Goal: Task Accomplishment & Management: Use online tool/utility

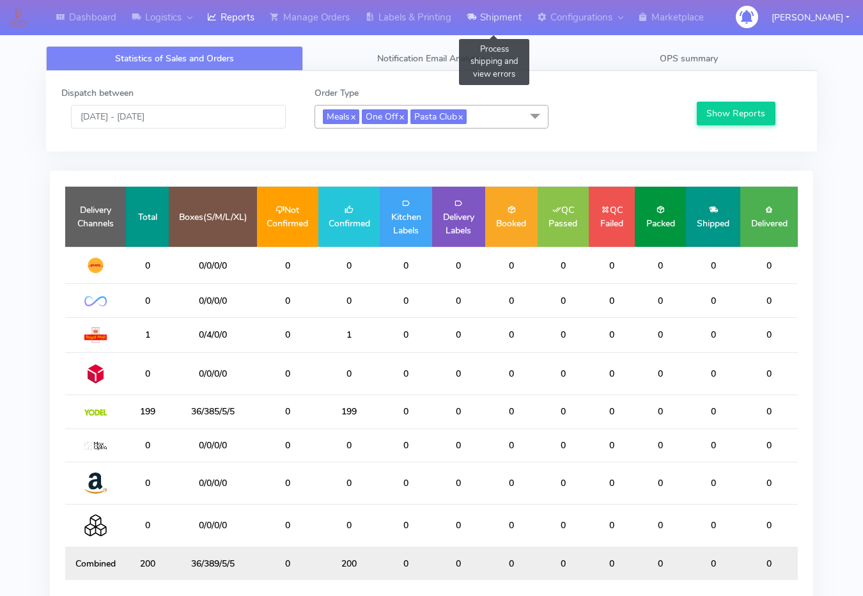
click at [484, 20] on link "Shipment" at bounding box center [494, 17] width 70 height 35
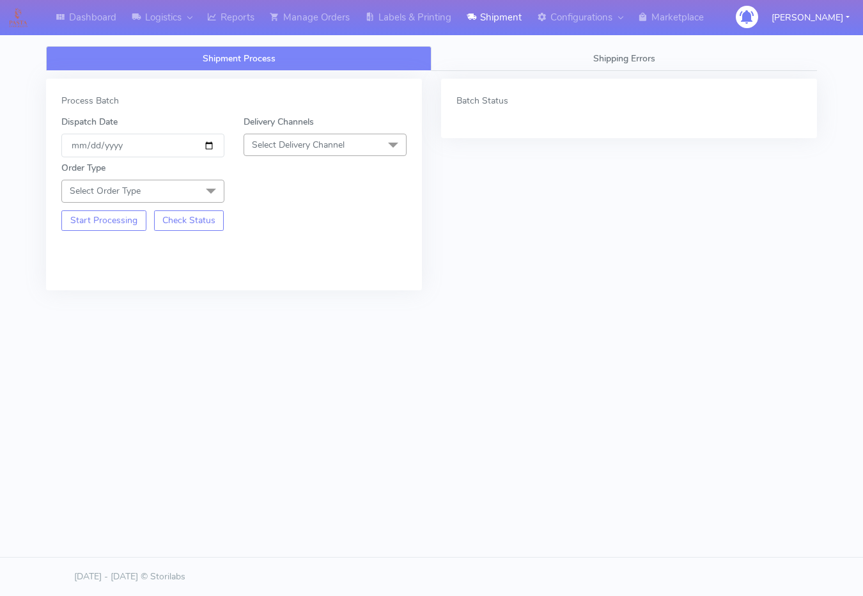
click at [142, 199] on span "Select Order Type" at bounding box center [142, 191] width 163 height 22
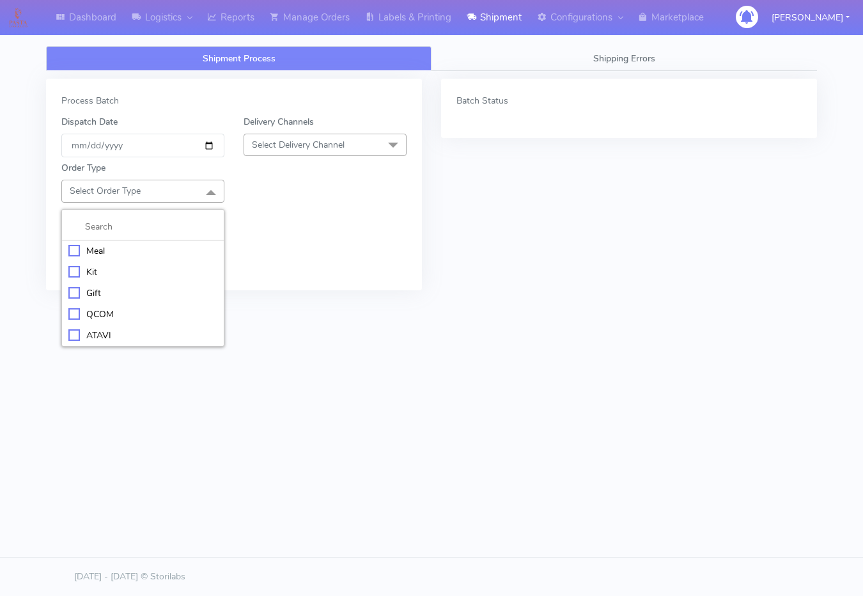
click at [89, 247] on div "Meal" at bounding box center [142, 250] width 149 height 13
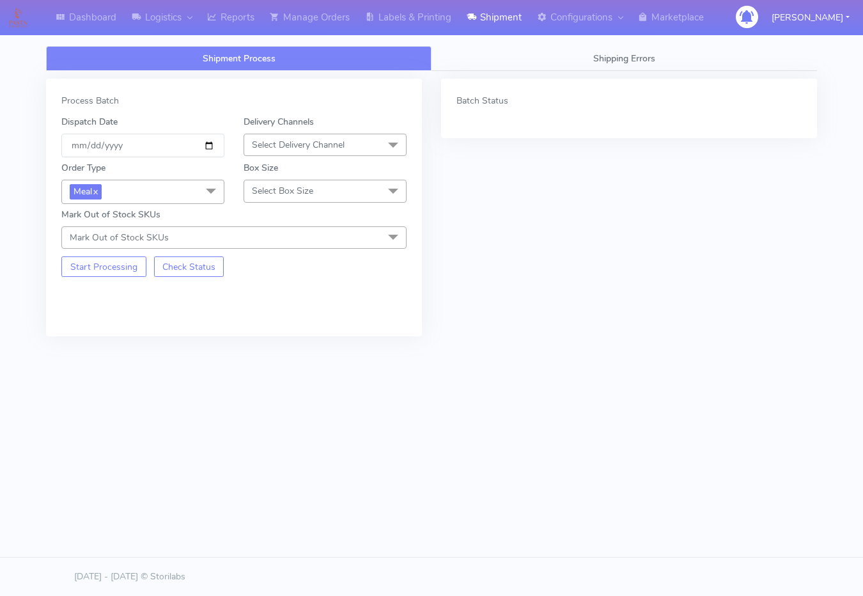
click at [292, 147] on span "Select Delivery Channel" at bounding box center [298, 145] width 93 height 12
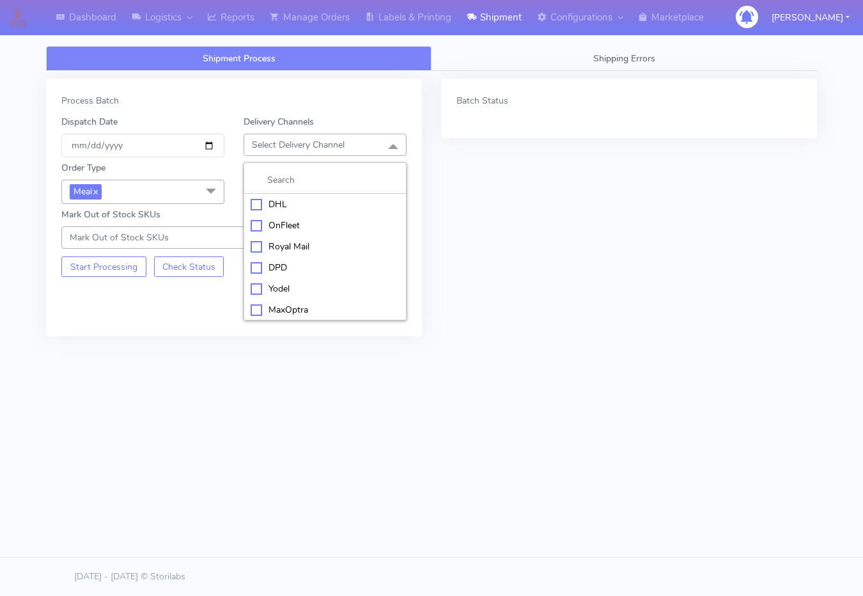
click at [278, 226] on div "OnFleet" at bounding box center [325, 225] width 149 height 13
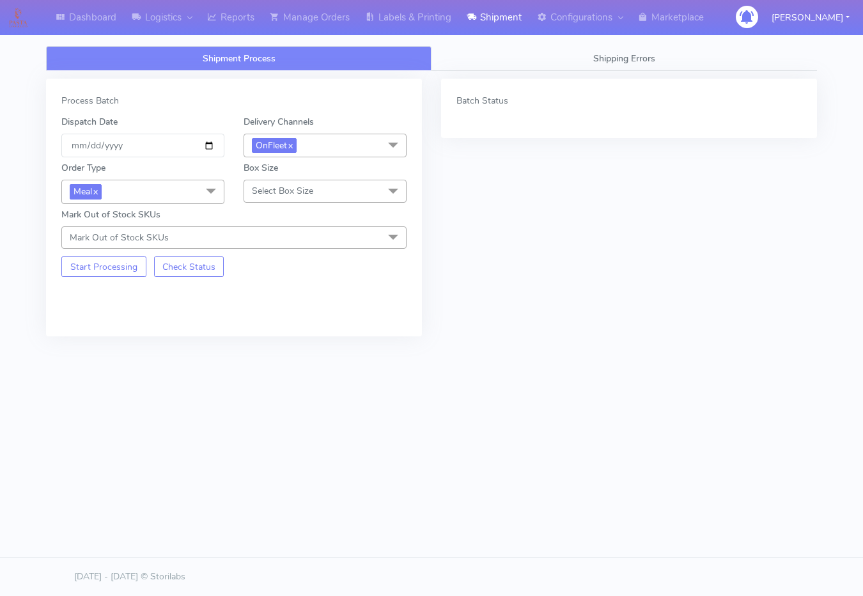
click at [280, 187] on span "Select Box Size" at bounding box center [282, 191] width 61 height 12
click at [262, 249] on div "Small" at bounding box center [325, 250] width 149 height 13
click at [206, 142] on input "[DATE]" at bounding box center [142, 146] width 163 height 24
type input "[DATE]"
click at [76, 264] on button "Start Processing" at bounding box center [103, 266] width 85 height 20
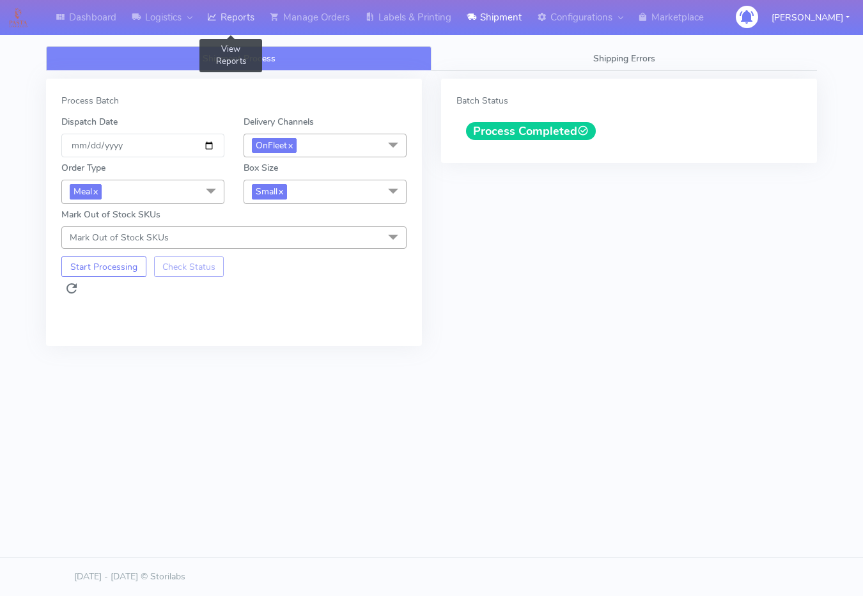
click at [253, 19] on link "Reports" at bounding box center [230, 17] width 63 height 35
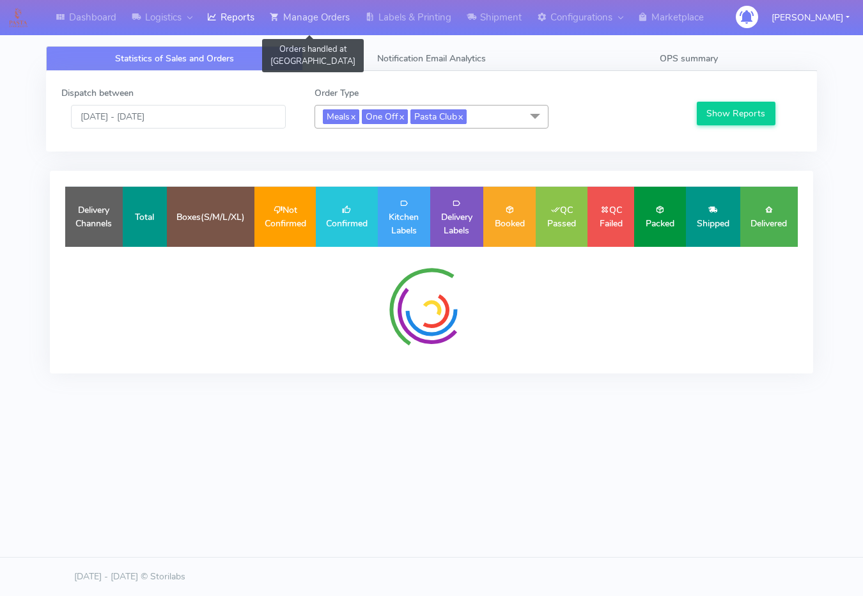
click at [308, 19] on link "Manage Orders" at bounding box center [309, 17] width 95 height 35
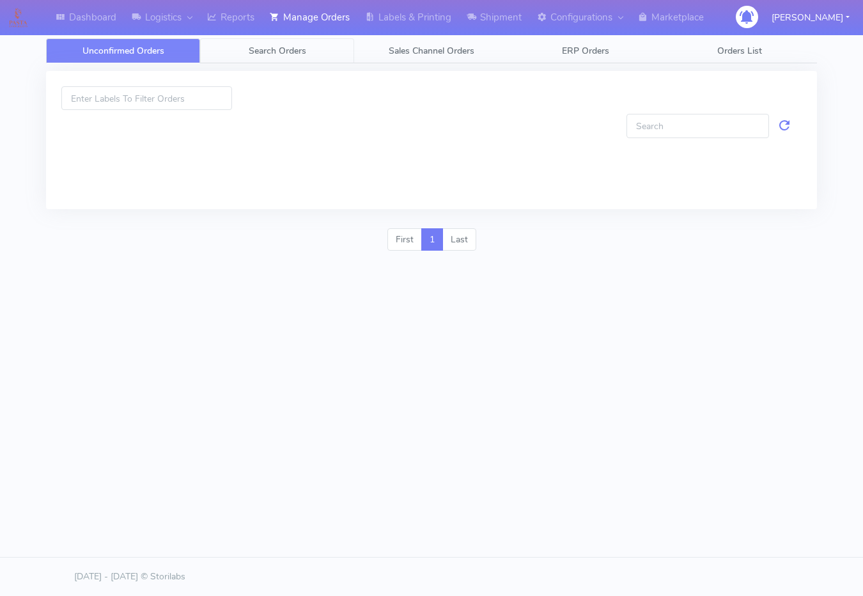
click at [270, 48] on span "Search Orders" at bounding box center [278, 51] width 58 height 12
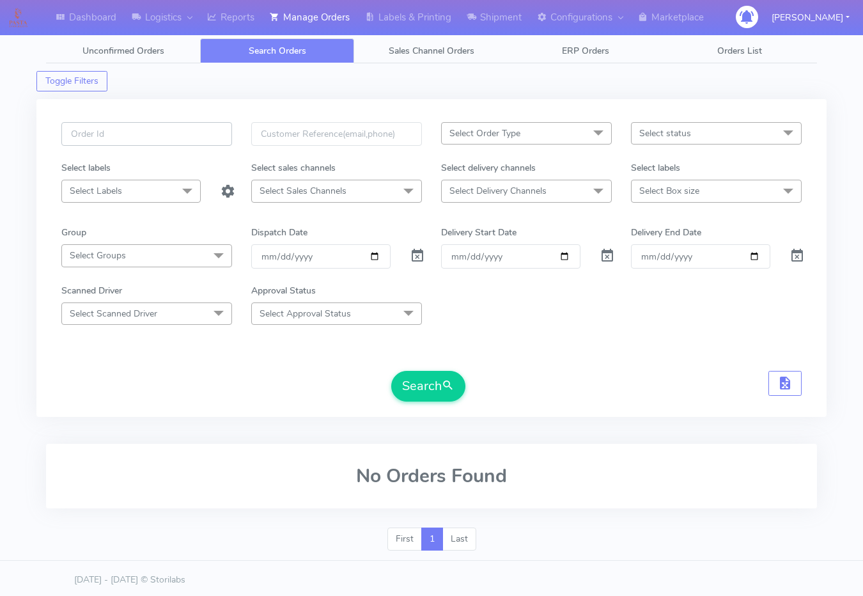
click at [191, 134] on input "text" at bounding box center [146, 134] width 171 height 24
paste input "#1624104_1"
type input "#1624104_1"
click at [414, 253] on span at bounding box center [417, 259] width 15 height 12
click at [416, 379] on button "Search" at bounding box center [428, 386] width 74 height 31
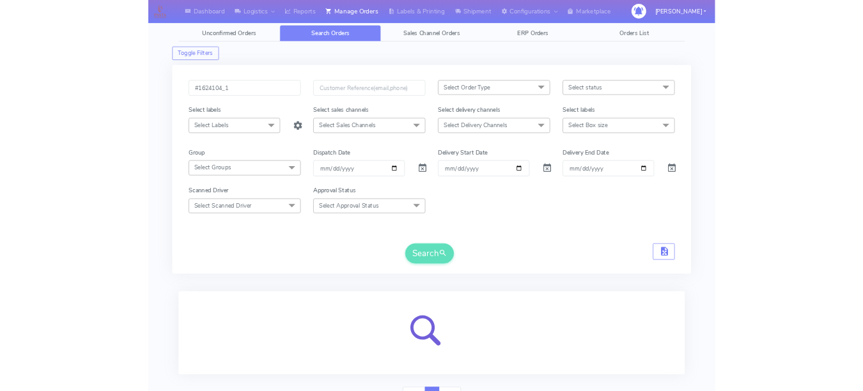
scroll to position [65, 0]
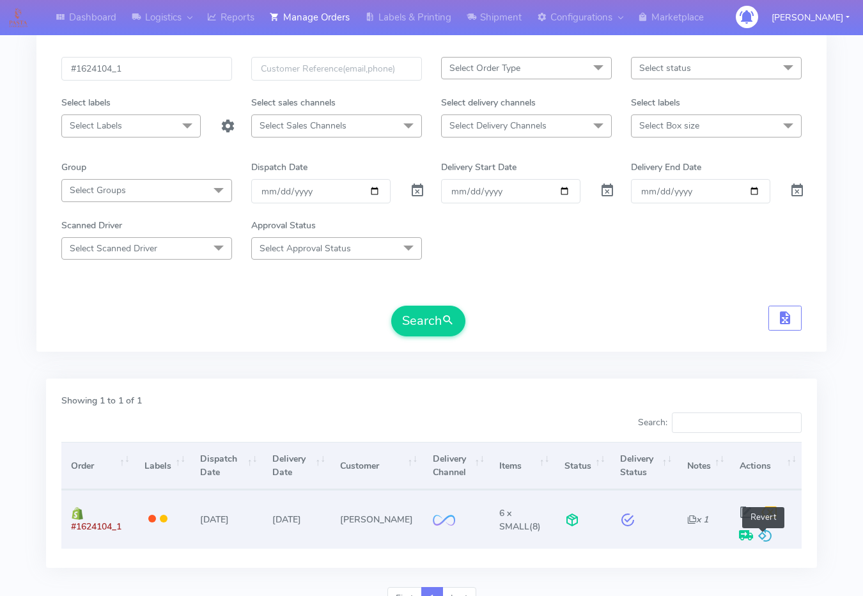
click at [760, 532] on span at bounding box center [765, 538] width 15 height 12
click at [747, 511] on span at bounding box center [746, 515] width 23 height 12
select select "2"
click at [767, 540] on span at bounding box center [765, 538] width 15 height 12
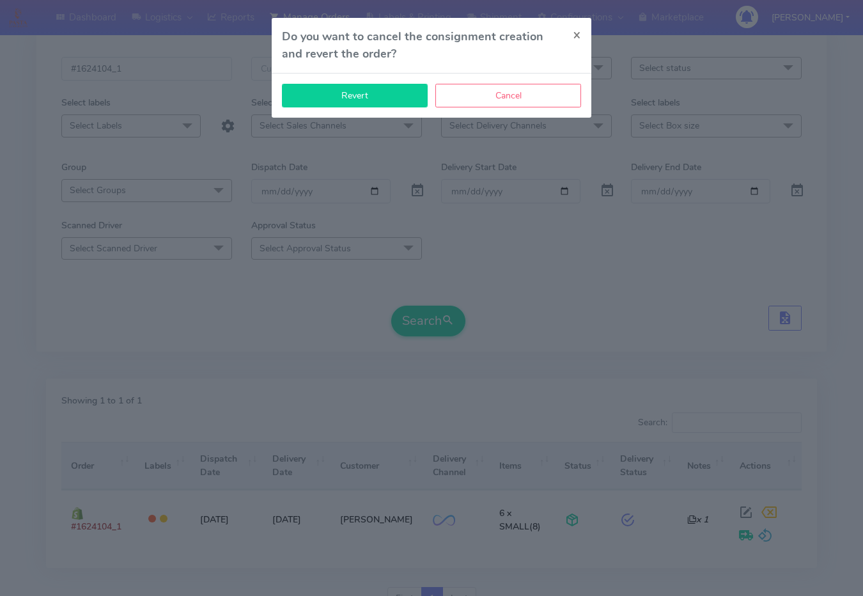
click at [407, 90] on button "Revert" at bounding box center [355, 96] width 146 height 24
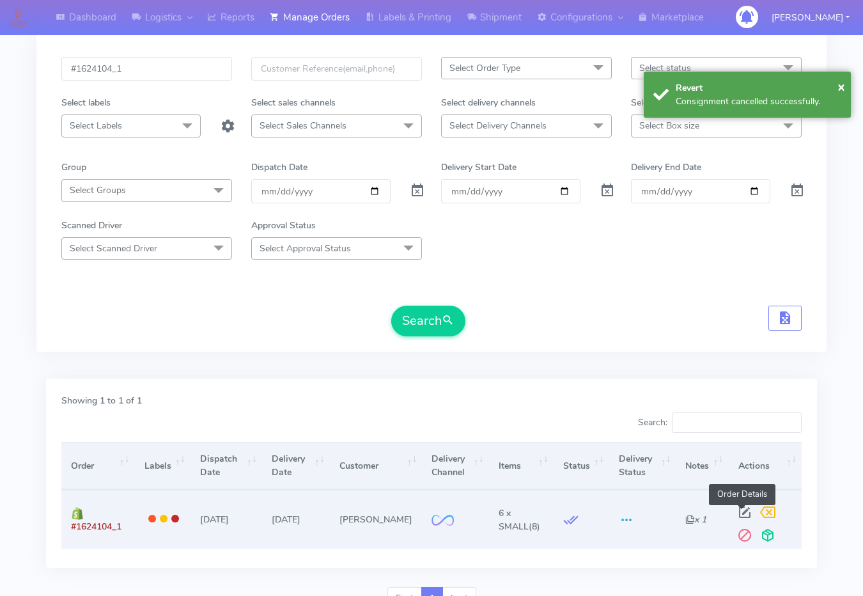
click at [740, 515] on span at bounding box center [744, 515] width 23 height 12
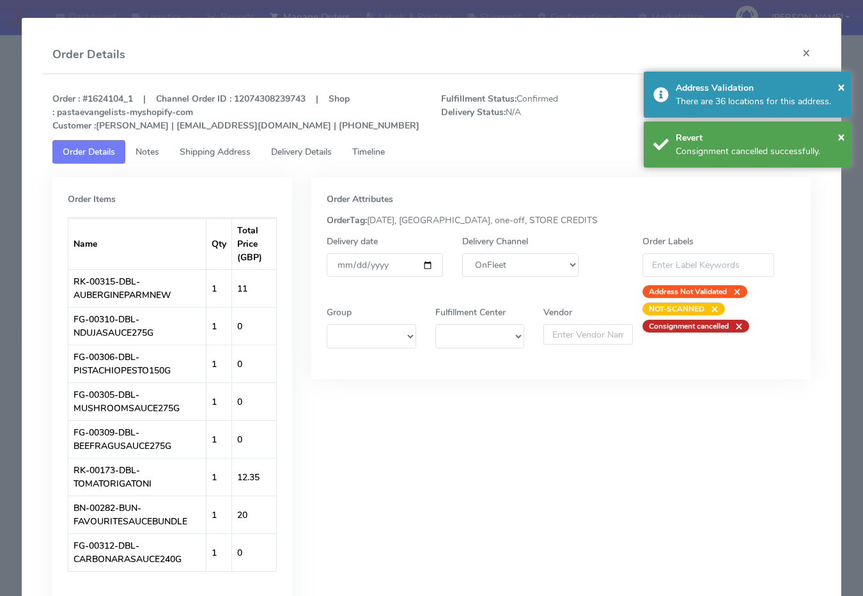
click at [487, 251] on div "Delivery Channel DHL OnFleet Royal Mail DPD Yodel MaxOptra Amazon Collection" at bounding box center [521, 266] width 136 height 63
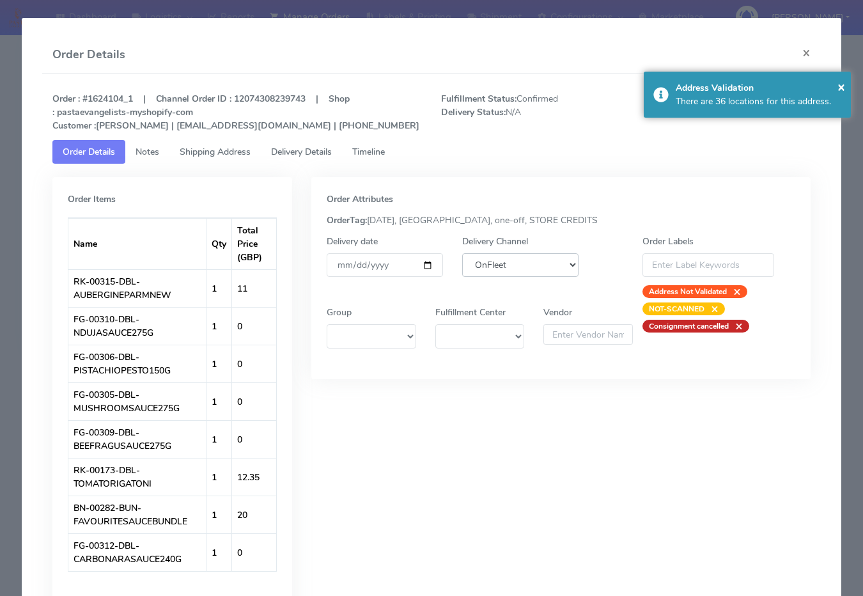
click at [497, 259] on select "DHL OnFleet Royal Mail DPD Yodel MaxOptra Amazon Collection" at bounding box center [520, 265] width 116 height 24
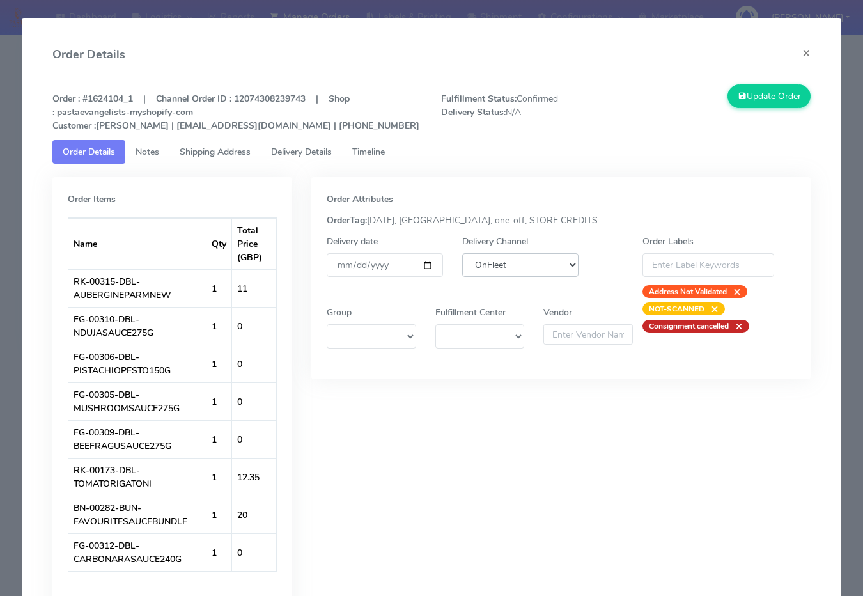
select select "5"
click at [462, 253] on select "DHL OnFleet Royal Mail DPD Yodel MaxOptra Amazon Collection" at bounding box center [520, 265] width 116 height 24
click at [768, 88] on button "Update Order" at bounding box center [769, 96] width 83 height 24
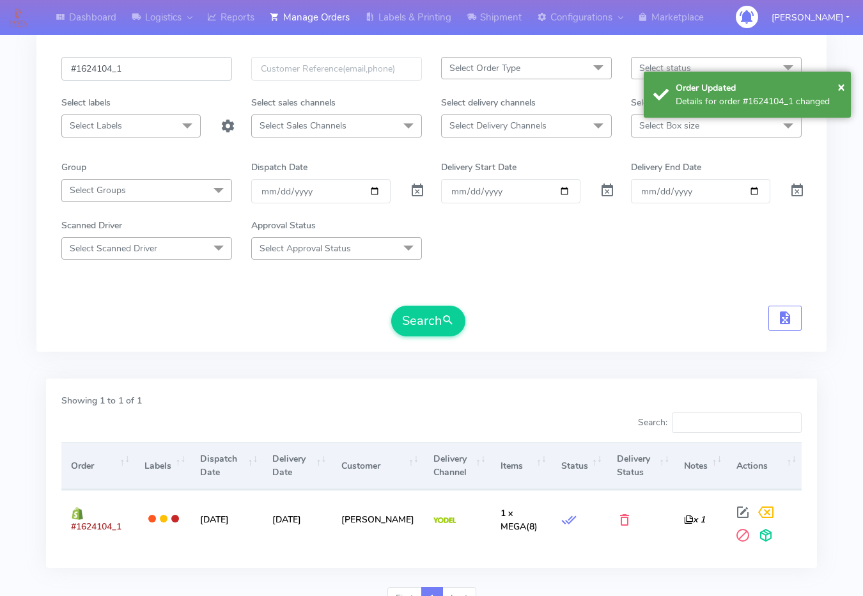
click at [198, 75] on input "#1624104_1" at bounding box center [146, 69] width 171 height 24
paste input "55"
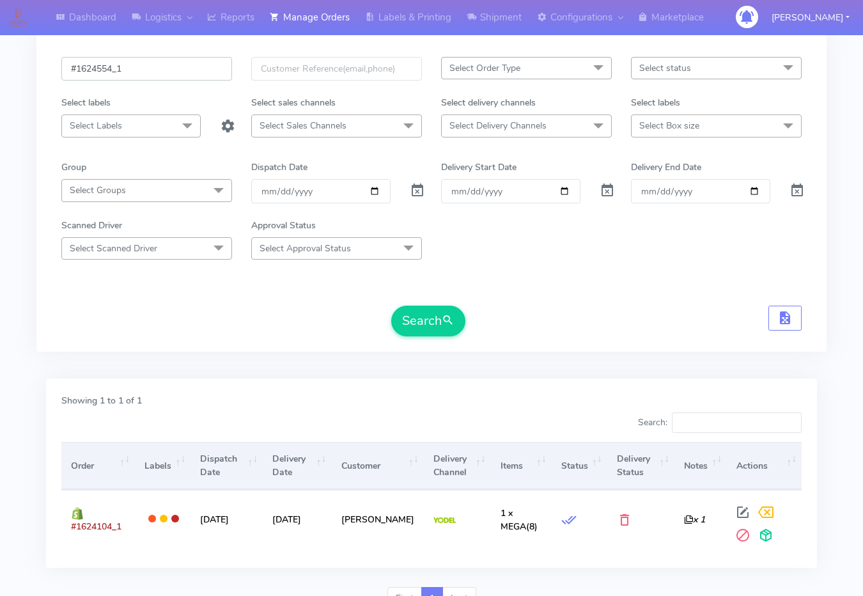
type input "#1624554_1"
click at [391, 306] on button "Search" at bounding box center [428, 321] width 74 height 31
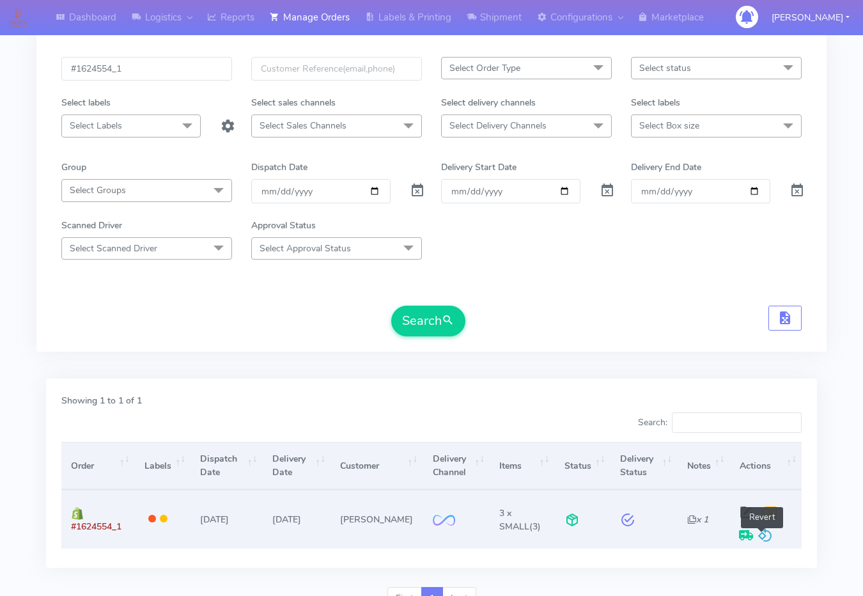
click at [765, 533] on span at bounding box center [765, 538] width 15 height 12
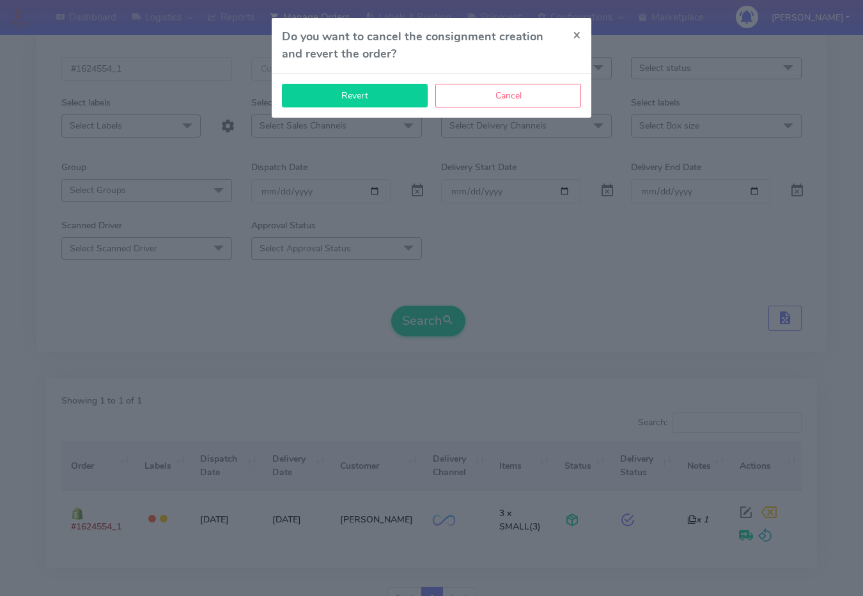
click at [382, 100] on button "Revert" at bounding box center [355, 96] width 146 height 24
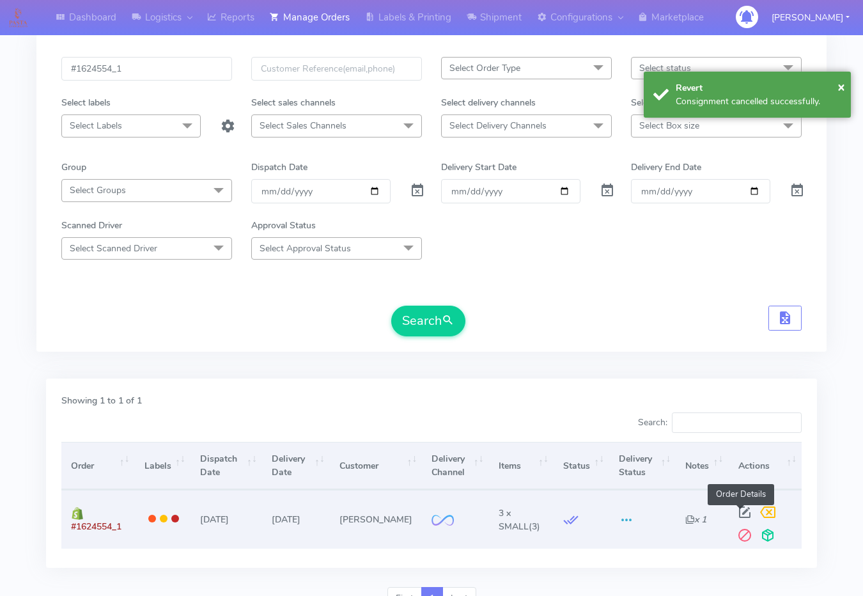
click at [743, 509] on span at bounding box center [744, 515] width 23 height 12
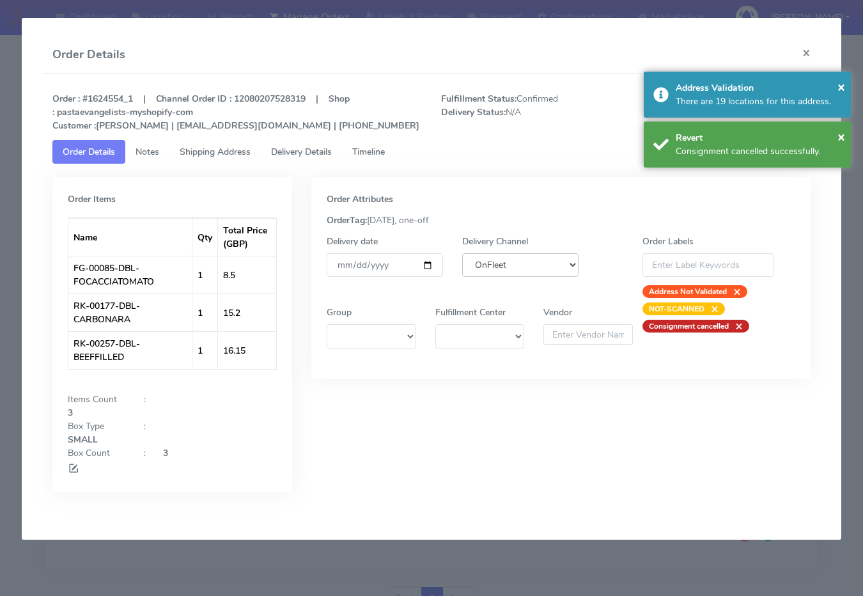
click at [483, 260] on select "DHL OnFleet Royal Mail DPD Yodel MaxOptra Amazon Collection" at bounding box center [520, 265] width 116 height 24
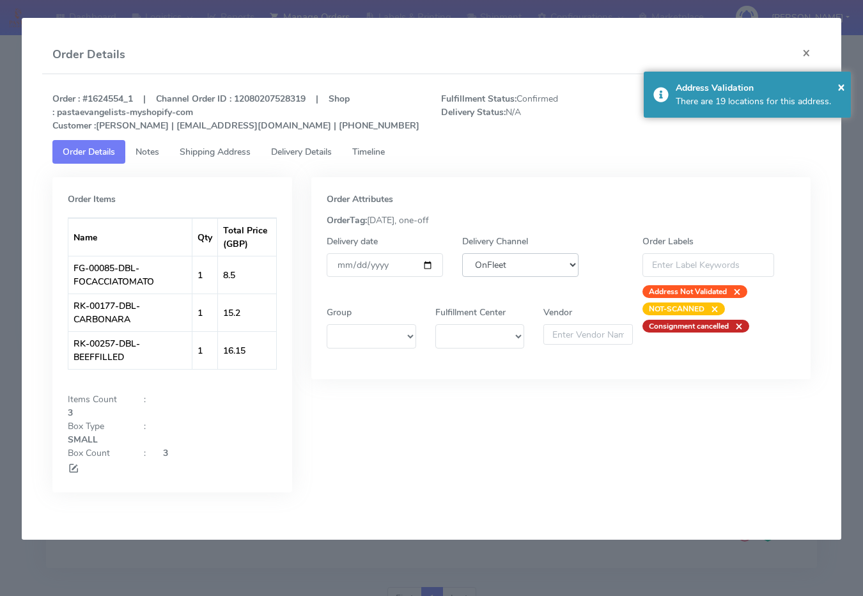
select select "5"
click at [462, 253] on select "DHL OnFleet Royal Mail DPD Yodel MaxOptra Amazon Collection" at bounding box center [520, 265] width 116 height 24
click at [842, 84] on span "×" at bounding box center [842, 86] width 8 height 17
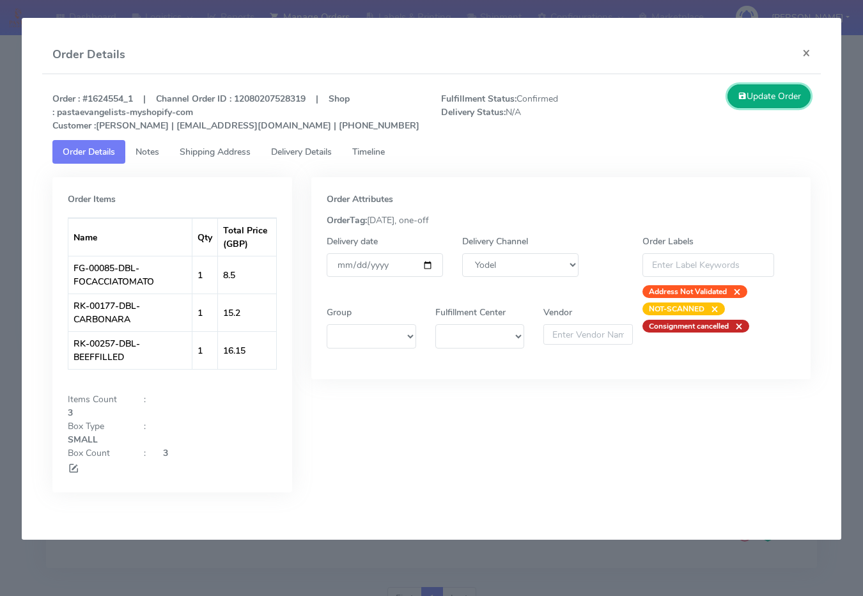
click at [784, 91] on button "Update Order" at bounding box center [769, 96] width 83 height 24
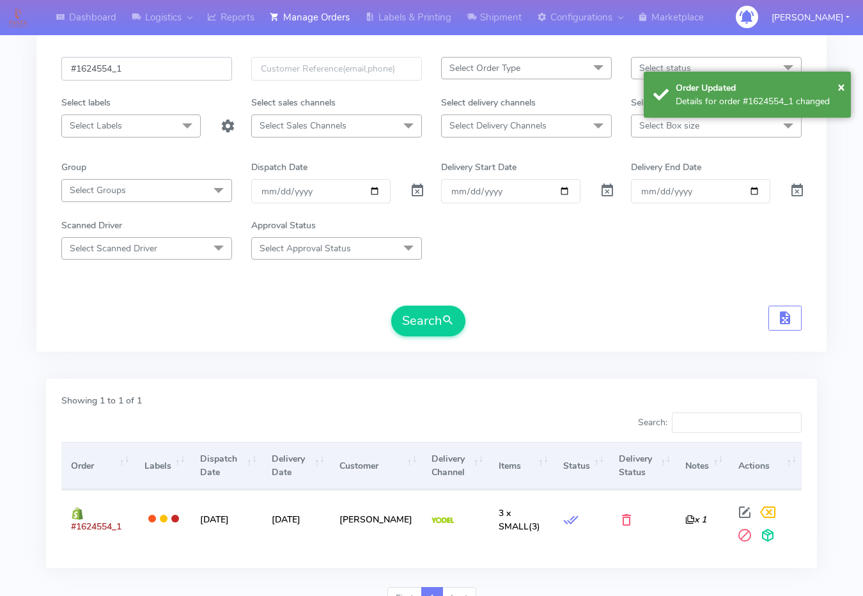
click at [176, 70] on input "#1624554_1" at bounding box center [146, 69] width 171 height 24
paste input "8"
type input "#1624558_1"
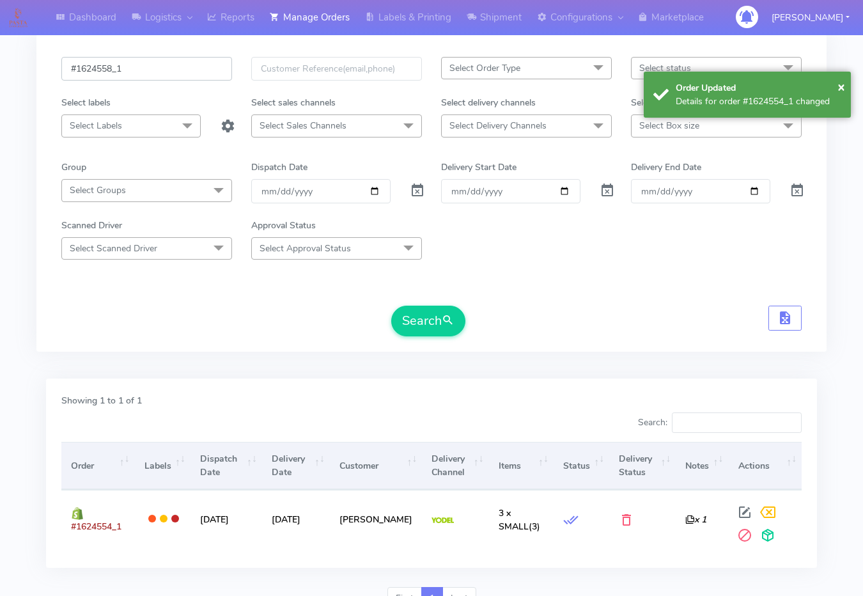
click at [391, 306] on button "Search" at bounding box center [428, 321] width 74 height 31
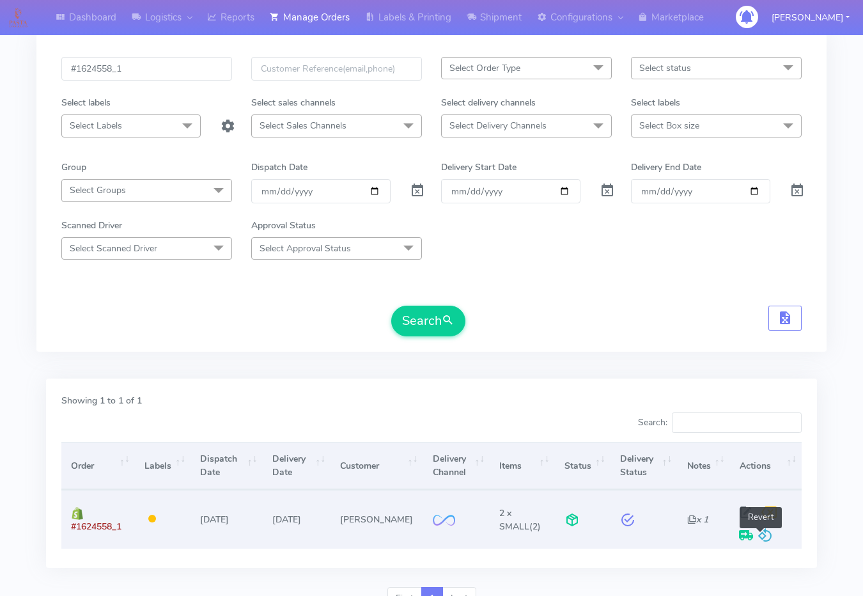
click at [758, 541] on span at bounding box center [765, 538] width 15 height 12
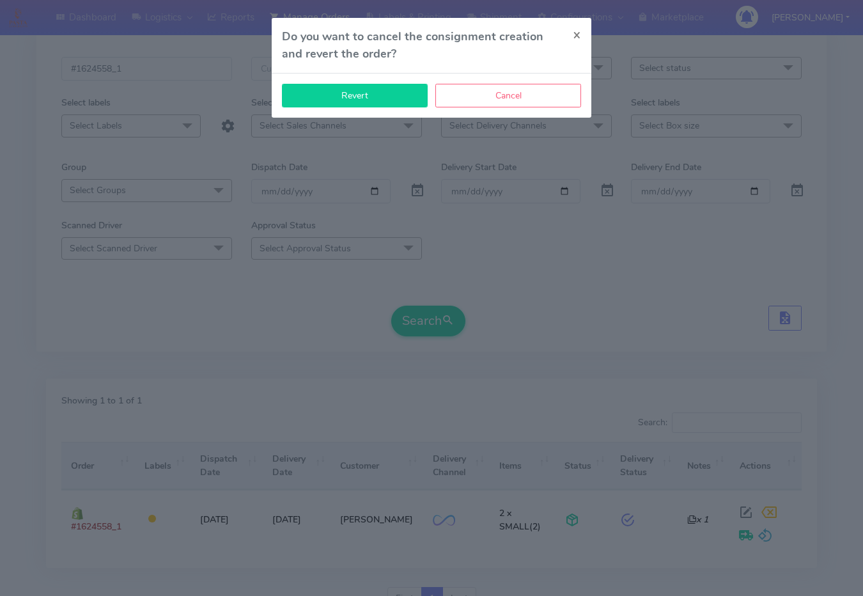
click at [333, 97] on button "Revert" at bounding box center [355, 96] width 146 height 24
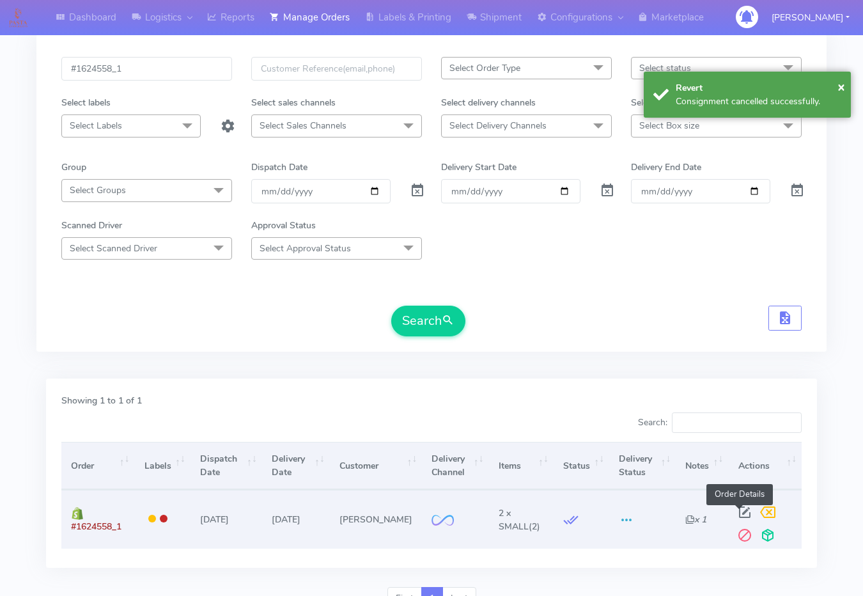
click at [736, 513] on span at bounding box center [744, 515] width 23 height 12
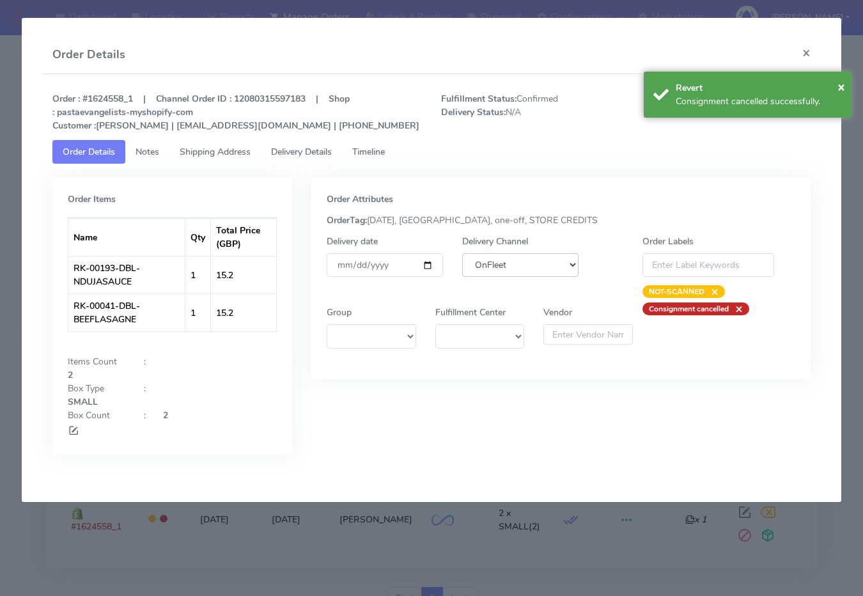
click at [492, 276] on select "DHL OnFleet Royal Mail DPD Yodel MaxOptra Amazon Collection" at bounding box center [520, 265] width 116 height 24
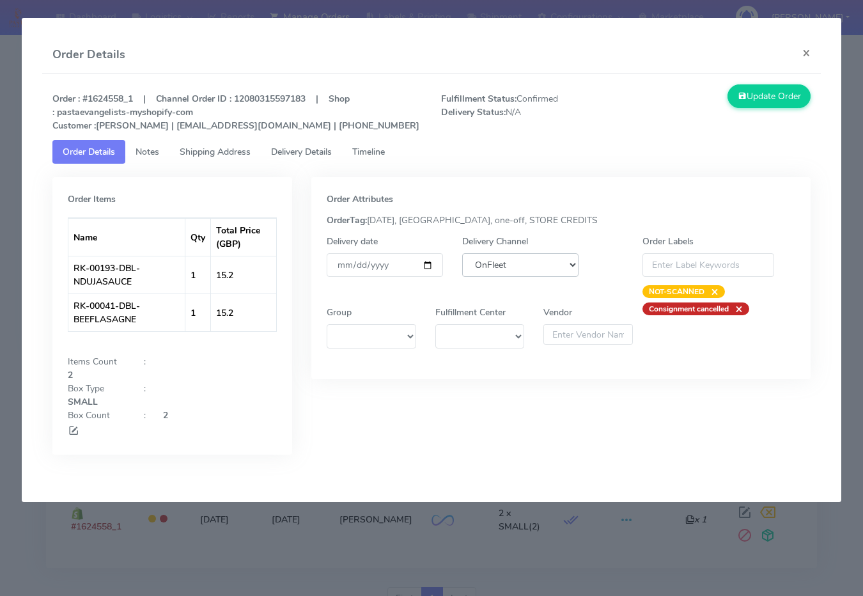
select select "5"
click at [462, 253] on select "DHL OnFleet Royal Mail DPD Yodel MaxOptra Amazon Collection" at bounding box center [520, 265] width 116 height 24
click at [776, 90] on button "Update Order" at bounding box center [769, 96] width 83 height 24
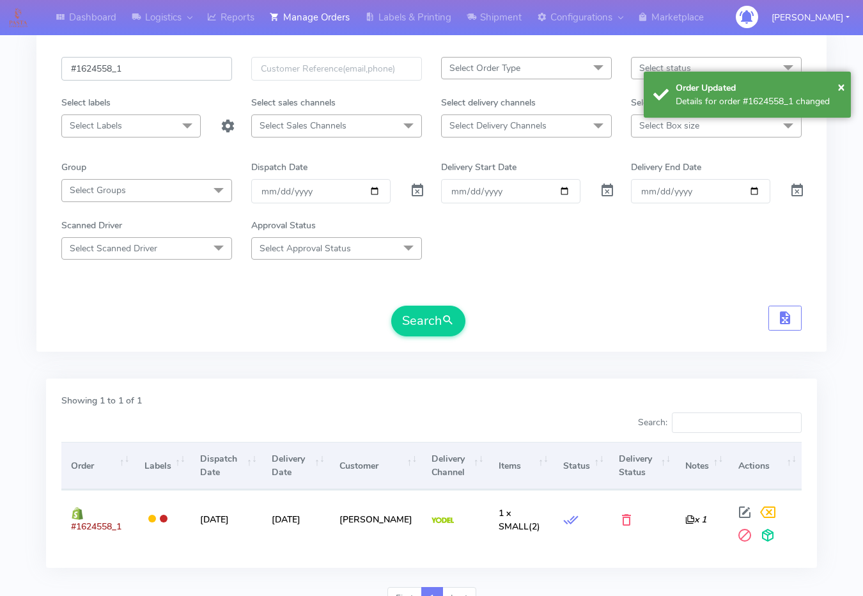
click at [151, 57] on input "#1624558_1" at bounding box center [146, 69] width 171 height 24
click at [151, 59] on input "#1624558_1" at bounding box center [146, 69] width 171 height 24
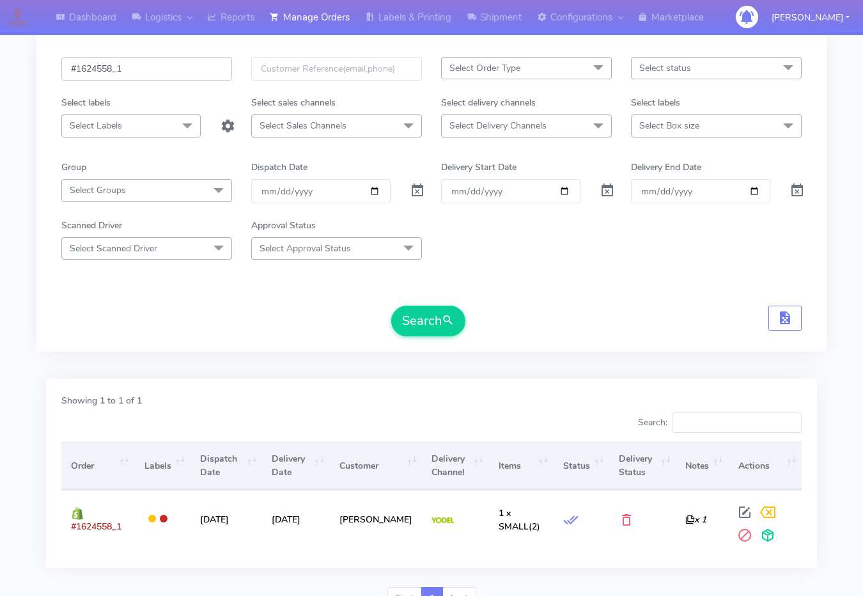
paste input "614"
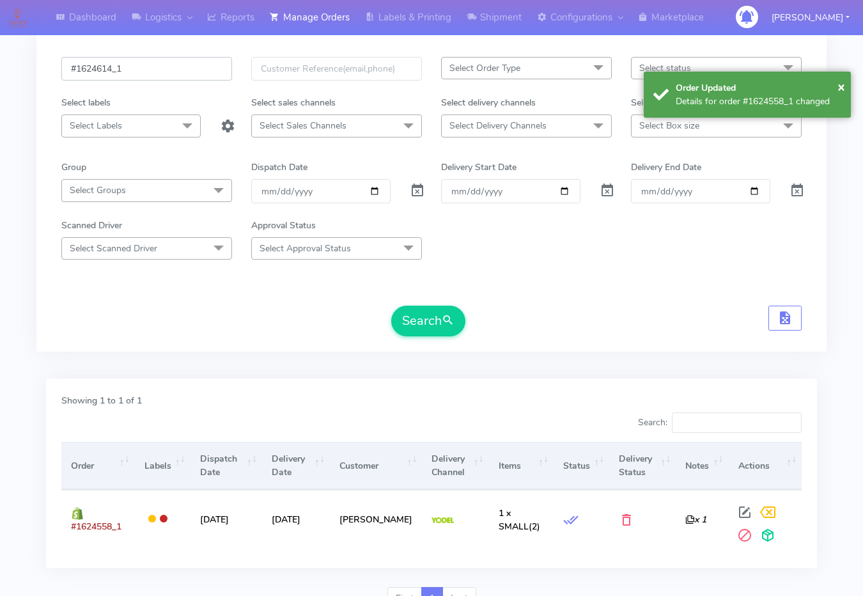
type input "#1624614_1"
click at [391, 306] on button "Search" at bounding box center [428, 321] width 74 height 31
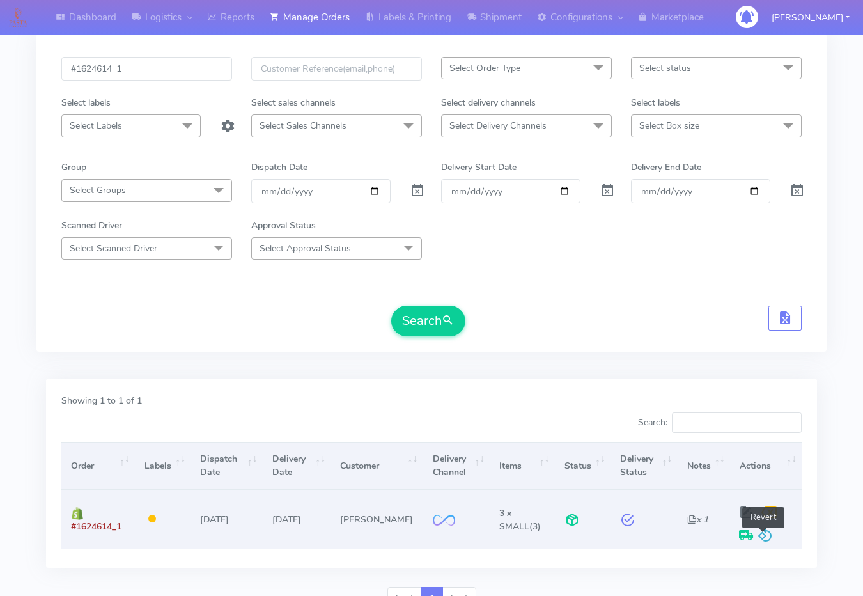
click at [764, 534] on span at bounding box center [765, 538] width 15 height 12
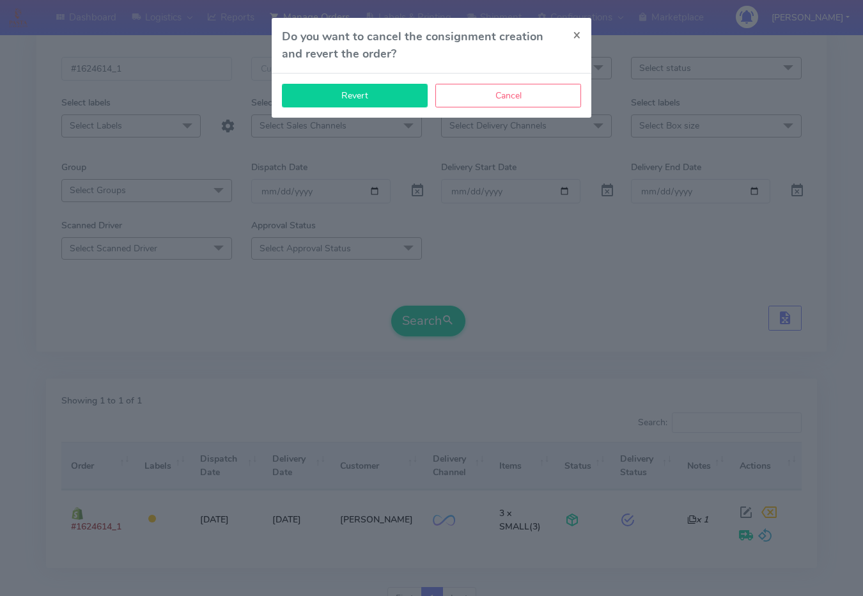
click at [387, 93] on button "Revert" at bounding box center [355, 96] width 146 height 24
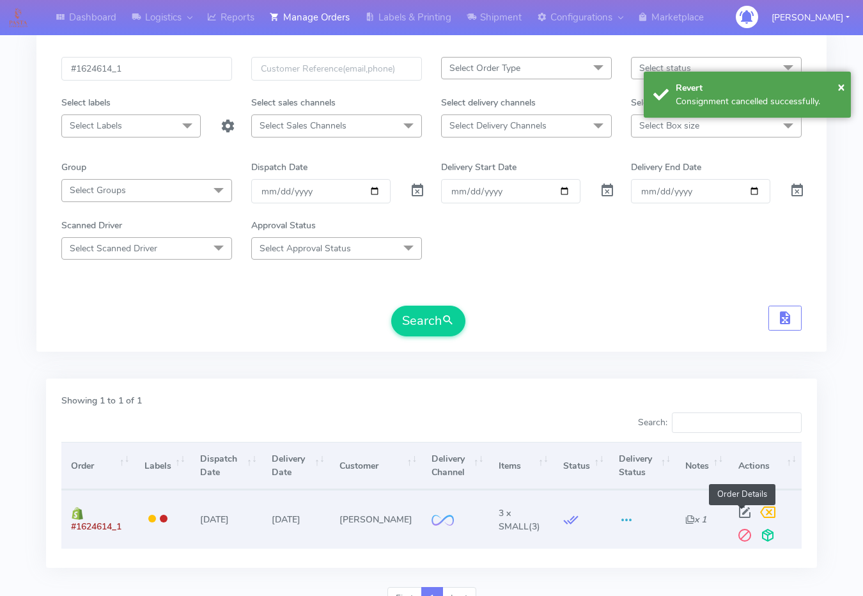
click at [742, 512] on span at bounding box center [744, 515] width 23 height 12
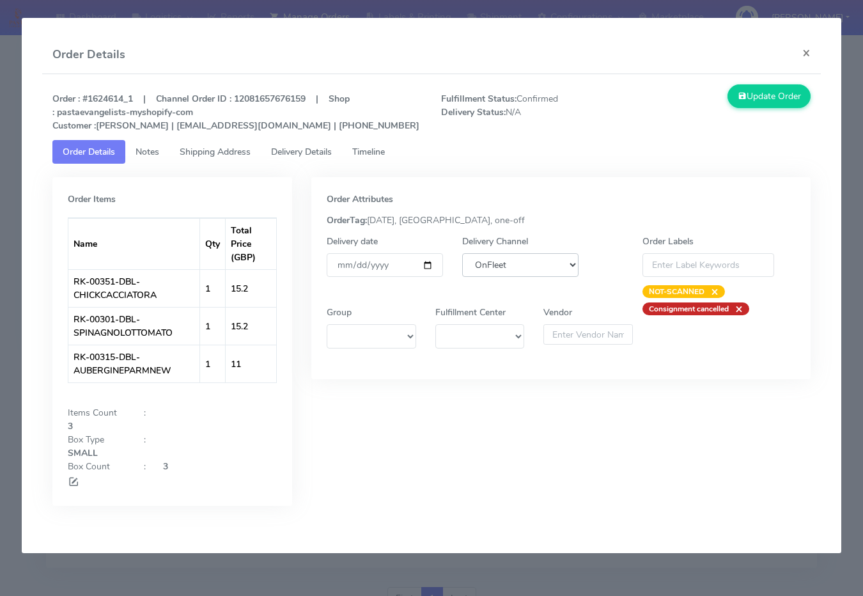
click at [481, 264] on select "DHL OnFleet Royal Mail DPD Yodel MaxOptra Amazon Collection" at bounding box center [520, 265] width 116 height 24
select select "5"
click at [462, 253] on select "DHL OnFleet Royal Mail DPD Yodel MaxOptra Amazon Collection" at bounding box center [520, 265] width 116 height 24
click at [734, 96] on button "Update Order" at bounding box center [769, 96] width 83 height 24
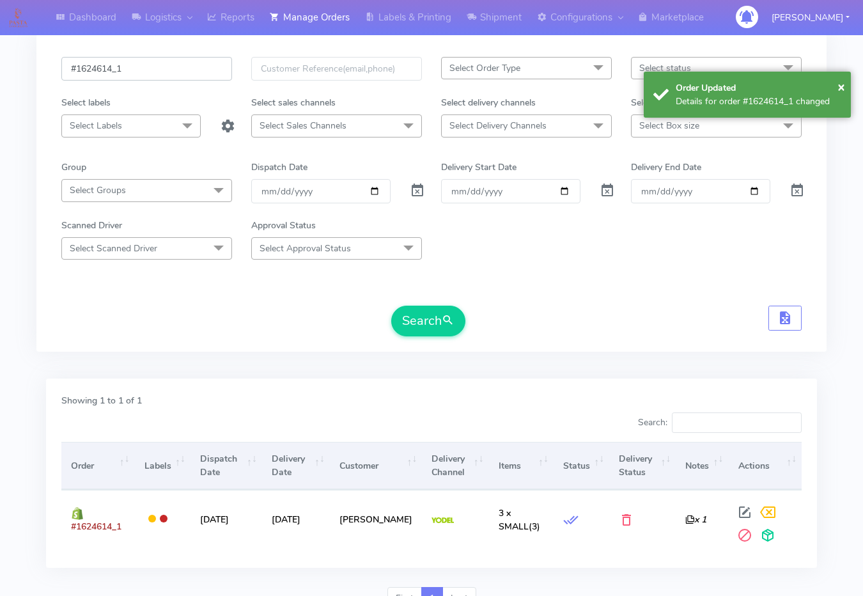
click at [179, 74] on input "#1624614_1" at bounding box center [146, 69] width 171 height 24
click at [179, 75] on input "#1624614_1" at bounding box center [146, 69] width 171 height 24
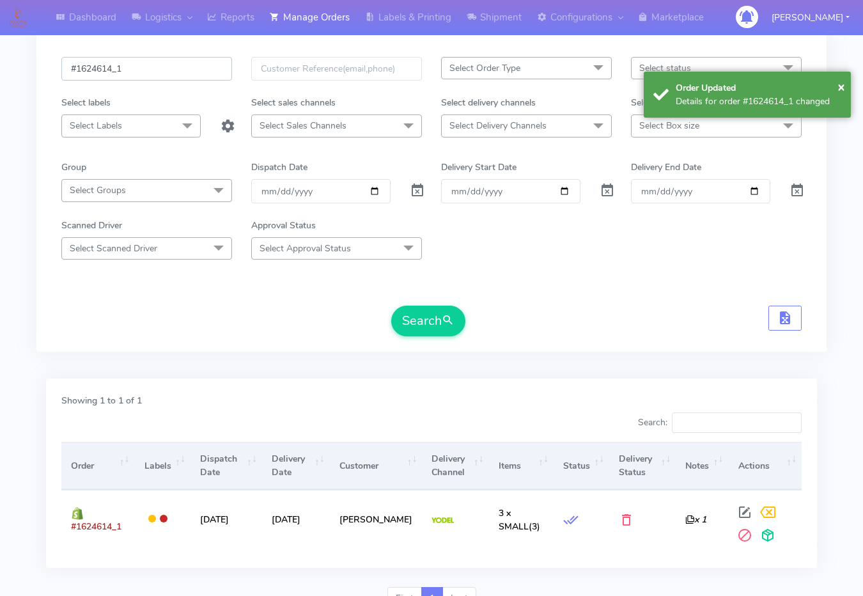
paste input "76"
type input "#1624676_1"
click at [391, 306] on button "Search" at bounding box center [428, 321] width 74 height 31
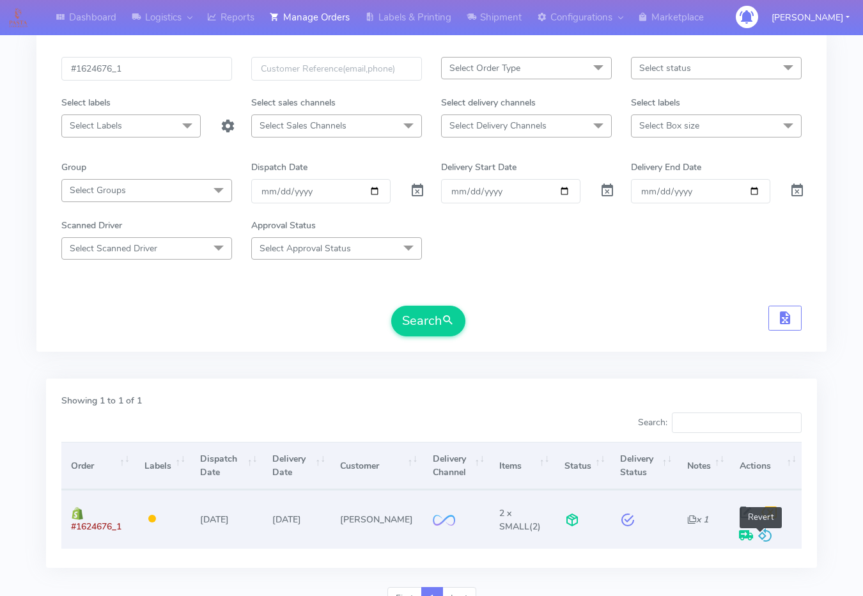
click at [761, 532] on span at bounding box center [765, 538] width 15 height 12
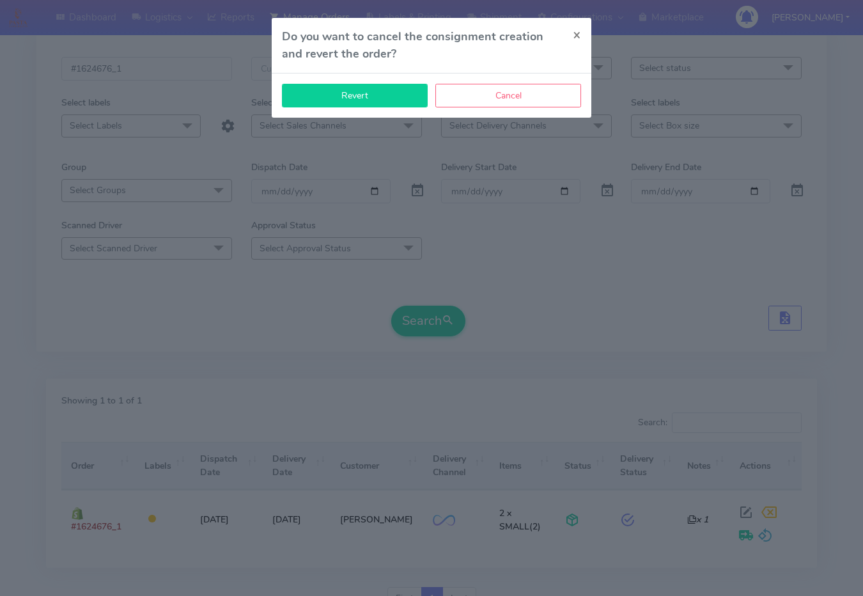
click at [335, 105] on button "Revert" at bounding box center [355, 96] width 146 height 24
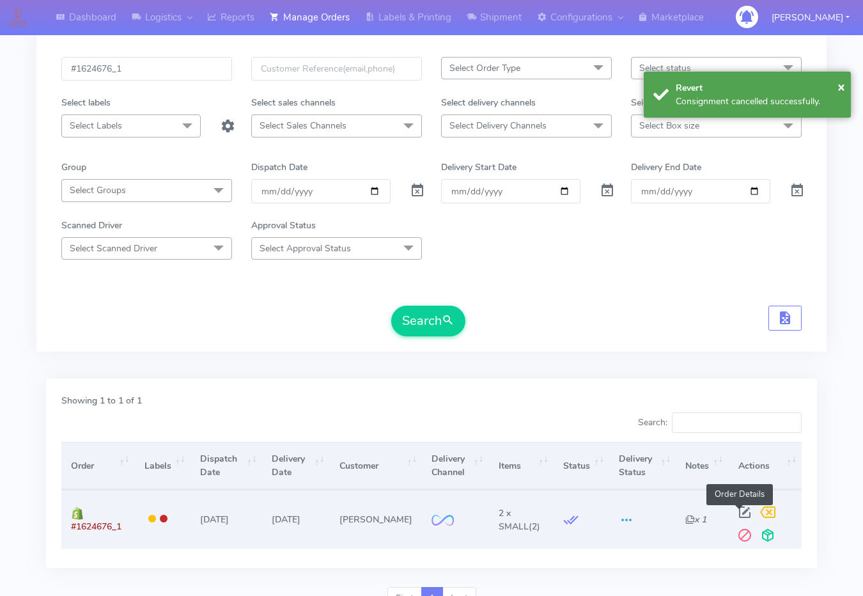
click at [740, 510] on span at bounding box center [744, 515] width 23 height 12
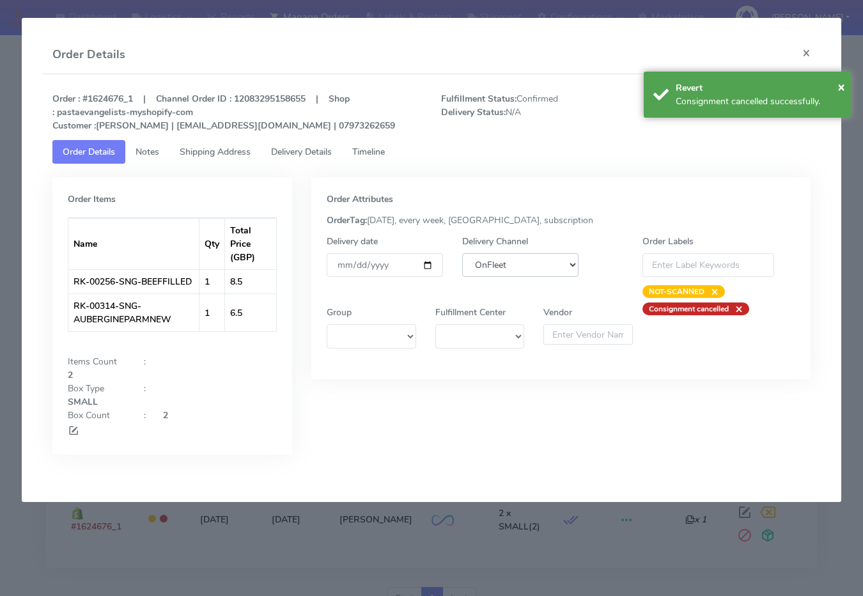
click at [484, 265] on select "DHL OnFleet Royal Mail DPD Yodel MaxOptra Amazon Collection" at bounding box center [520, 265] width 116 height 24
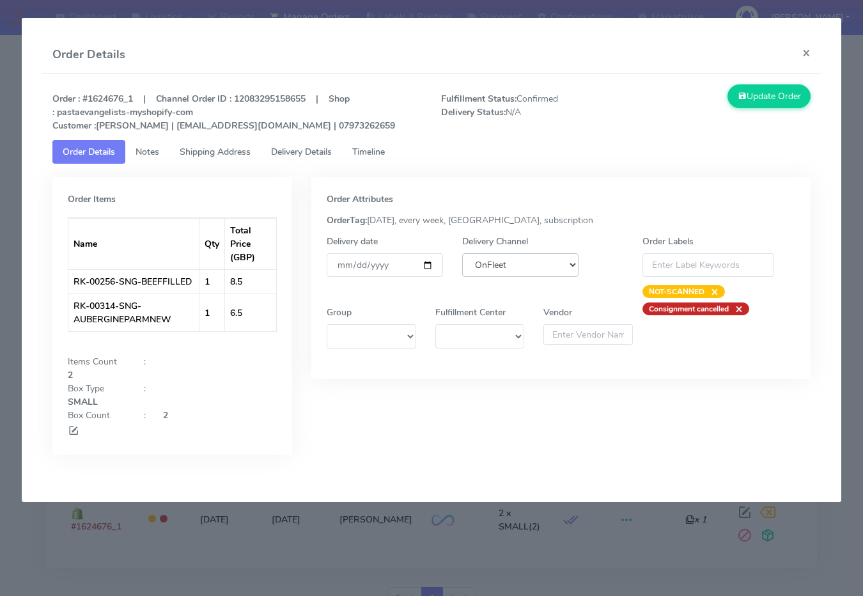
select select "5"
click at [462, 253] on select "DHL OnFleet Royal Mail DPD Yodel MaxOptra Amazon Collection" at bounding box center [520, 265] width 116 height 24
click at [785, 94] on button "Update Order" at bounding box center [769, 96] width 83 height 24
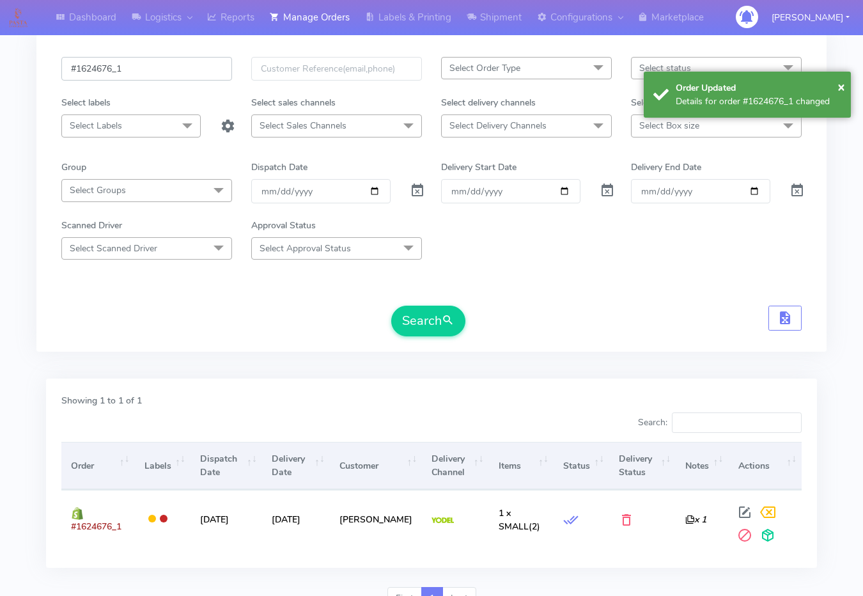
click at [171, 79] on input "#1624676_1" at bounding box center [146, 69] width 171 height 24
paste input "7"
type input "#1624677_1"
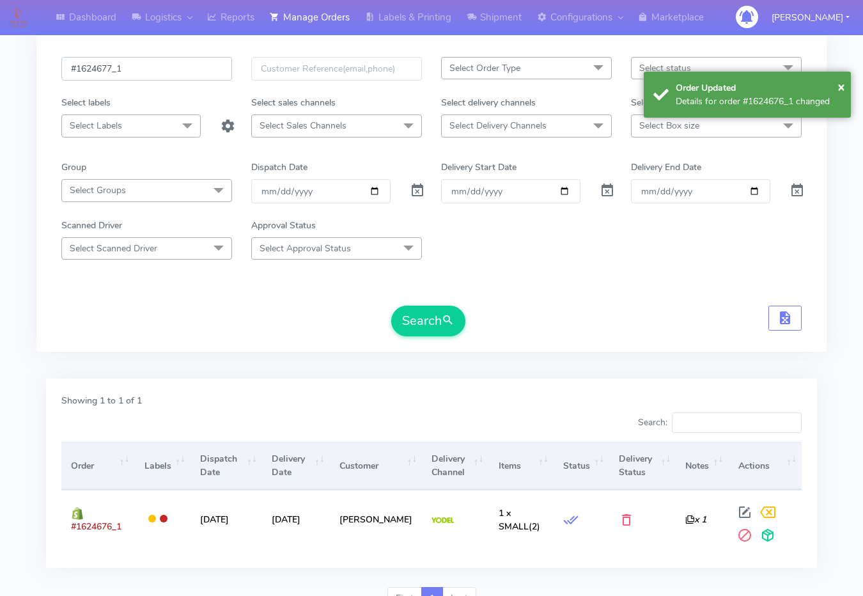
click at [391, 306] on button "Search" at bounding box center [428, 321] width 74 height 31
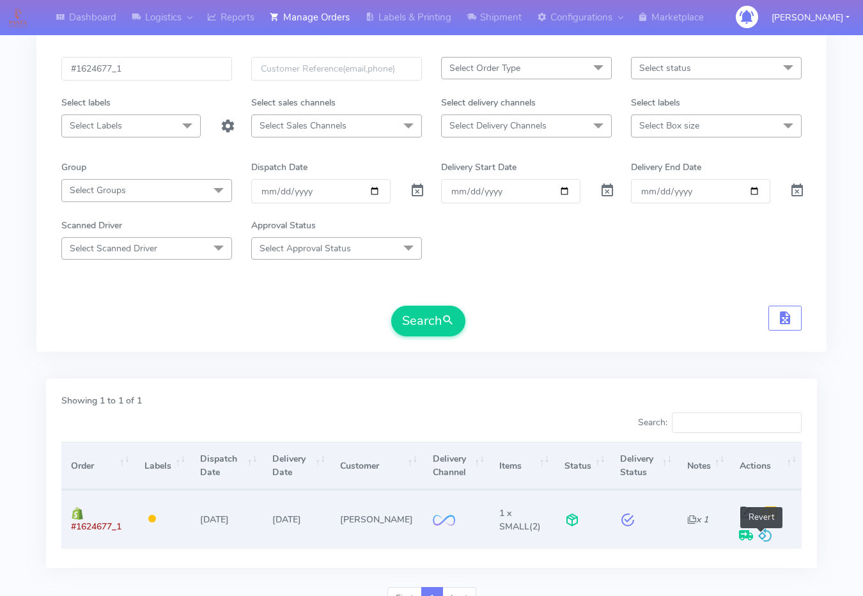
click at [764, 538] on span at bounding box center [765, 538] width 15 height 12
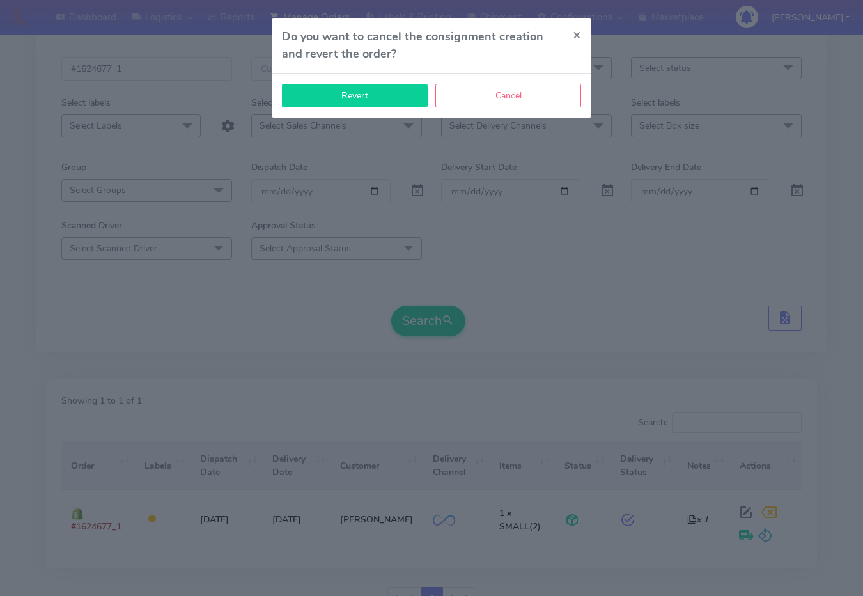
click at [400, 95] on button "Revert" at bounding box center [355, 96] width 146 height 24
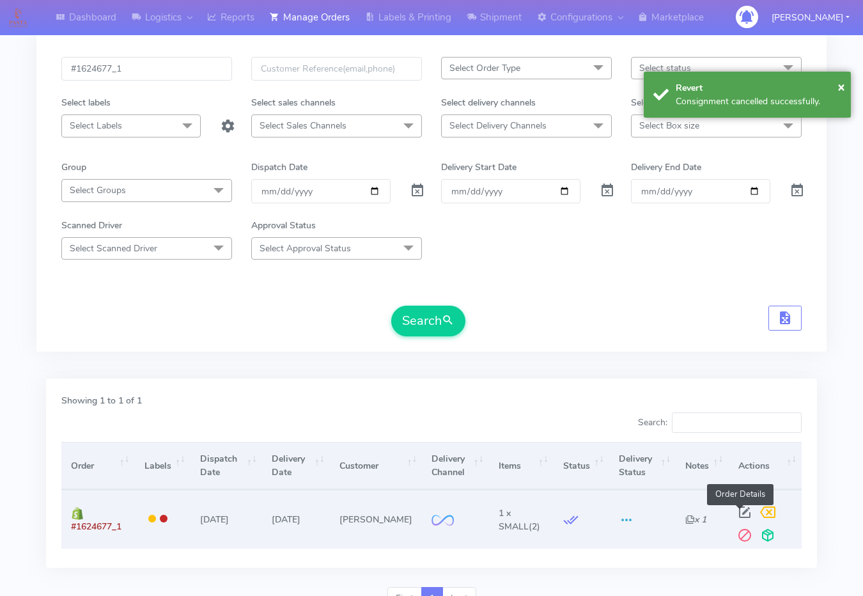
click at [744, 515] on span at bounding box center [744, 515] width 23 height 12
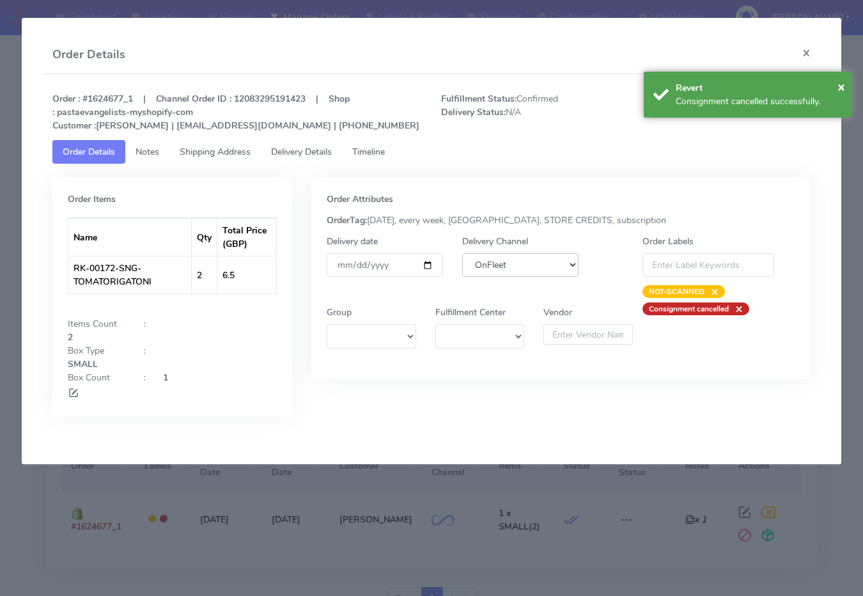
click at [528, 254] on select "DHL OnFleet Royal Mail DPD Yodel MaxOptra Amazon Collection" at bounding box center [520, 265] width 116 height 24
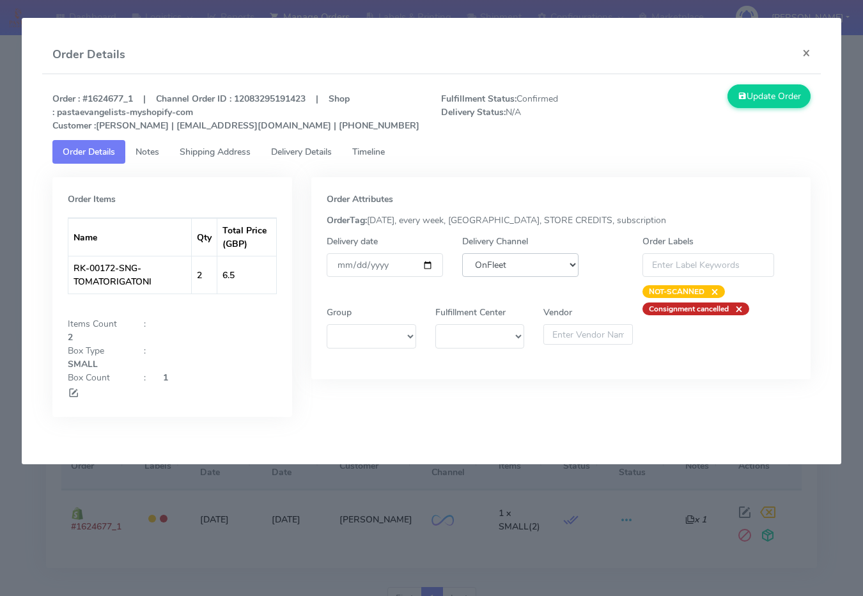
select select "5"
click at [462, 253] on select "DHL OnFleet Royal Mail DPD Yodel MaxOptra Amazon Collection" at bounding box center [520, 265] width 116 height 24
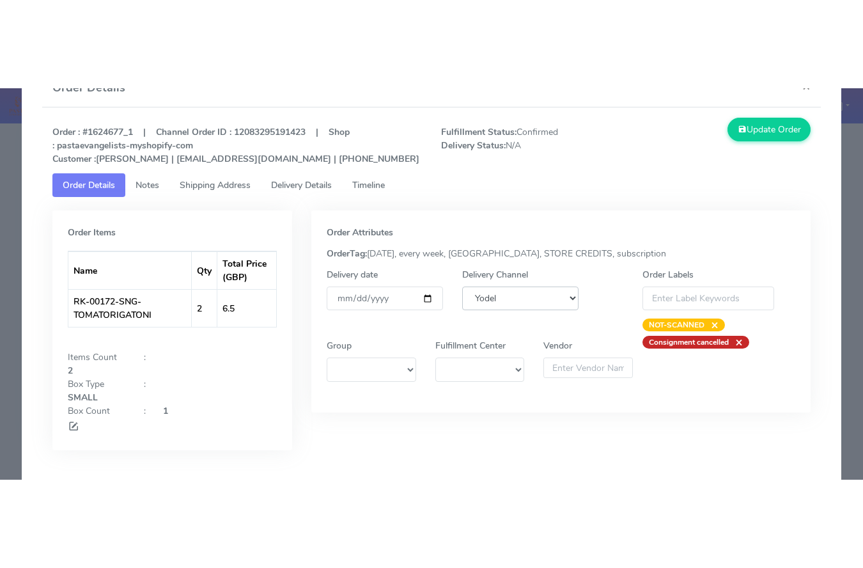
scroll to position [51, 0]
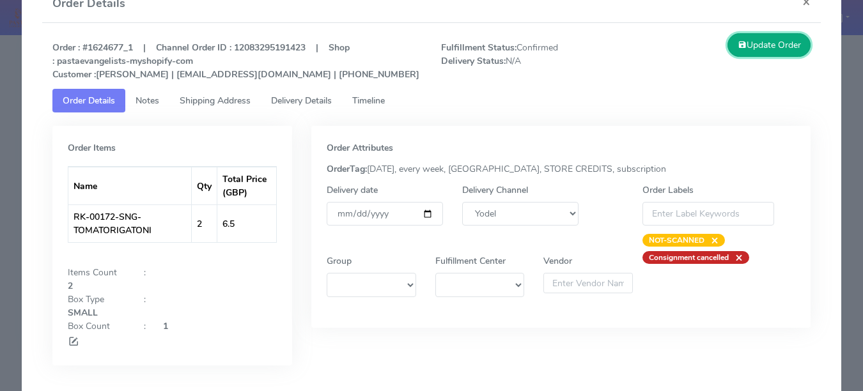
click at [748, 54] on button "Update Order" at bounding box center [769, 45] width 83 height 24
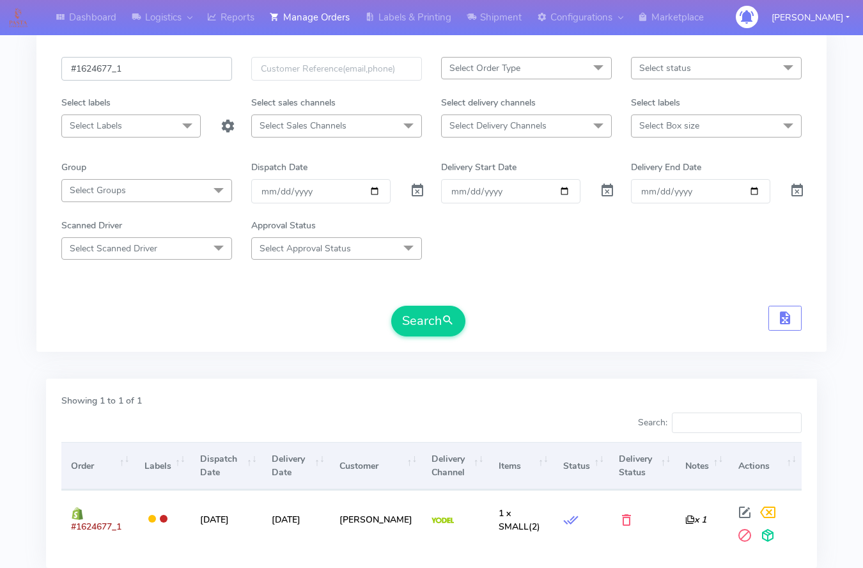
click at [191, 72] on input "#1624677_1" at bounding box center [146, 69] width 171 height 24
paste input "8"
type input "#1624687_1"
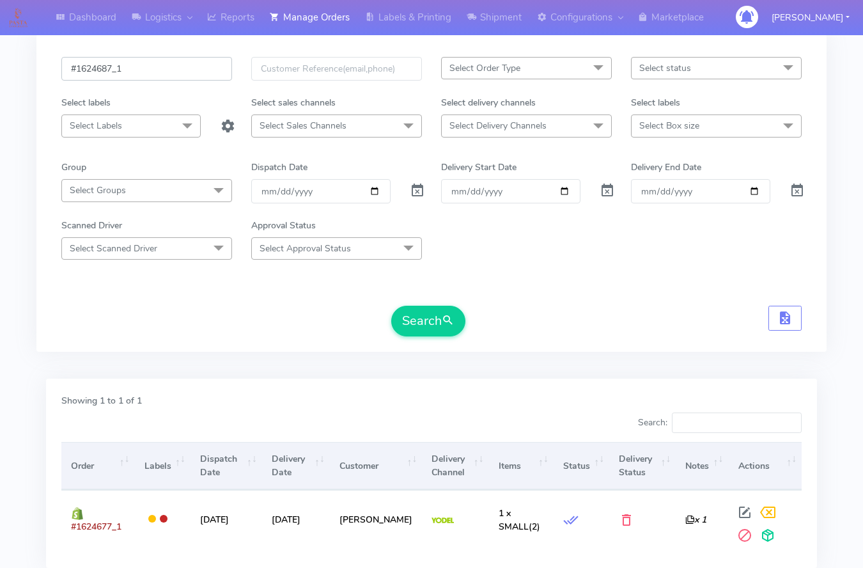
click at [391, 306] on button "Search" at bounding box center [428, 321] width 74 height 31
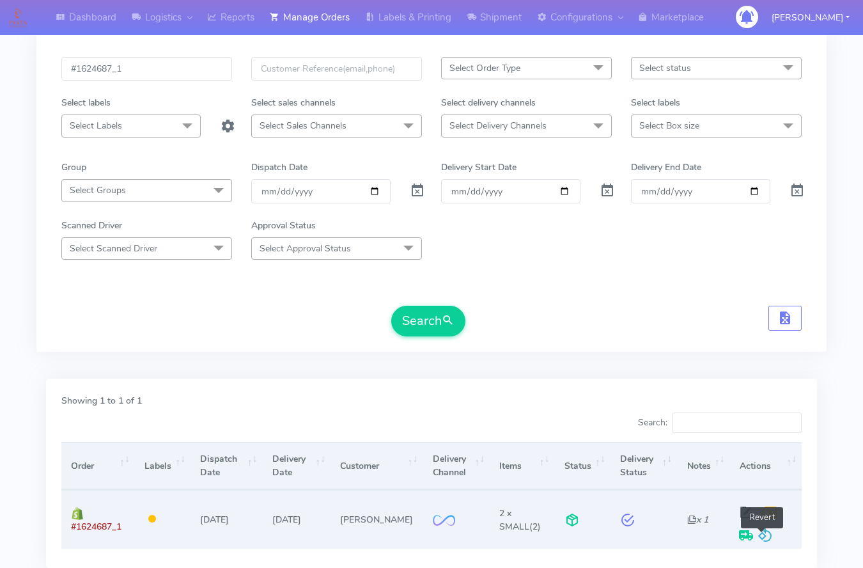
click at [765, 533] on span at bounding box center [765, 538] width 15 height 12
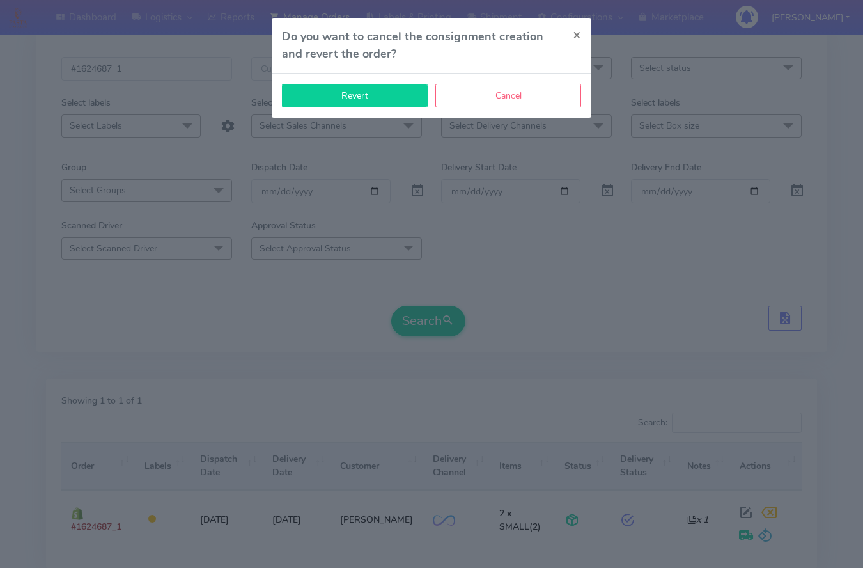
click at [417, 97] on button "Revert" at bounding box center [355, 96] width 146 height 24
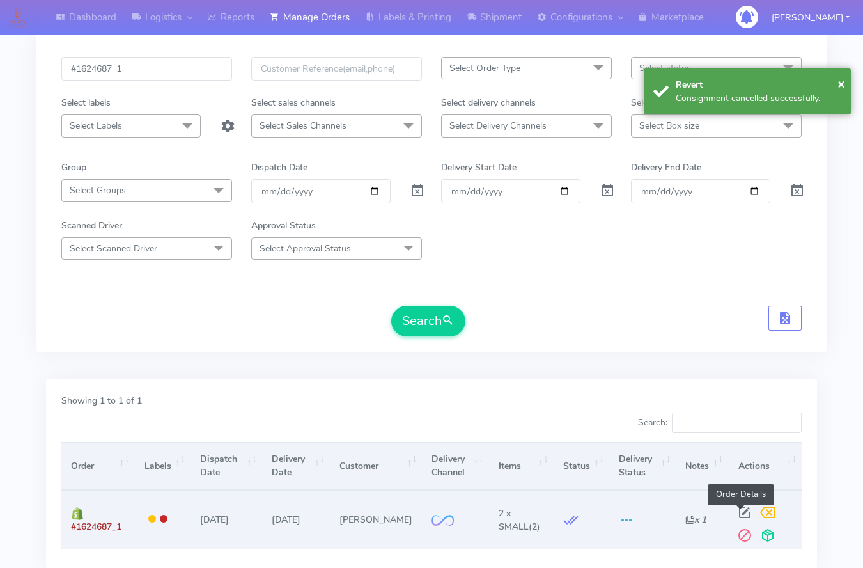
click at [738, 513] on span at bounding box center [744, 515] width 23 height 12
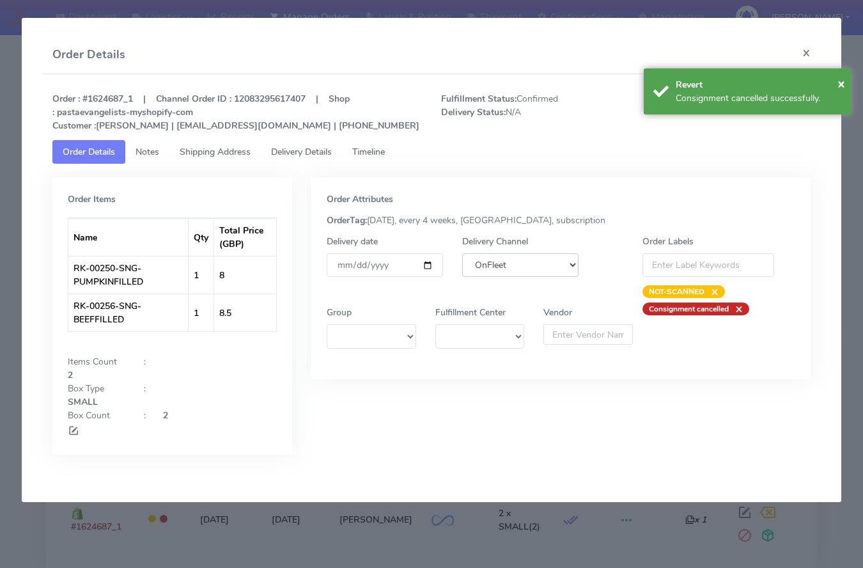
click at [484, 272] on select "DHL OnFleet Royal Mail DPD Yodel MaxOptra Amazon Collection" at bounding box center [520, 265] width 116 height 24
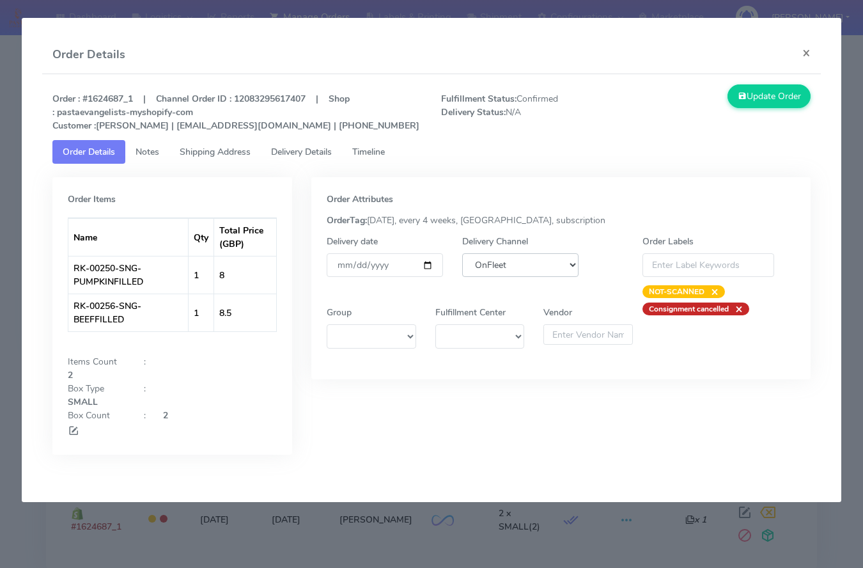
select select "5"
click at [462, 253] on select "DHL OnFleet Royal Mail DPD Yodel MaxOptra Amazon Collection" at bounding box center [520, 265] width 116 height 24
click at [776, 104] on button "Update Order" at bounding box center [769, 96] width 83 height 24
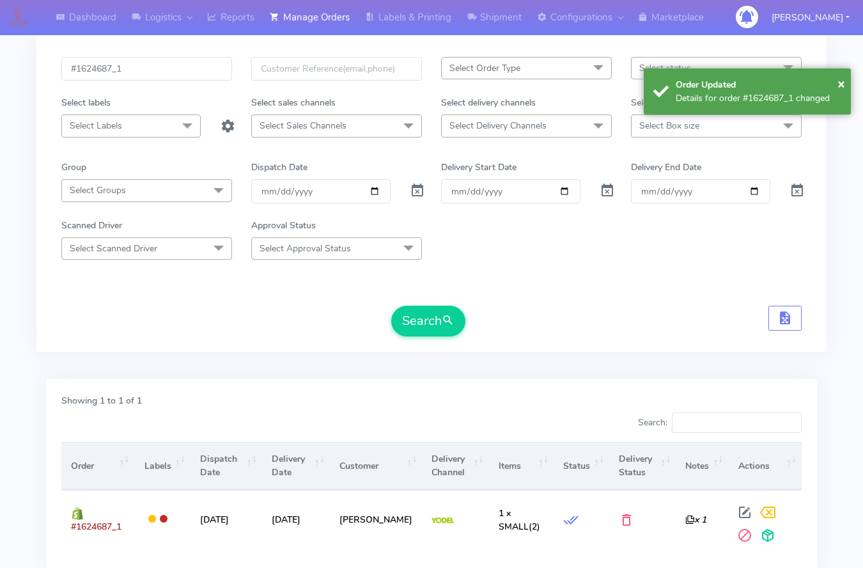
scroll to position [0, 0]
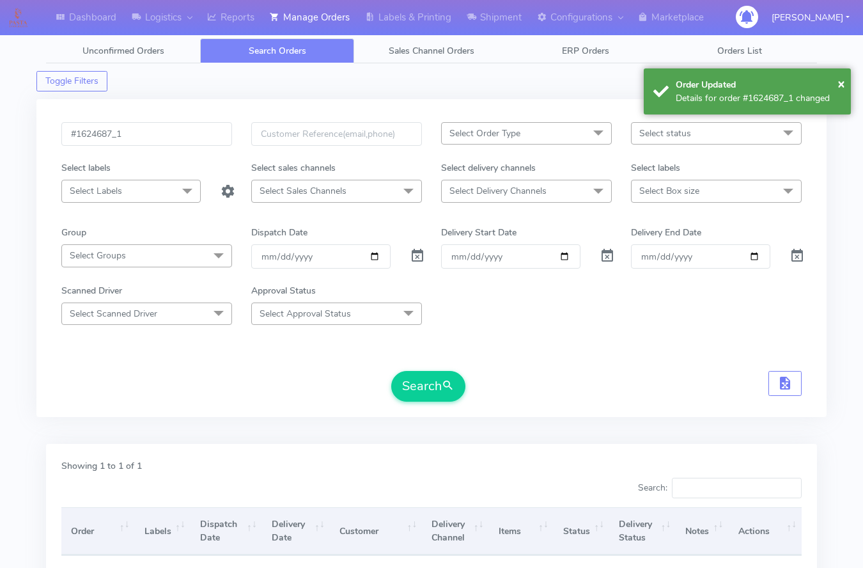
click at [140, 150] on div "#1624687_1" at bounding box center [147, 141] width 190 height 39
click at [141, 139] on input "#1624687_1" at bounding box center [146, 134] width 171 height 24
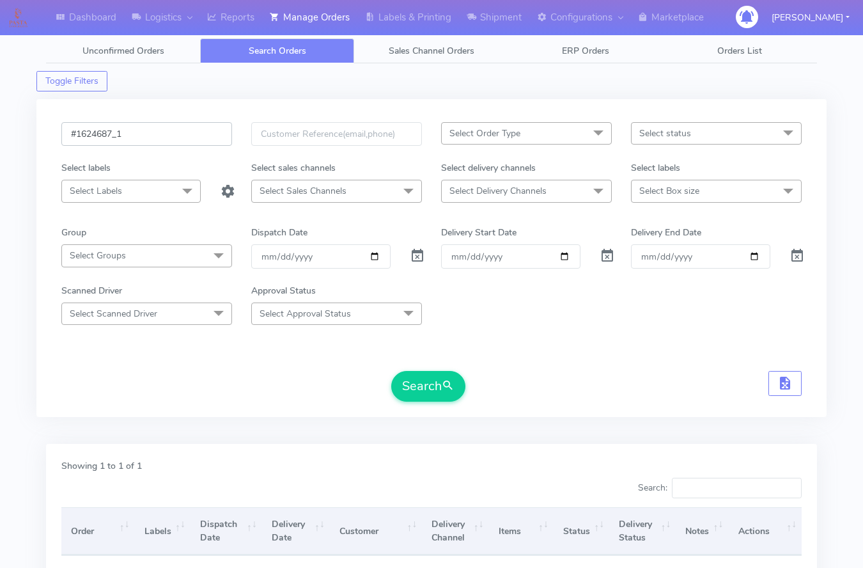
click at [141, 139] on input "#1624687_1" at bounding box center [146, 134] width 171 height 24
paste input "92"
type input "#1624692_1"
click at [419, 373] on button "Search" at bounding box center [428, 386] width 74 height 31
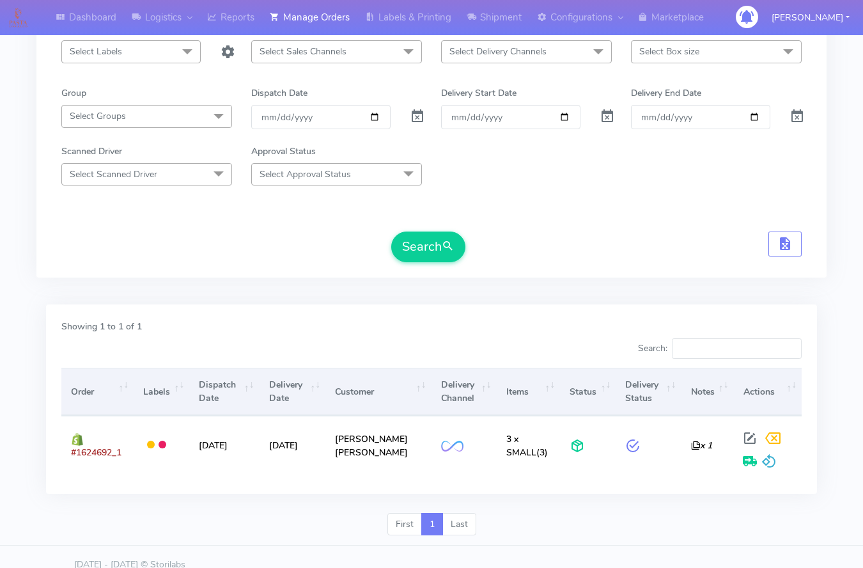
scroll to position [153, 0]
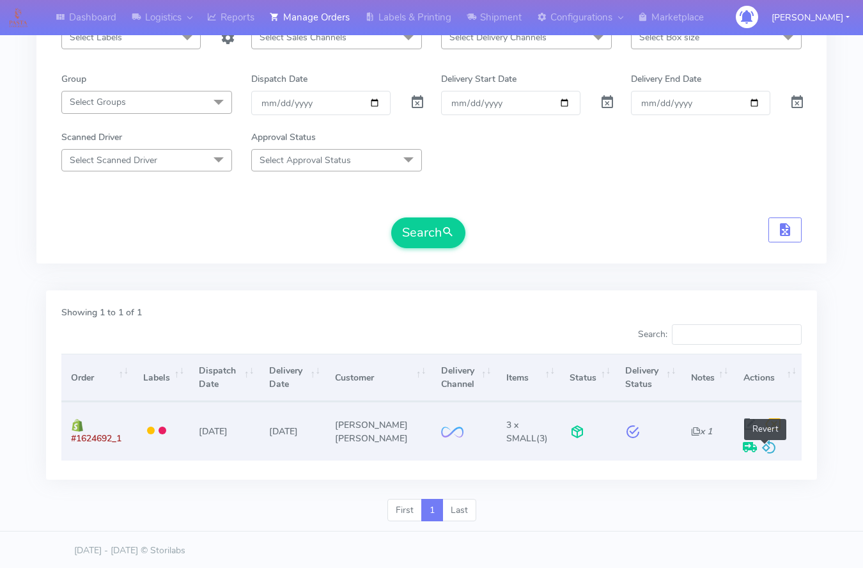
click at [762, 451] on span at bounding box center [769, 450] width 15 height 12
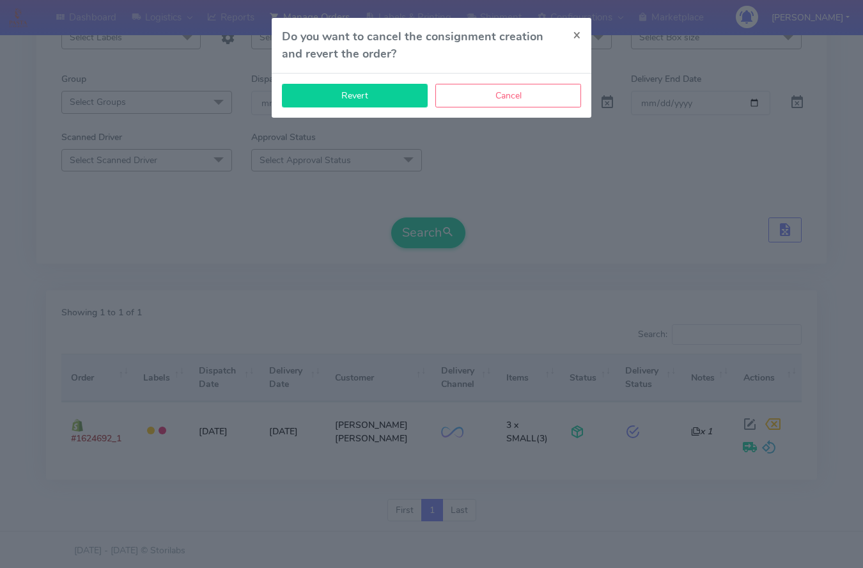
click at [351, 97] on button "Revert" at bounding box center [355, 96] width 146 height 24
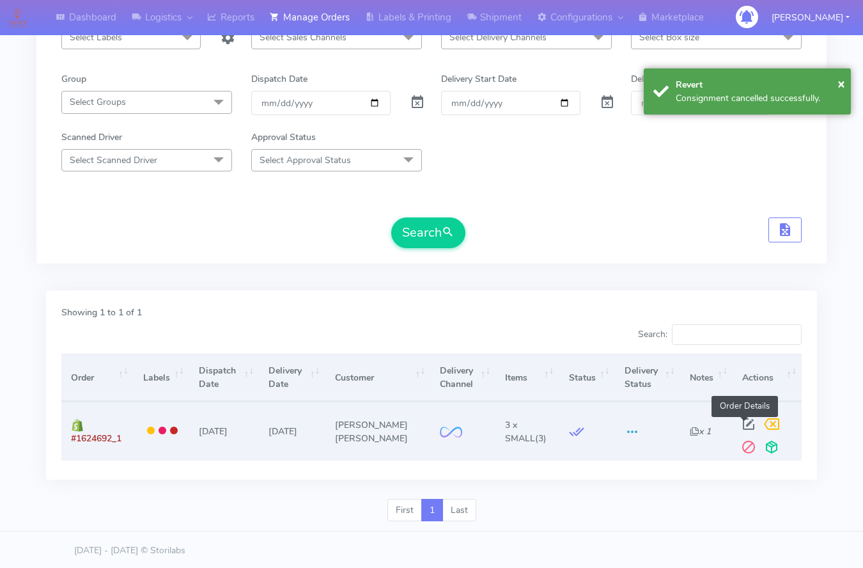
click at [740, 428] on span at bounding box center [748, 427] width 23 height 12
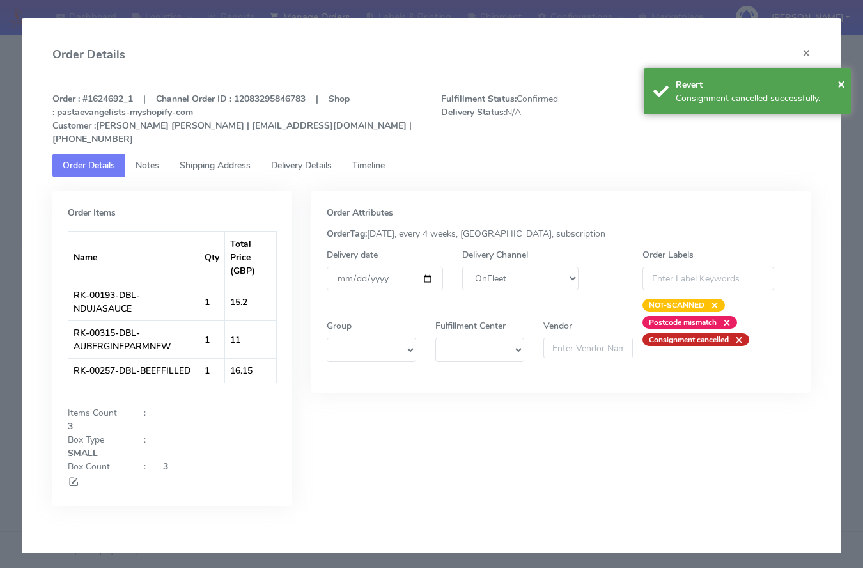
click at [504, 279] on div "Delivery Channel DHL OnFleet Royal Mail DPD Yodel MaxOptra Amazon Collection" at bounding box center [521, 279] width 136 height 63
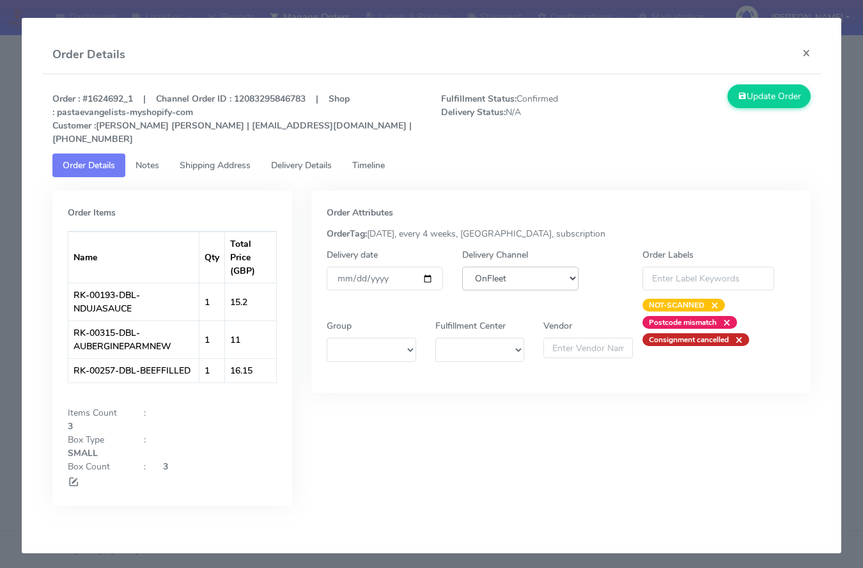
click at [506, 267] on select "DHL OnFleet Royal Mail DPD Yodel MaxOptra Amazon Collection" at bounding box center [520, 279] width 116 height 24
select select "5"
click at [462, 267] on select "DHL OnFleet Royal Mail DPD Yodel MaxOptra Amazon Collection" at bounding box center [520, 279] width 116 height 24
click at [753, 86] on button "Update Order" at bounding box center [769, 96] width 83 height 24
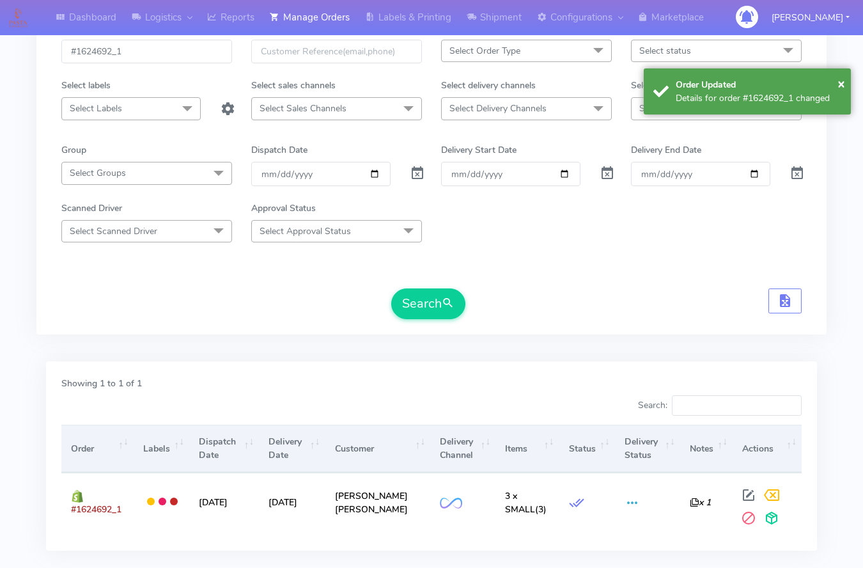
scroll to position [0, 0]
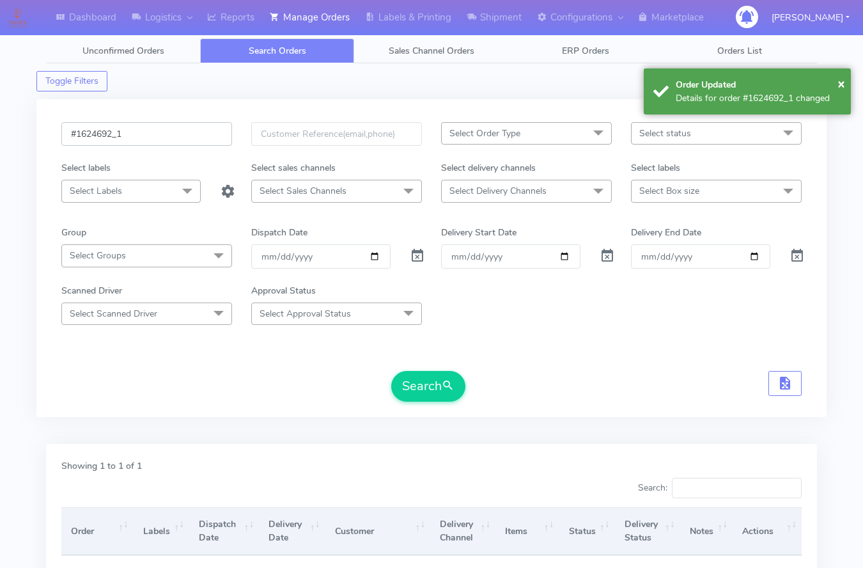
click at [113, 141] on input "#1624692_1" at bounding box center [146, 134] width 171 height 24
paste input "70"
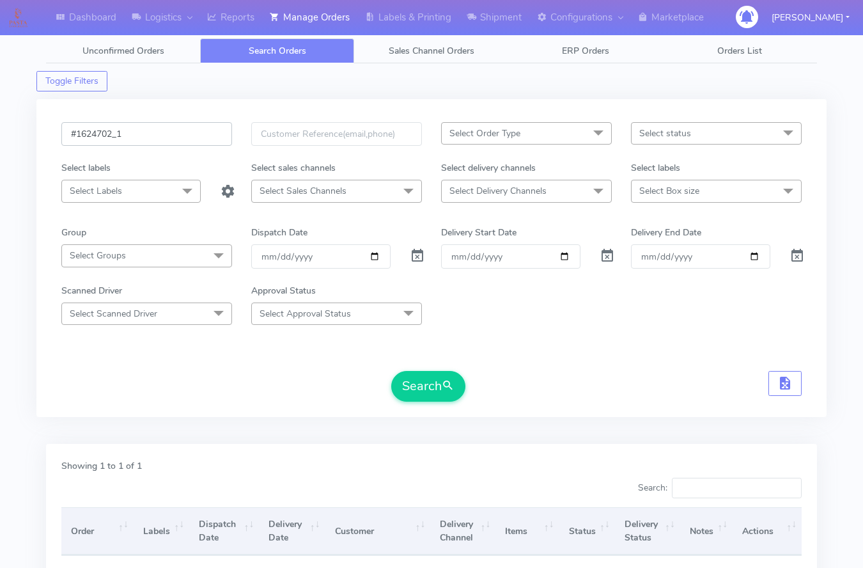
type input "#1624702_1"
click at [391, 371] on button "Search" at bounding box center [428, 386] width 74 height 31
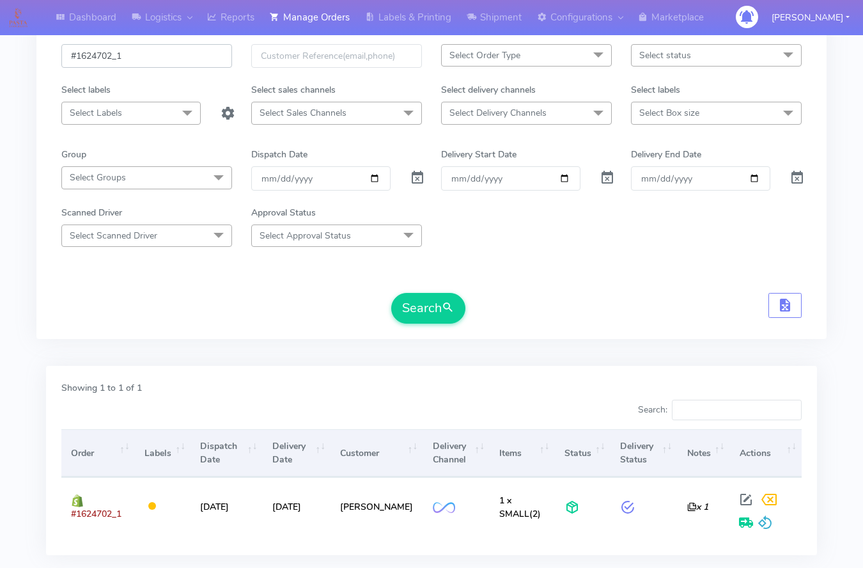
scroll to position [155, 0]
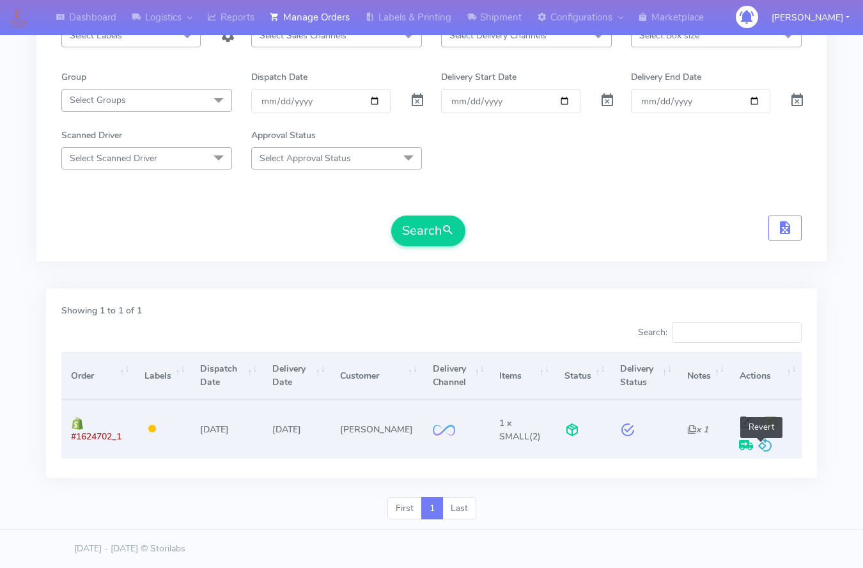
click at [762, 450] on span at bounding box center [765, 448] width 15 height 12
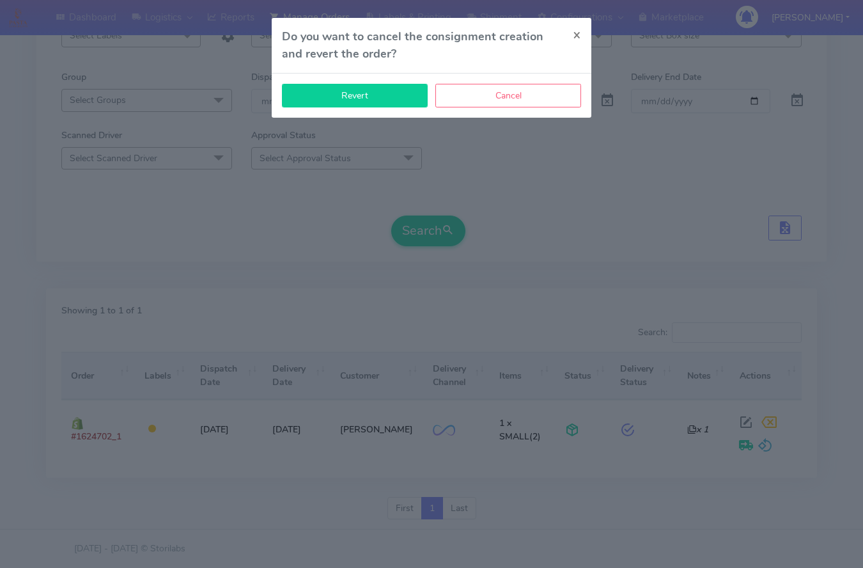
click at [379, 89] on button "Revert" at bounding box center [355, 96] width 146 height 24
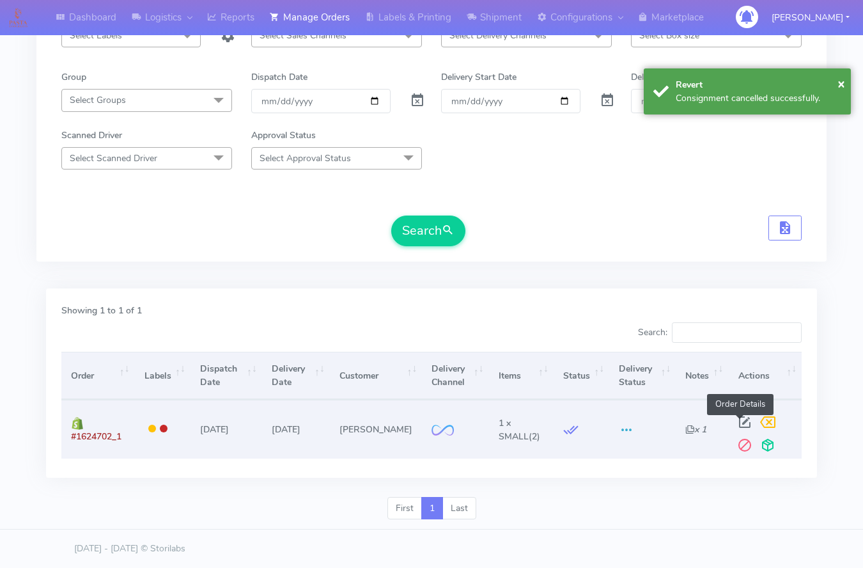
click at [743, 424] on span at bounding box center [744, 425] width 23 height 12
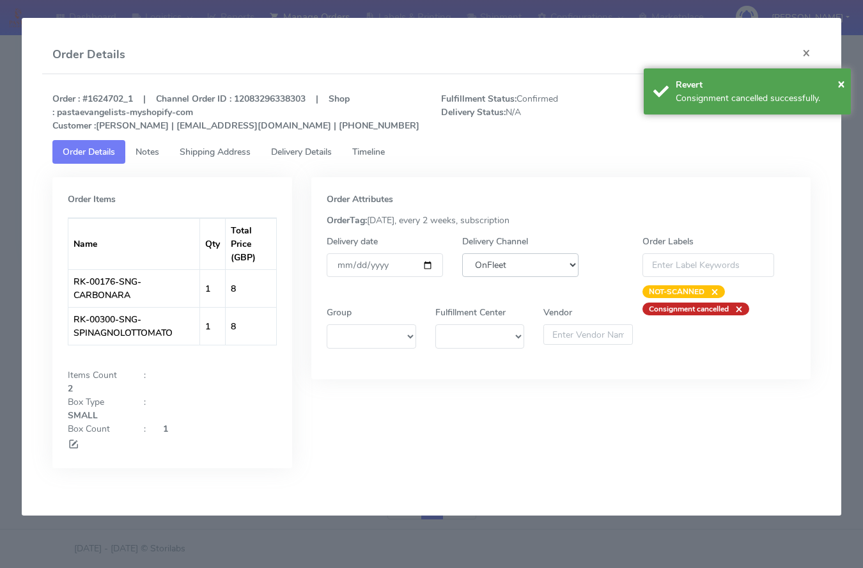
click at [543, 260] on select "DHL OnFleet Royal Mail DPD Yodel MaxOptra Amazon Collection" at bounding box center [520, 265] width 116 height 24
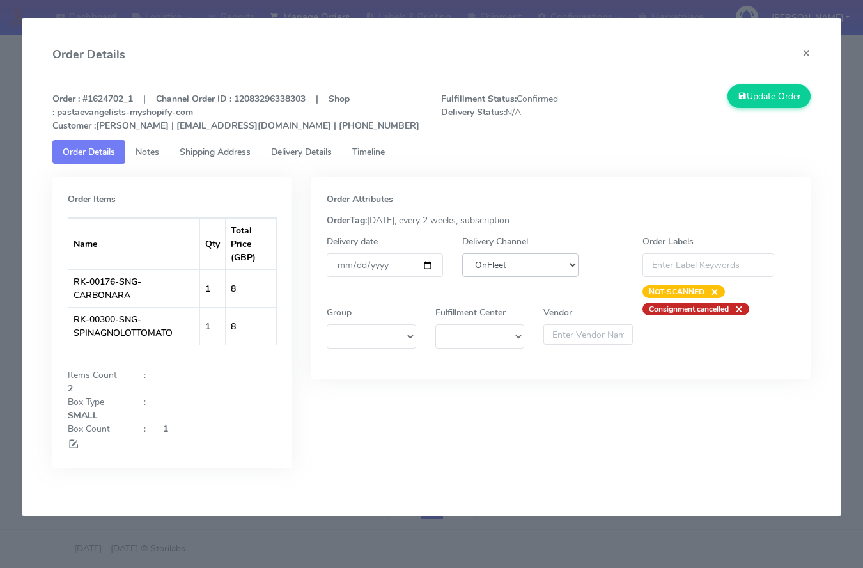
select select "5"
click at [462, 253] on select "DHL OnFleet Royal Mail DPD Yodel MaxOptra Amazon Collection" at bounding box center [520, 265] width 116 height 24
click at [789, 105] on button "Update Order" at bounding box center [769, 96] width 83 height 24
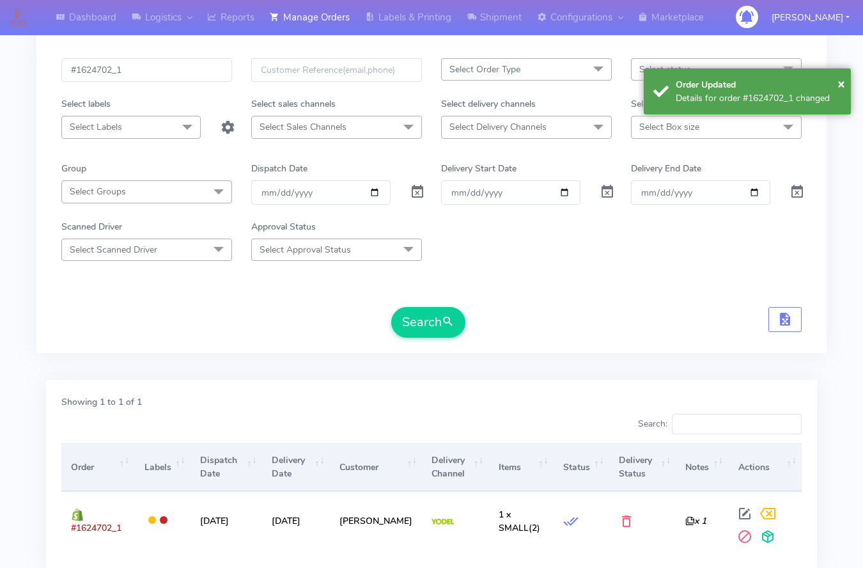
scroll to position [0, 0]
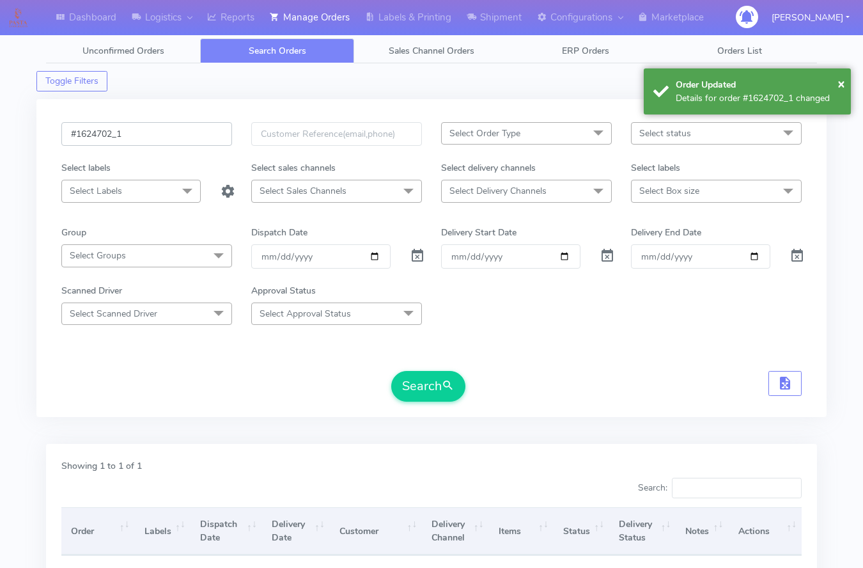
click at [134, 133] on input "#1624702_1" at bounding box center [146, 134] width 171 height 24
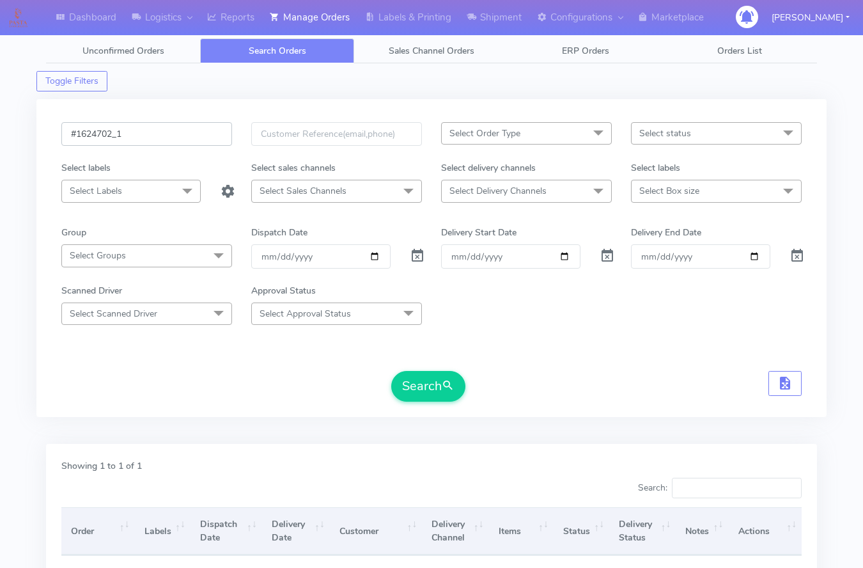
click at [134, 133] on input "#1624702_1" at bounding box center [146, 134] width 171 height 24
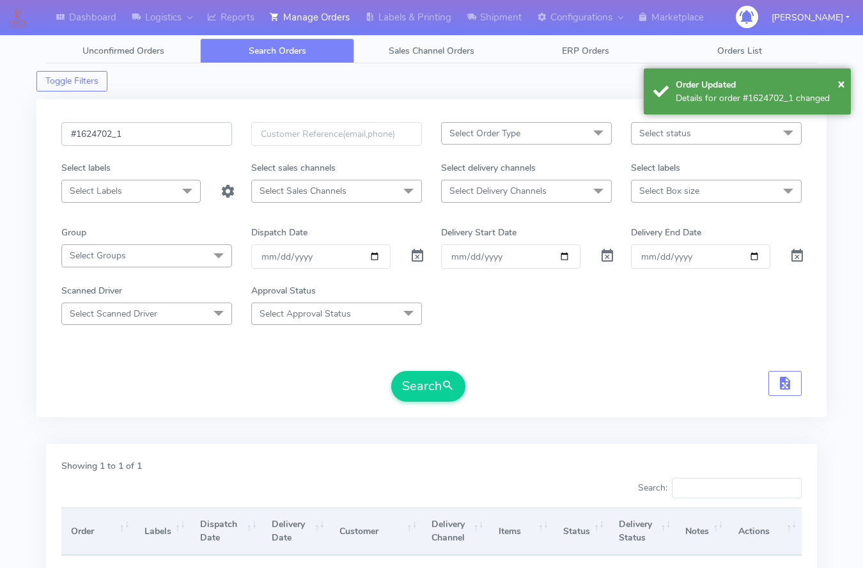
click at [134, 133] on input "#1624702_1" at bounding box center [146, 134] width 171 height 24
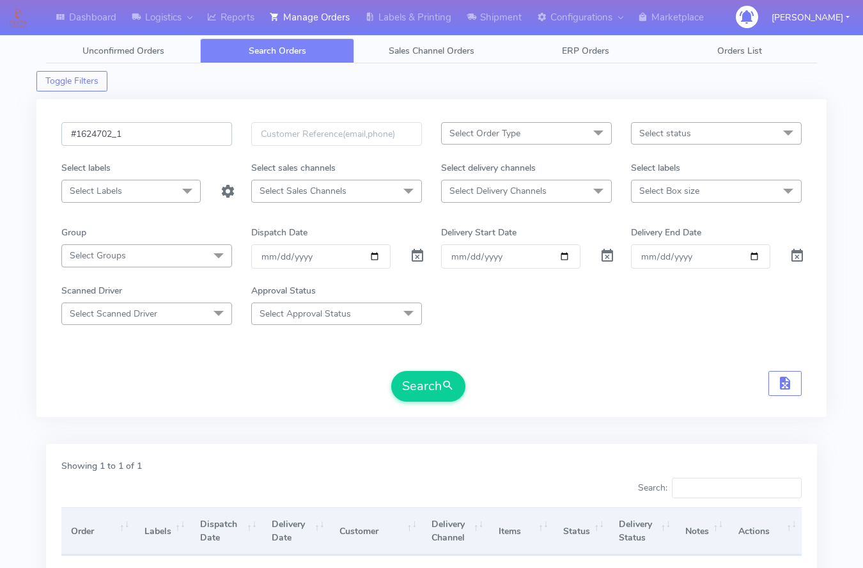
paste input "3"
type input "#1624703_1"
click at [391, 371] on button "Search" at bounding box center [428, 386] width 74 height 31
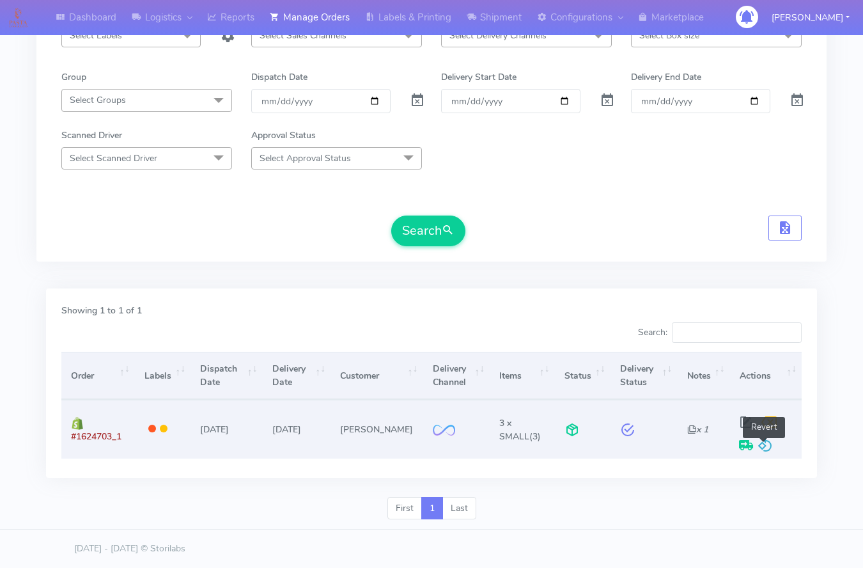
click at [758, 448] on span at bounding box center [765, 448] width 15 height 12
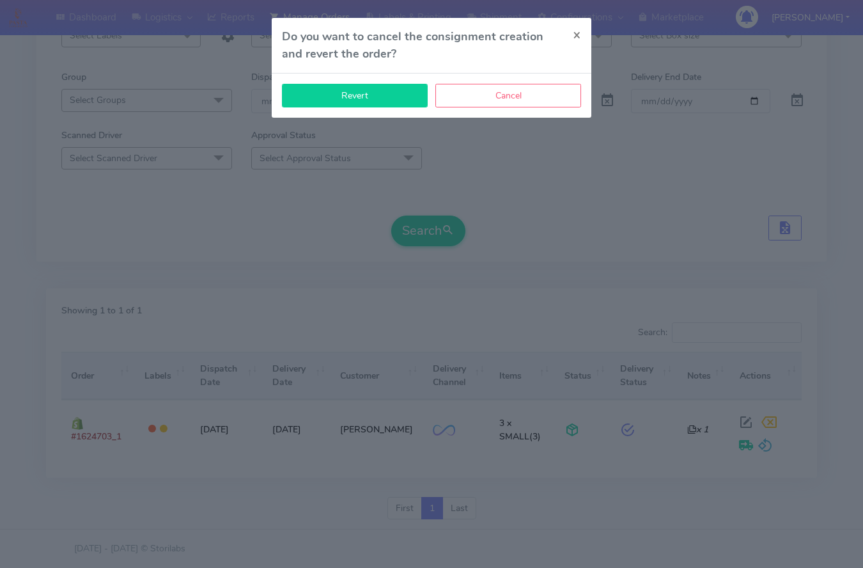
click at [363, 99] on button "Revert" at bounding box center [355, 96] width 146 height 24
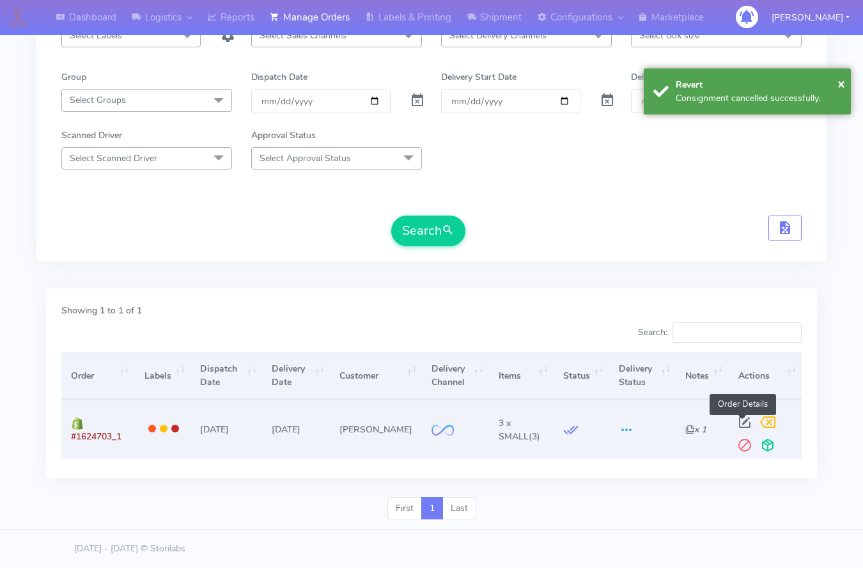
click at [735, 419] on span at bounding box center [744, 425] width 23 height 12
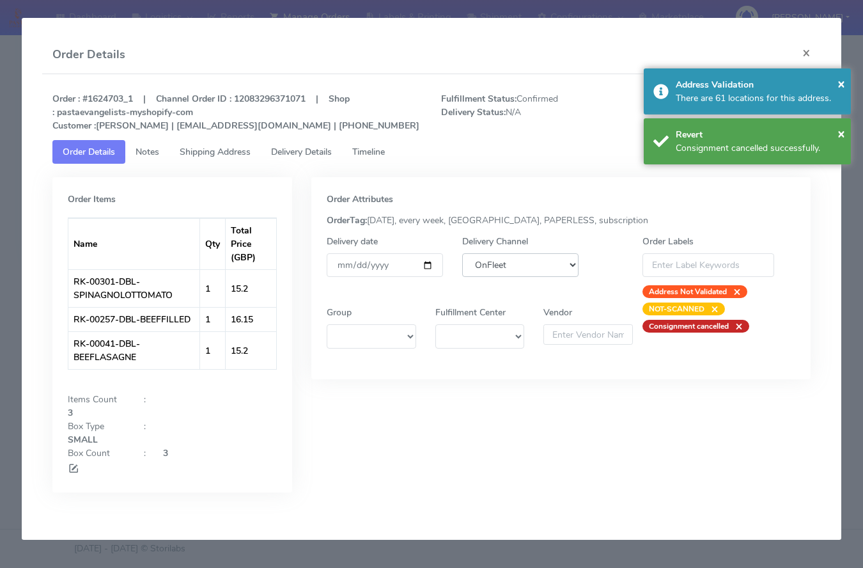
click at [520, 253] on select "DHL OnFleet Royal Mail DPD Yodel MaxOptra Amazon Collection" at bounding box center [520, 265] width 116 height 24
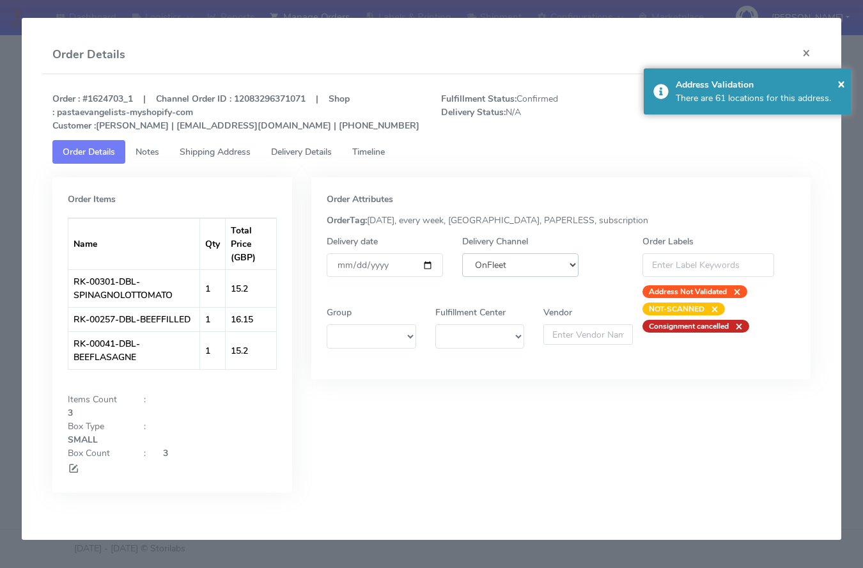
select select "5"
click at [462, 253] on select "DHL OnFleet Royal Mail DPD Yodel MaxOptra Amazon Collection" at bounding box center [520, 265] width 116 height 24
click at [846, 89] on div "× Address Validation There are 61 locations for this address." at bounding box center [747, 91] width 207 height 46
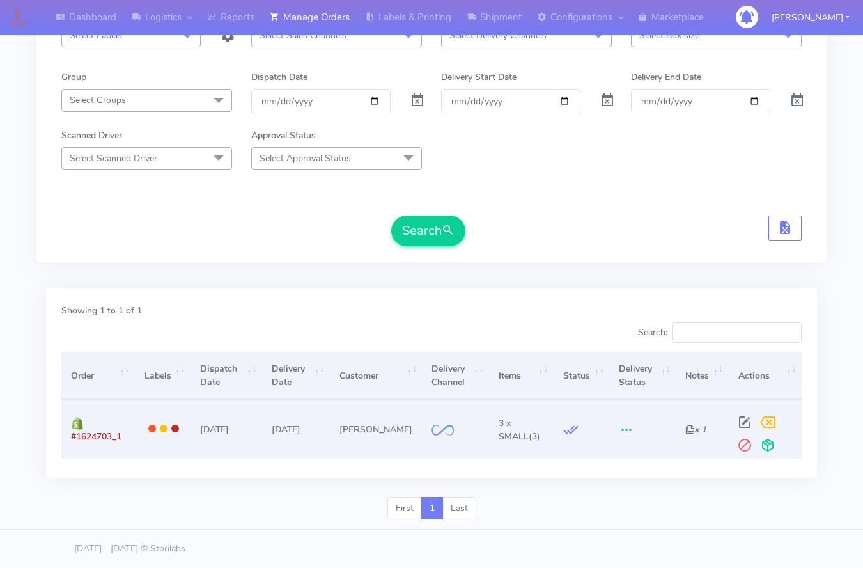
click at [746, 407] on td at bounding box center [765, 429] width 74 height 58
click at [745, 419] on span at bounding box center [744, 425] width 23 height 12
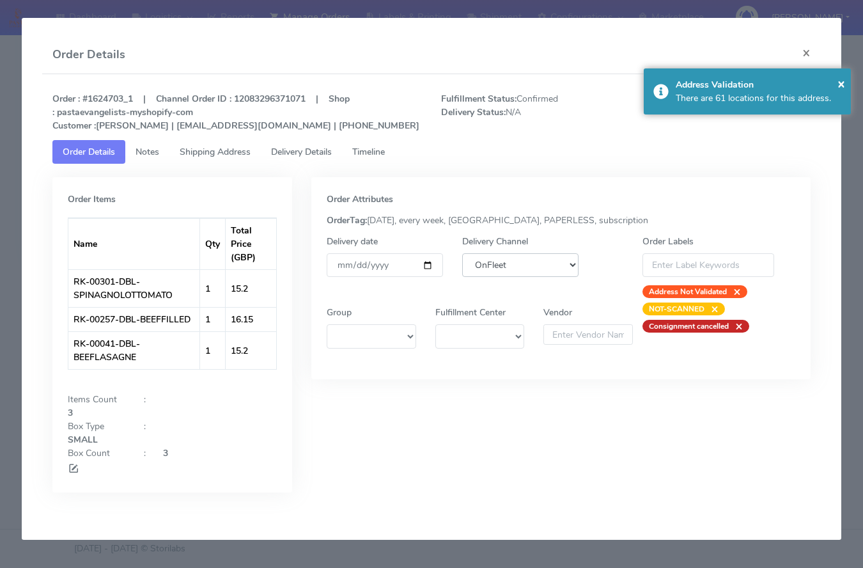
click at [497, 258] on select "DHL OnFleet Royal Mail DPD Yodel MaxOptra Amazon Collection" at bounding box center [520, 265] width 116 height 24
select select "5"
click at [462, 253] on select "DHL OnFleet Royal Mail DPD Yodel MaxOptra Amazon Collection" at bounding box center [520, 265] width 116 height 24
click at [838, 80] on span "×" at bounding box center [842, 83] width 8 height 17
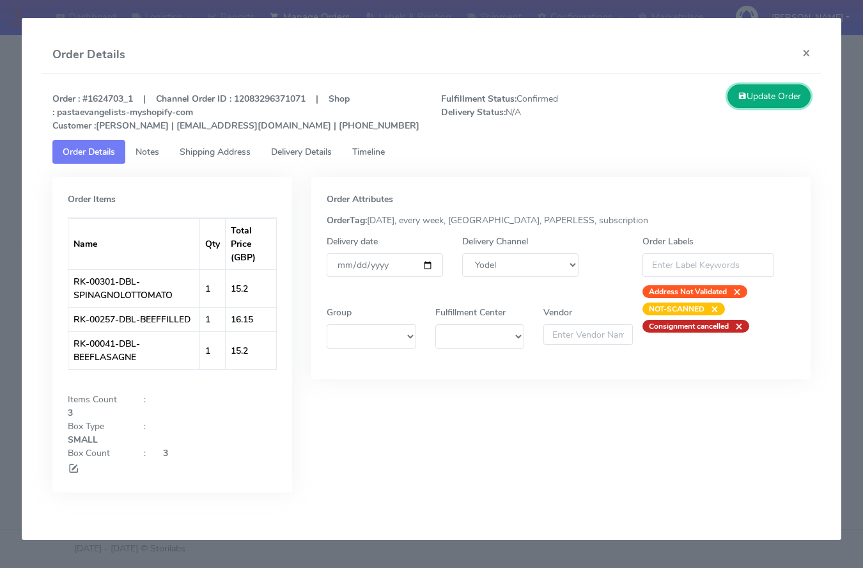
click at [779, 97] on button "Update Order" at bounding box center [769, 96] width 83 height 24
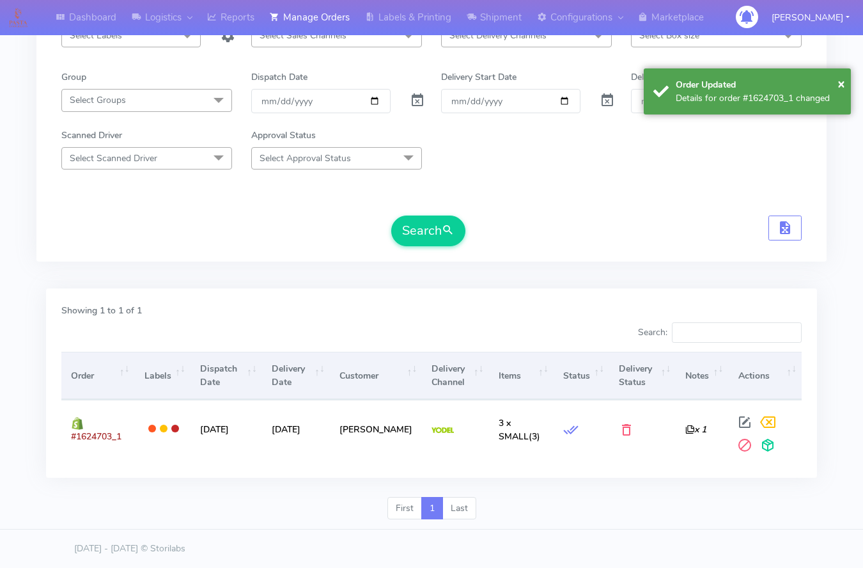
scroll to position [0, 0]
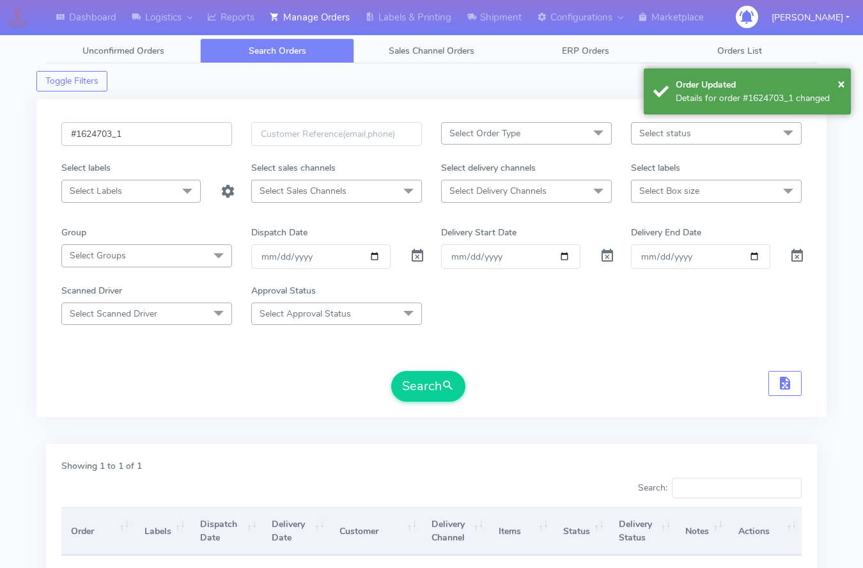
click at [121, 133] on input "#1624703_1" at bounding box center [146, 134] width 171 height 24
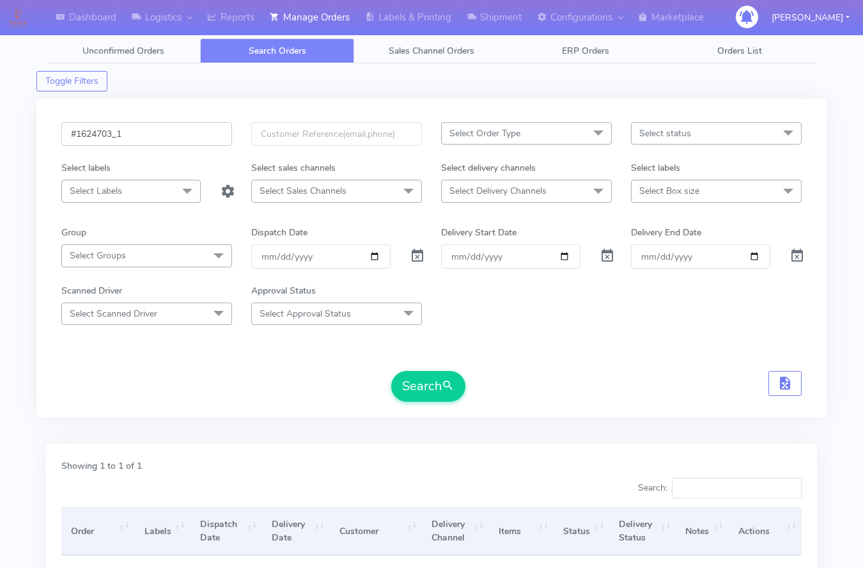
click at [121, 133] on input "#1624703_1" at bounding box center [146, 134] width 171 height 24
paste input "5"
type input "#1624705_1"
click at [391, 371] on button "Search" at bounding box center [428, 386] width 74 height 31
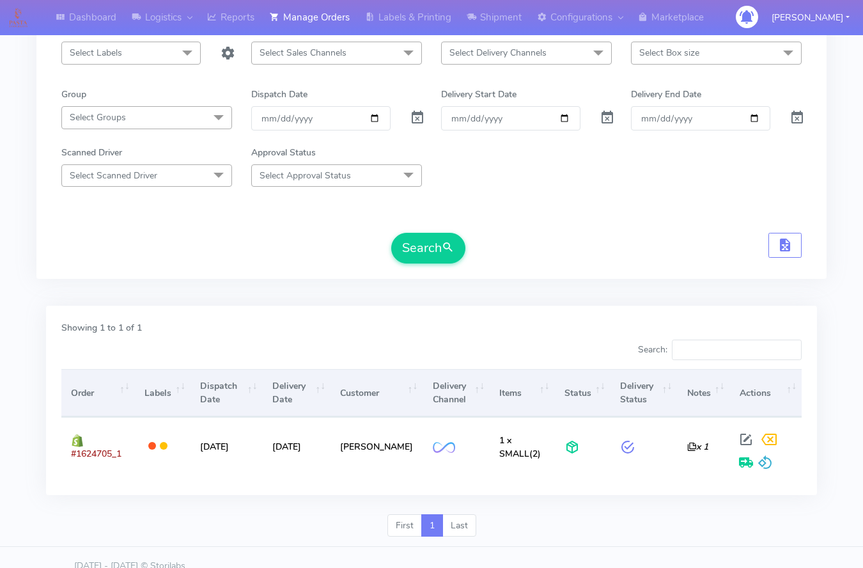
scroll to position [155, 0]
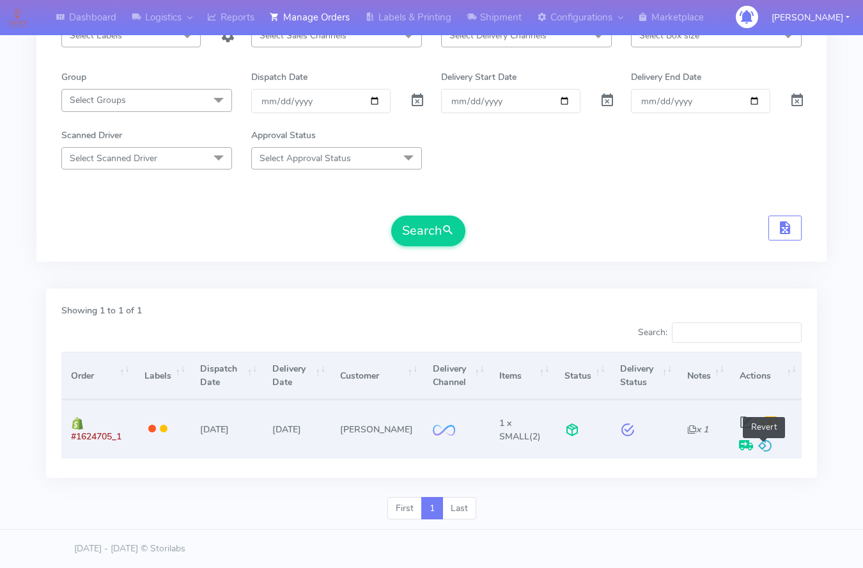
click at [769, 444] on span at bounding box center [765, 448] width 15 height 12
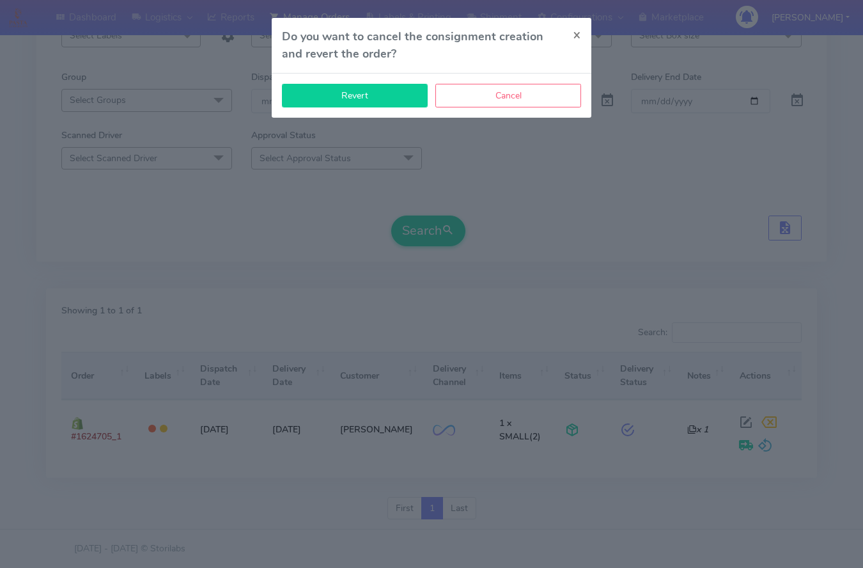
click at [408, 88] on button "Revert" at bounding box center [355, 96] width 146 height 24
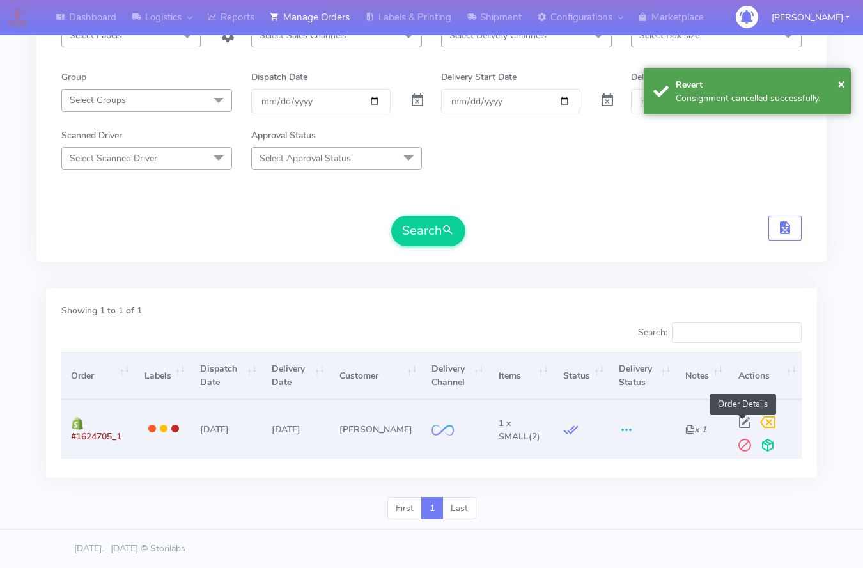
click at [746, 425] on span at bounding box center [744, 425] width 23 height 12
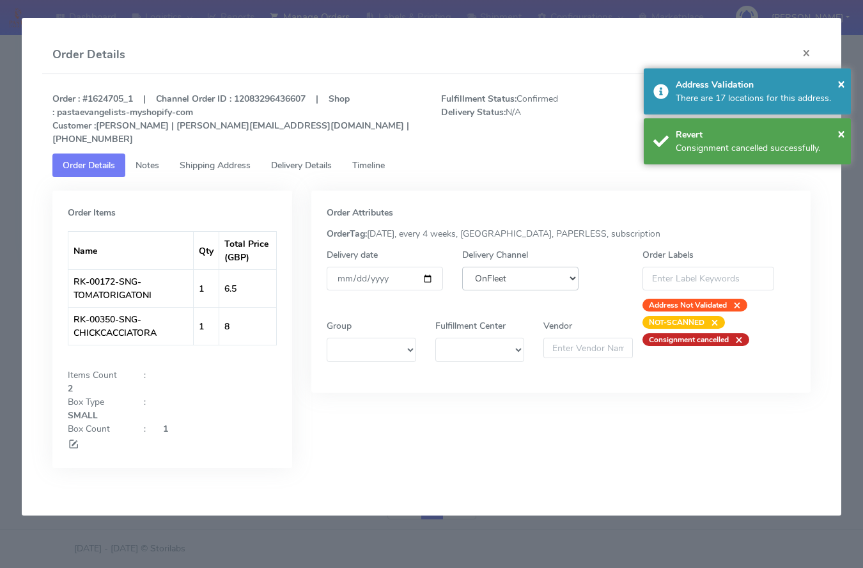
click at [526, 269] on select "DHL OnFleet Royal Mail DPD Yodel MaxOptra Amazon Collection" at bounding box center [520, 279] width 116 height 24
select select "5"
click at [462, 267] on select "DHL OnFleet Royal Mail DPD Yodel MaxOptra Amazon Collection" at bounding box center [520, 279] width 116 height 24
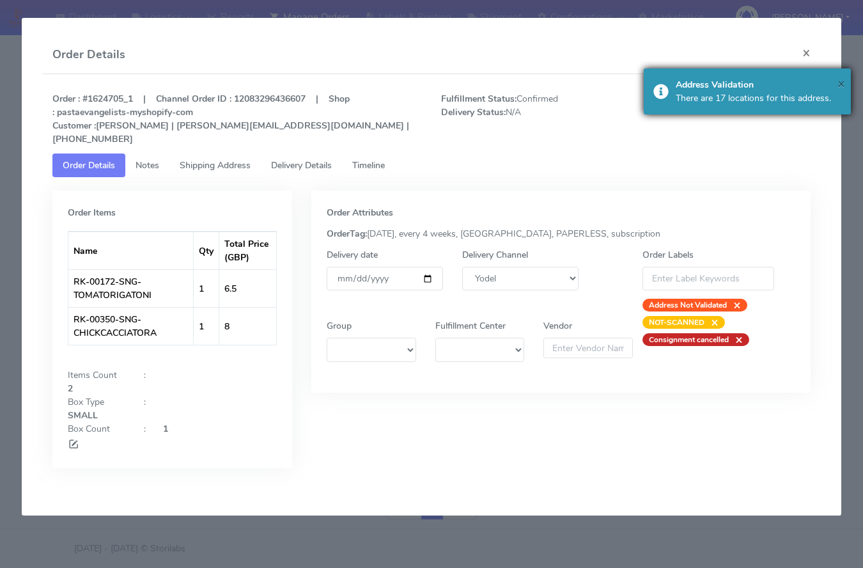
click at [838, 85] on span "×" at bounding box center [842, 83] width 8 height 17
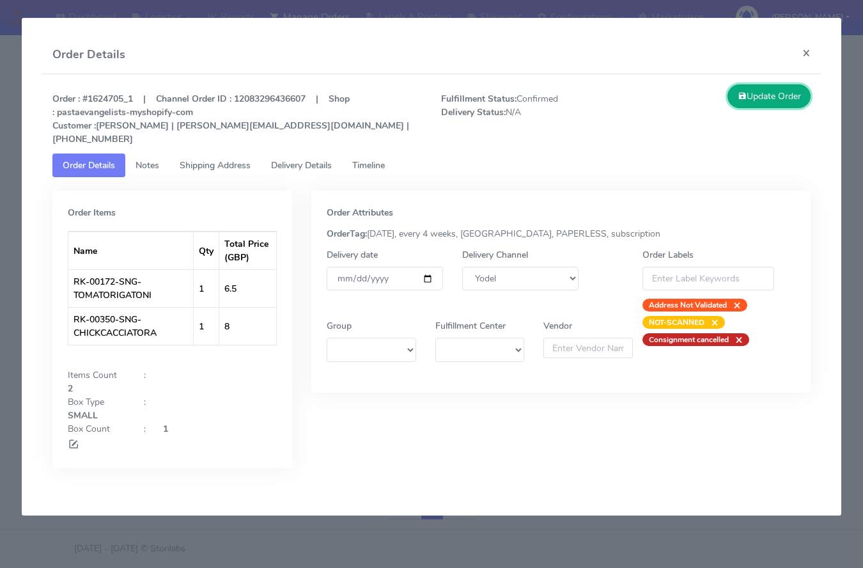
click at [785, 94] on button "Update Order" at bounding box center [769, 96] width 83 height 24
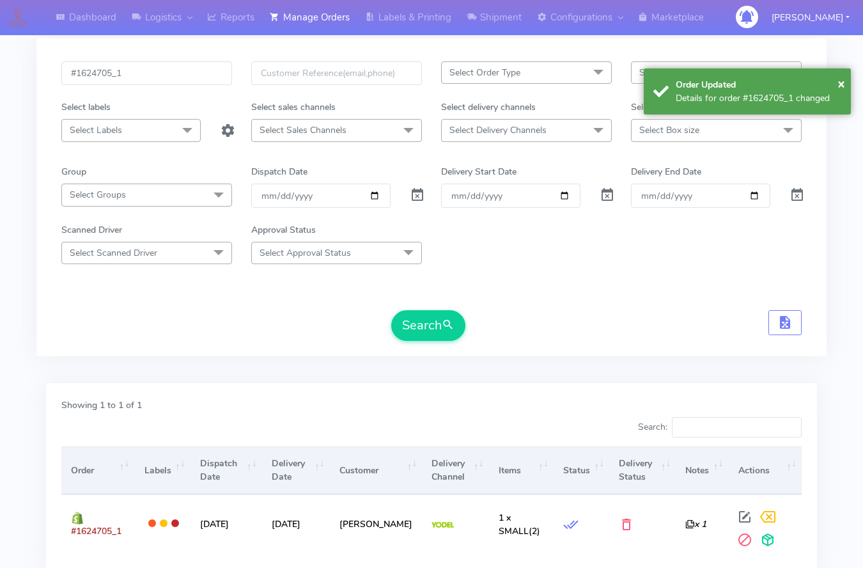
scroll to position [0, 0]
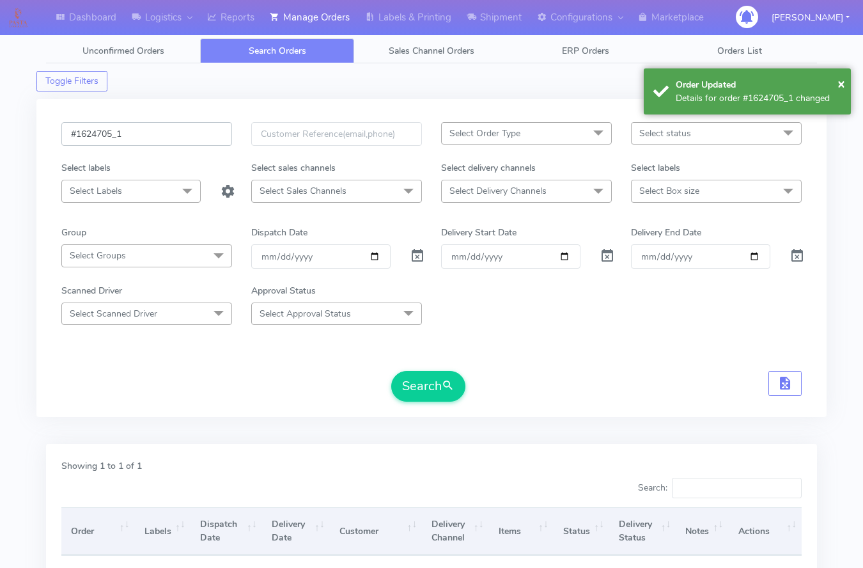
click at [180, 136] on input "#1624705_1" at bounding box center [146, 134] width 171 height 24
paste input "93"
type input "#1624793_1"
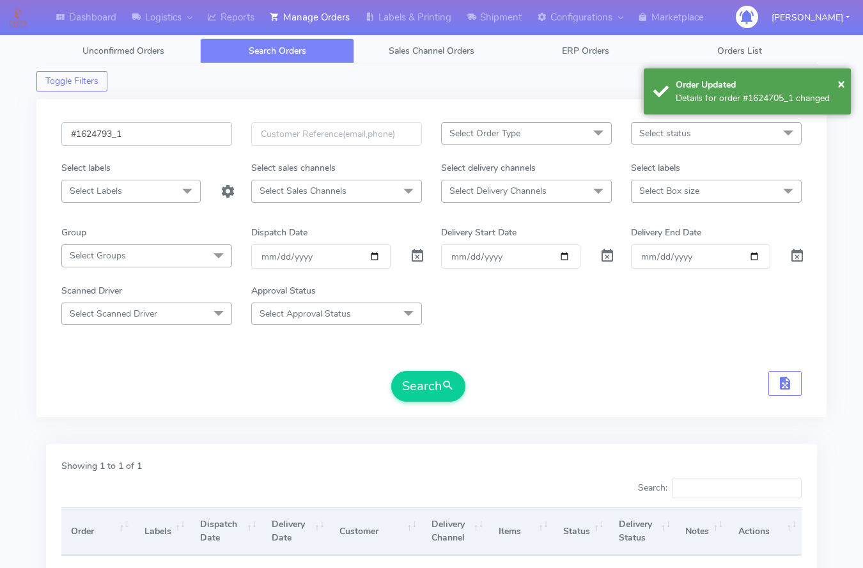
click at [391, 371] on button "Search" at bounding box center [428, 386] width 74 height 31
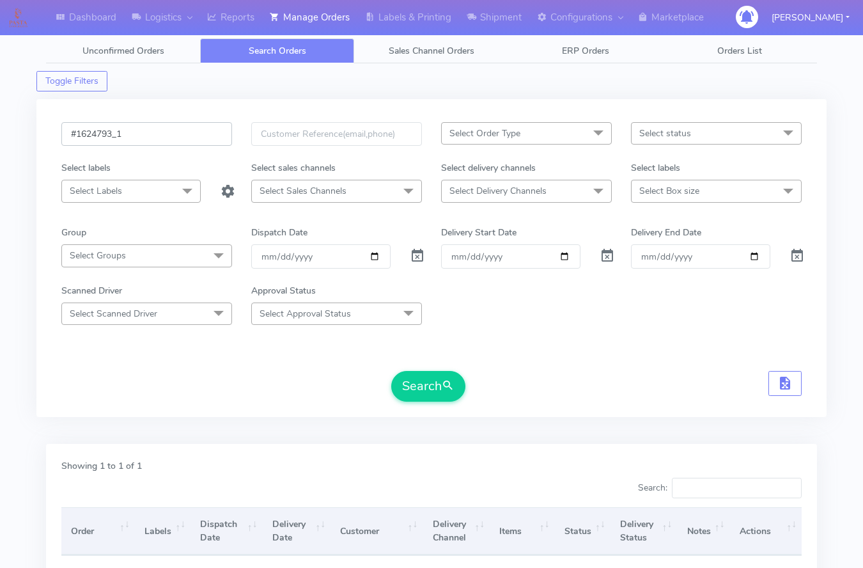
scroll to position [155, 0]
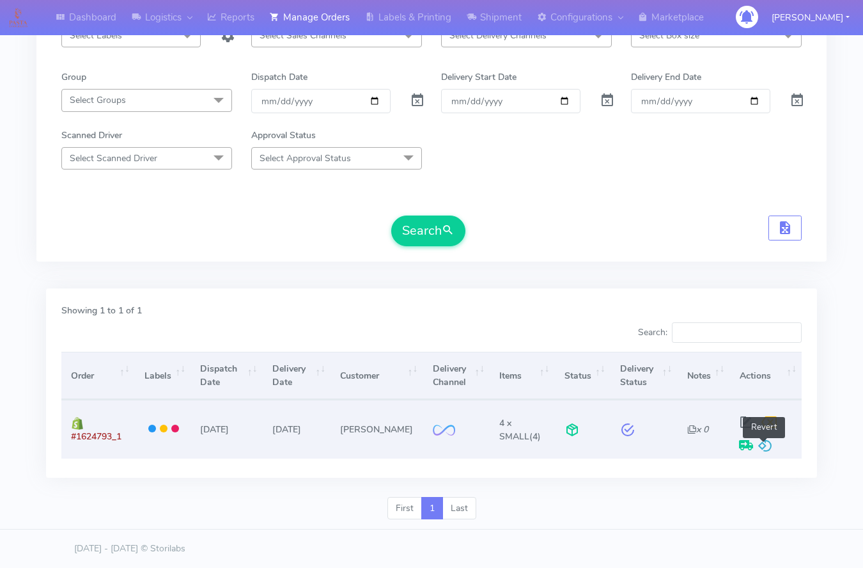
click at [763, 442] on span at bounding box center [765, 448] width 15 height 12
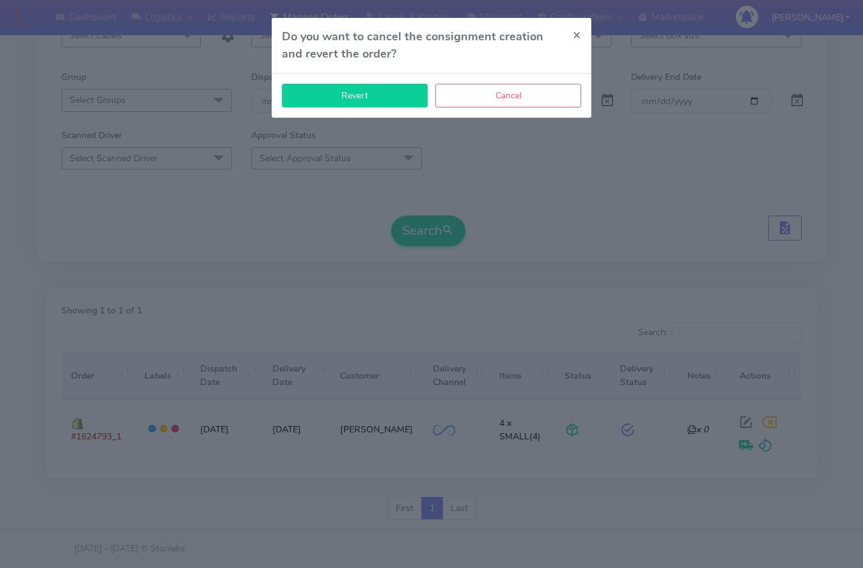
click at [387, 95] on button "Revert" at bounding box center [355, 96] width 146 height 24
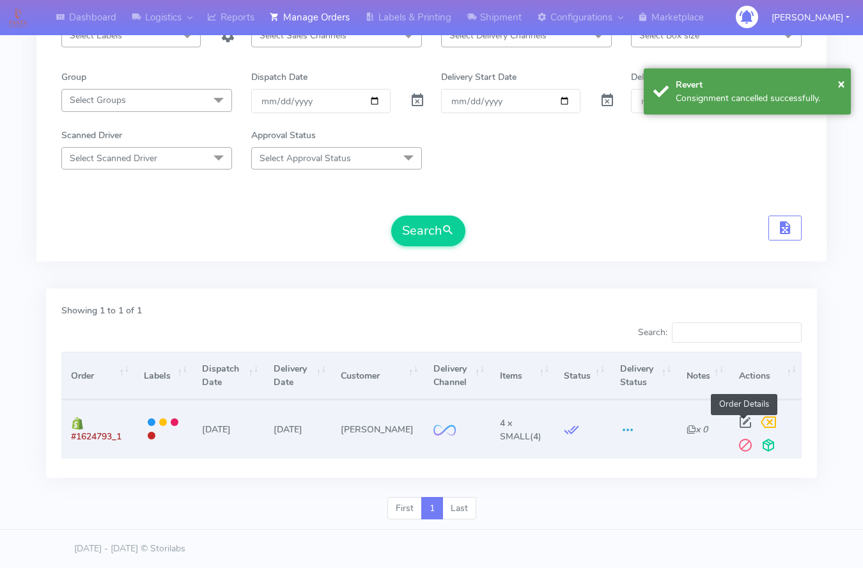
click at [746, 425] on span at bounding box center [745, 425] width 23 height 12
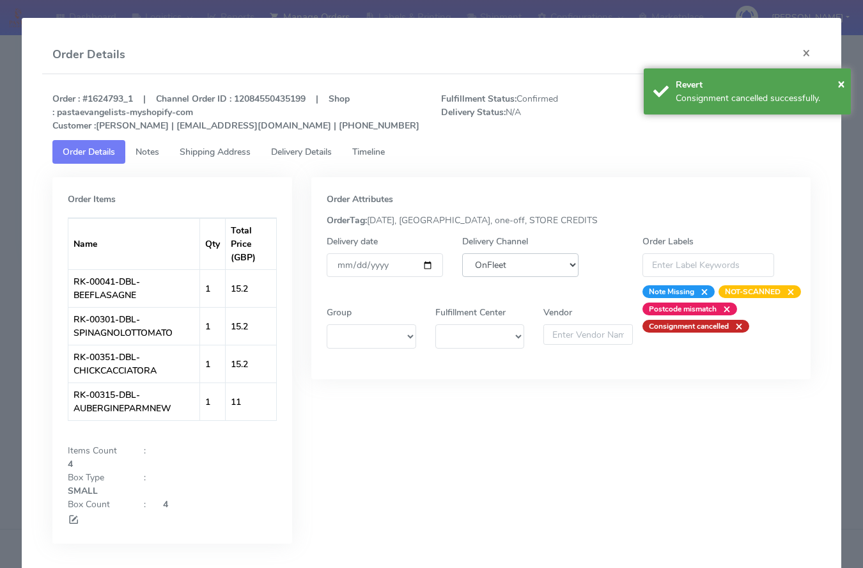
click at [488, 263] on select "DHL OnFleet Royal Mail DPD Yodel MaxOptra Amazon Collection" at bounding box center [520, 265] width 116 height 24
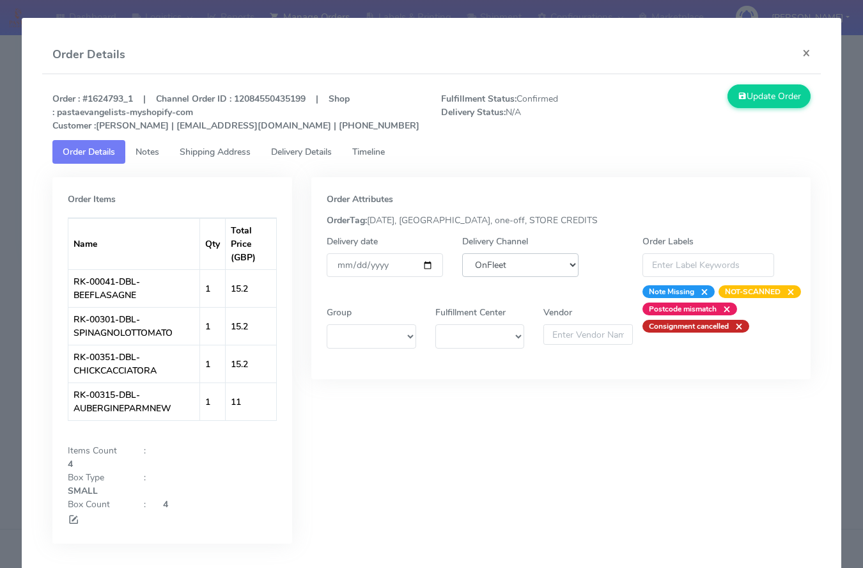
select select "5"
click at [462, 253] on select "DHL OnFleet Royal Mail DPD Yodel MaxOptra Amazon Collection" at bounding box center [520, 265] width 116 height 24
click at [760, 90] on button "Update Order" at bounding box center [769, 96] width 83 height 24
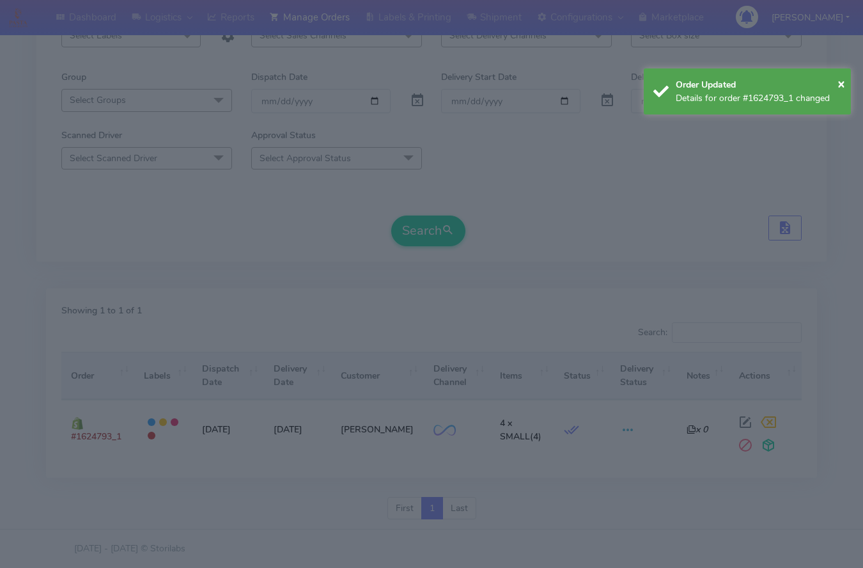
scroll to position [0, 0]
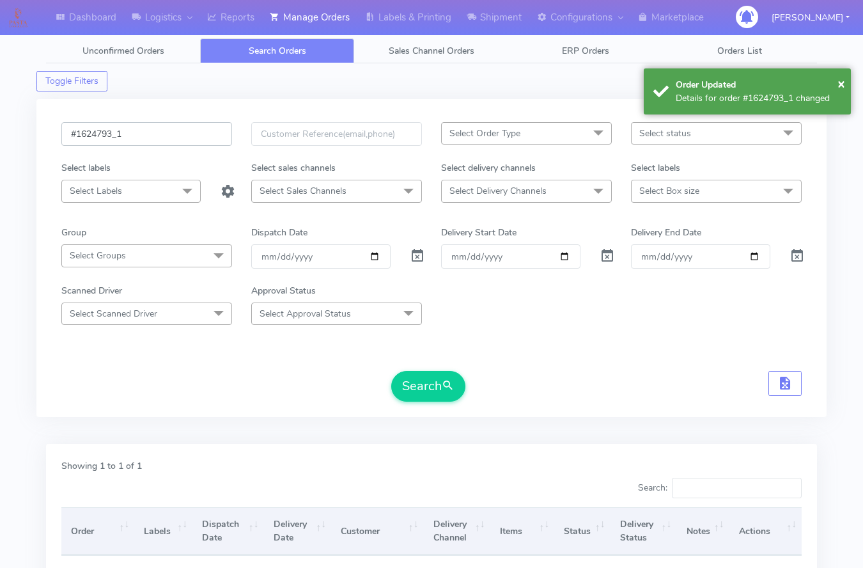
click at [180, 136] on input "#1624793_1" at bounding box center [146, 134] width 171 height 24
paste input "815"
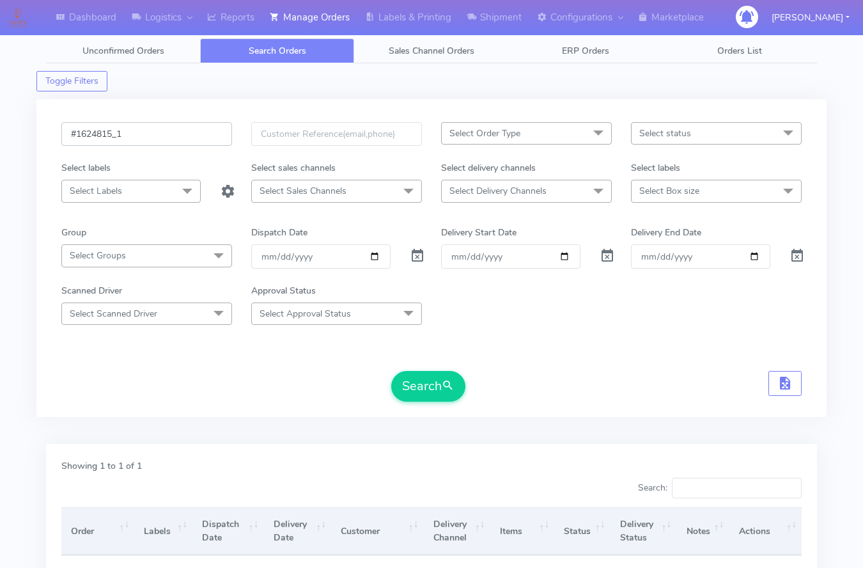
type input "#1624815_1"
click at [391, 371] on button "Search" at bounding box center [428, 386] width 74 height 31
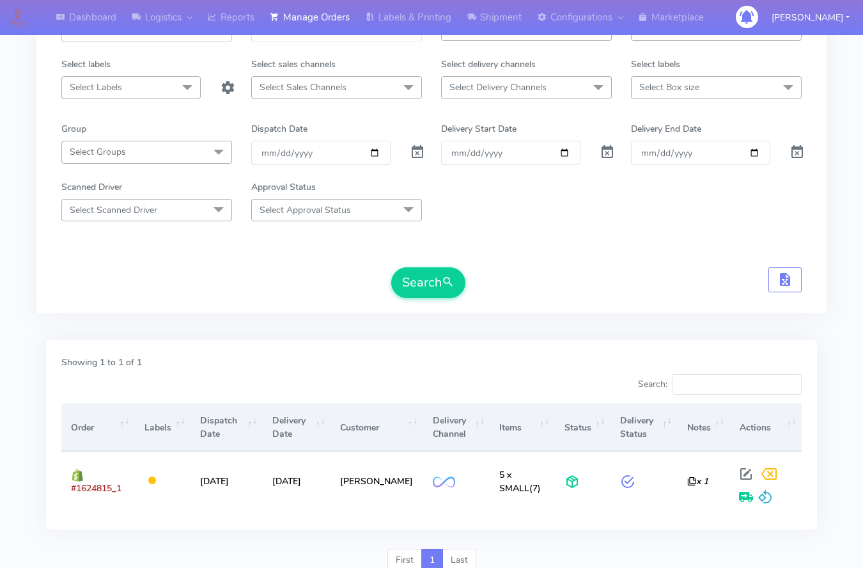
scroll to position [155, 0]
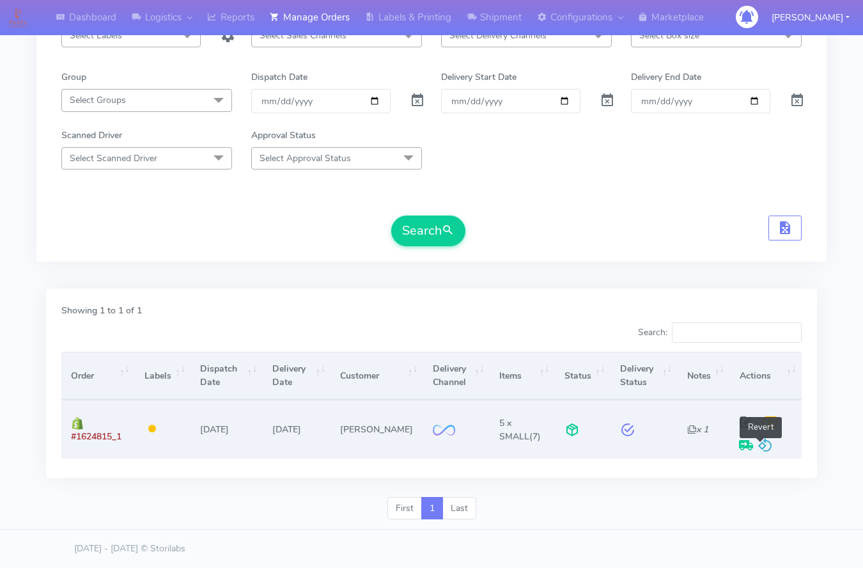
click at [759, 442] on span at bounding box center [765, 448] width 15 height 12
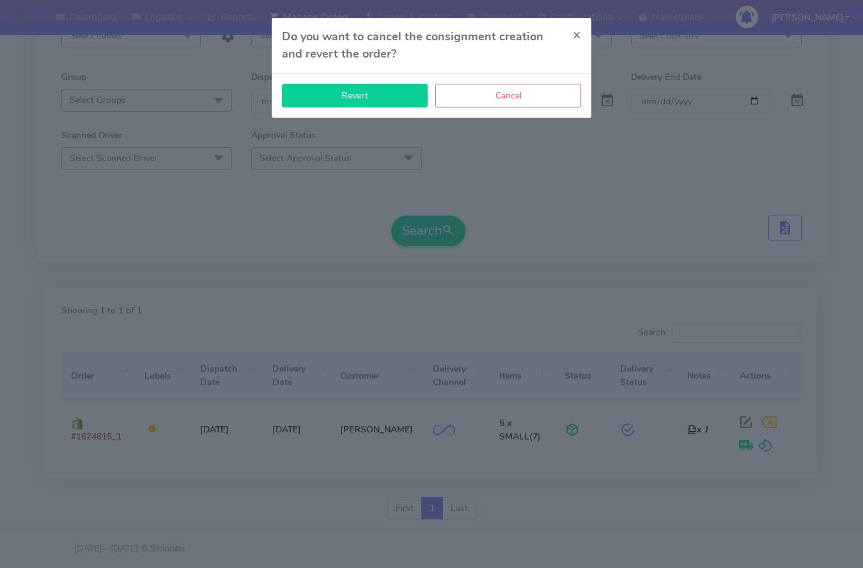
click at [395, 88] on button "Revert" at bounding box center [355, 96] width 146 height 24
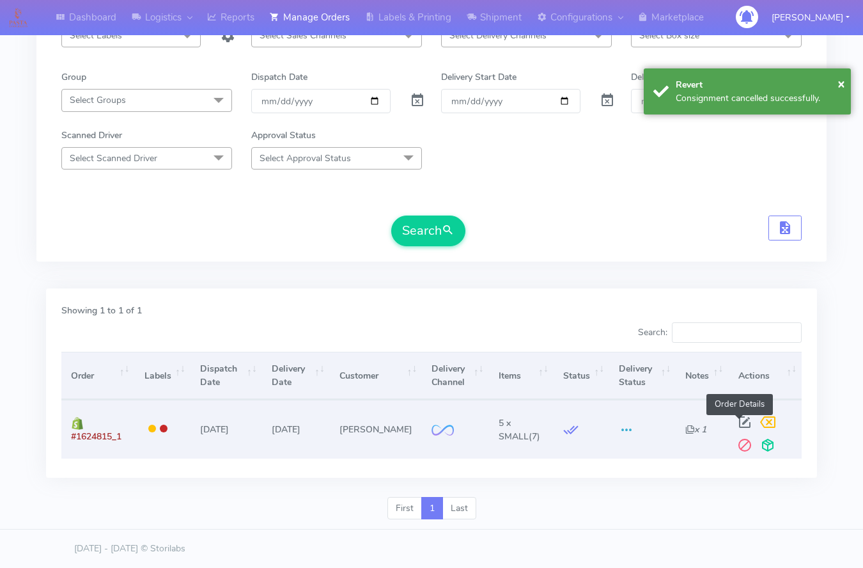
click at [738, 423] on span at bounding box center [744, 425] width 23 height 12
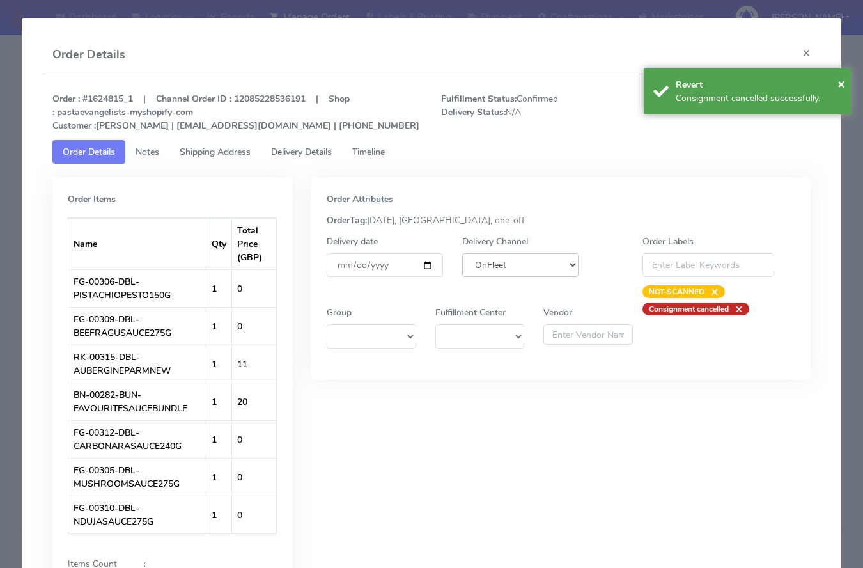
click at [501, 269] on select "DHL OnFleet Royal Mail DPD Yodel MaxOptra Amazon Collection" at bounding box center [520, 265] width 116 height 24
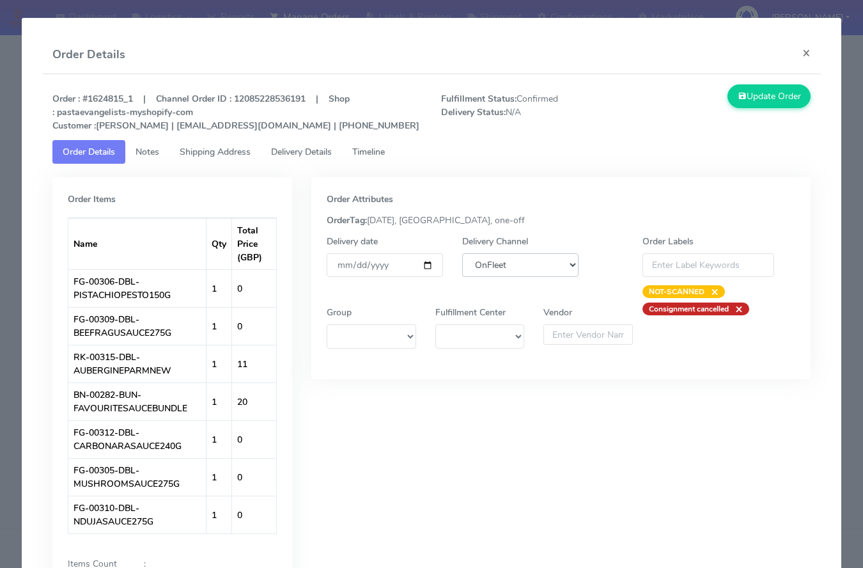
select select "5"
click at [462, 253] on select "DHL OnFleet Royal Mail DPD Yodel MaxOptra Amazon Collection" at bounding box center [520, 265] width 116 height 24
click at [758, 110] on div "Update Order" at bounding box center [723, 108] width 194 height 48
click at [753, 83] on div "Order : #1624815_1 | Channel Order ID : 12085228536191 | Shop : pastaevangelist…" at bounding box center [431, 380] width 779 height 612
click at [751, 100] on button "Update Order" at bounding box center [769, 96] width 83 height 24
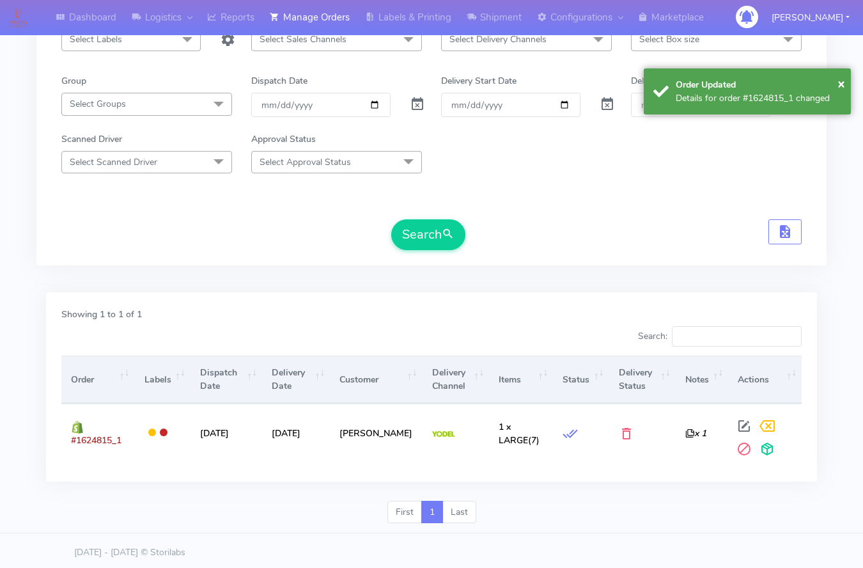
scroll to position [0, 0]
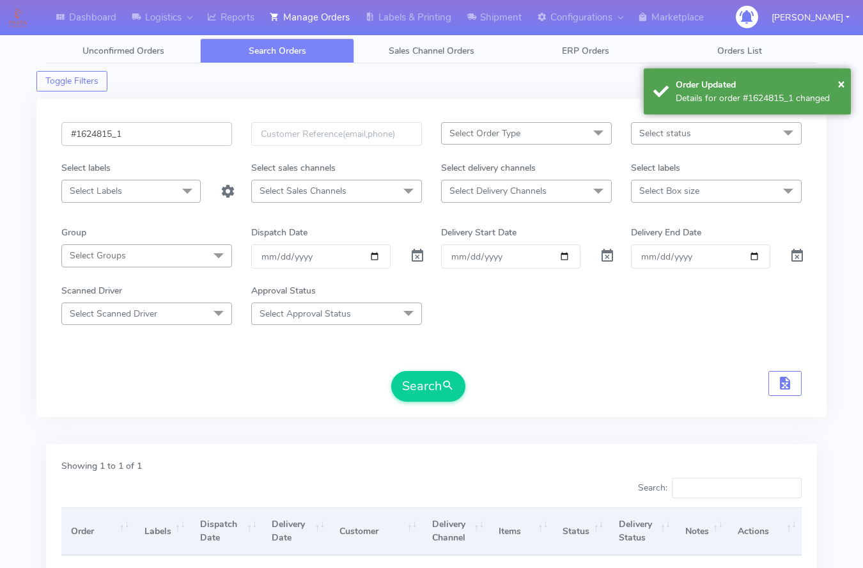
click at [162, 130] on input "#1624815_1" at bounding box center [146, 134] width 171 height 24
paste input "633"
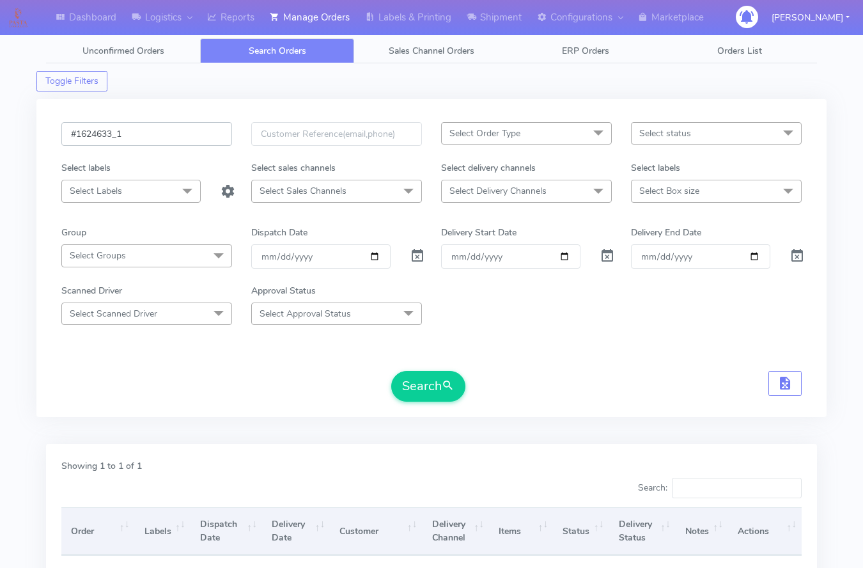
type input "#1624633_1"
click at [391, 371] on button "Search" at bounding box center [428, 386] width 74 height 31
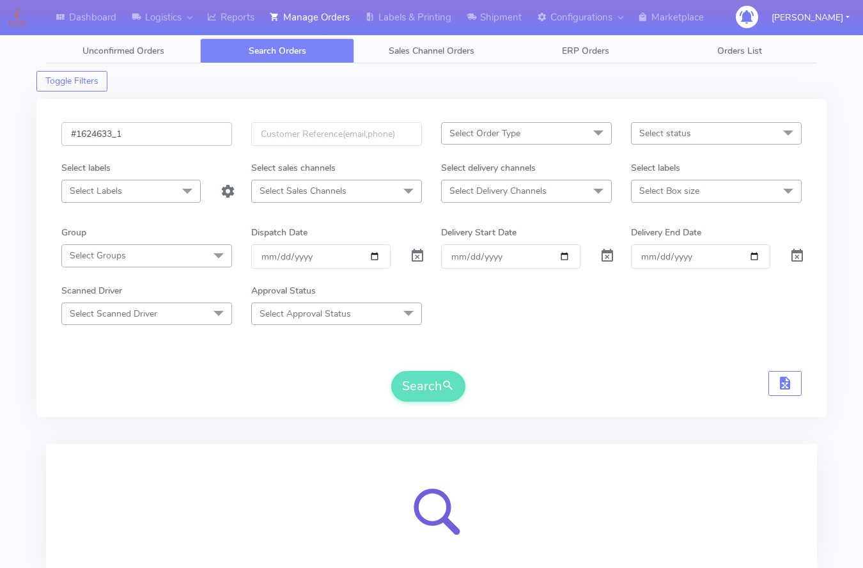
scroll to position [93, 0]
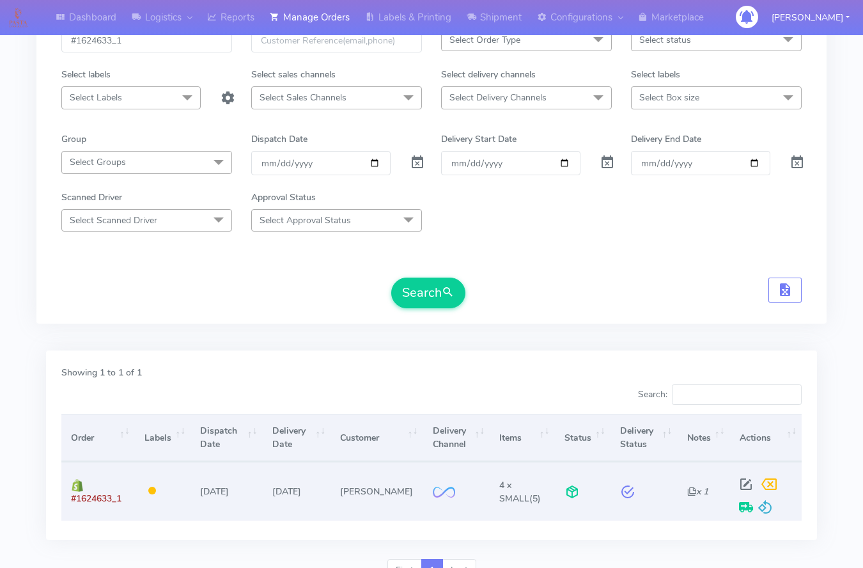
click at [769, 508] on div at bounding box center [764, 496] width 58 height 46
click at [768, 508] on span at bounding box center [765, 510] width 15 height 12
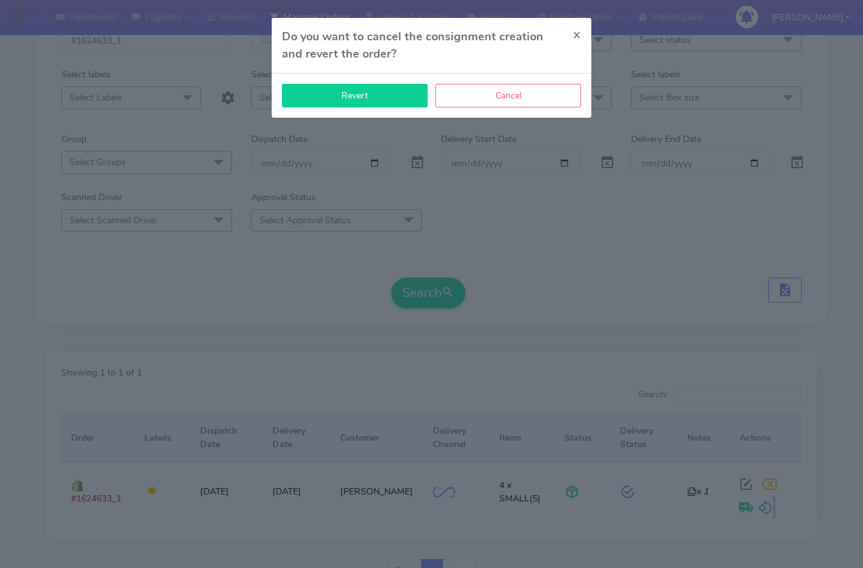
click at [373, 102] on button "Revert" at bounding box center [355, 96] width 146 height 24
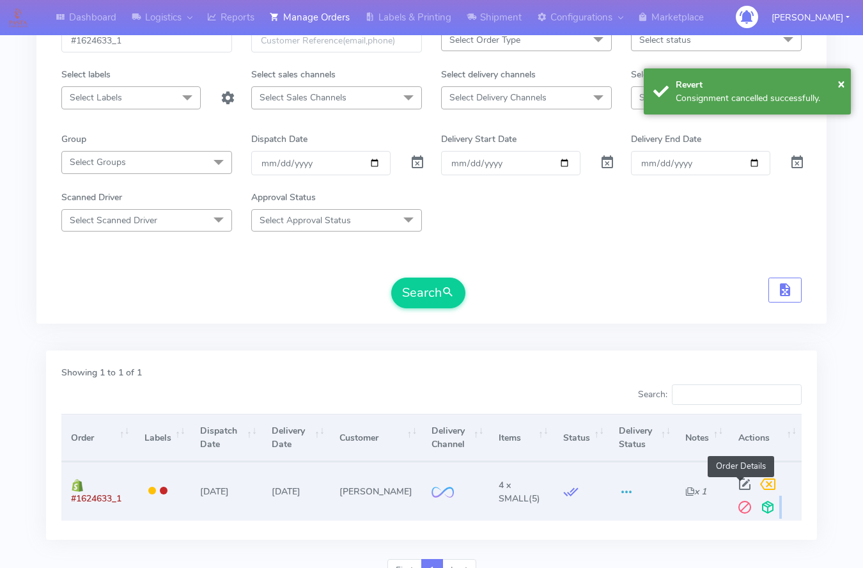
click at [745, 481] on span at bounding box center [744, 487] width 23 height 12
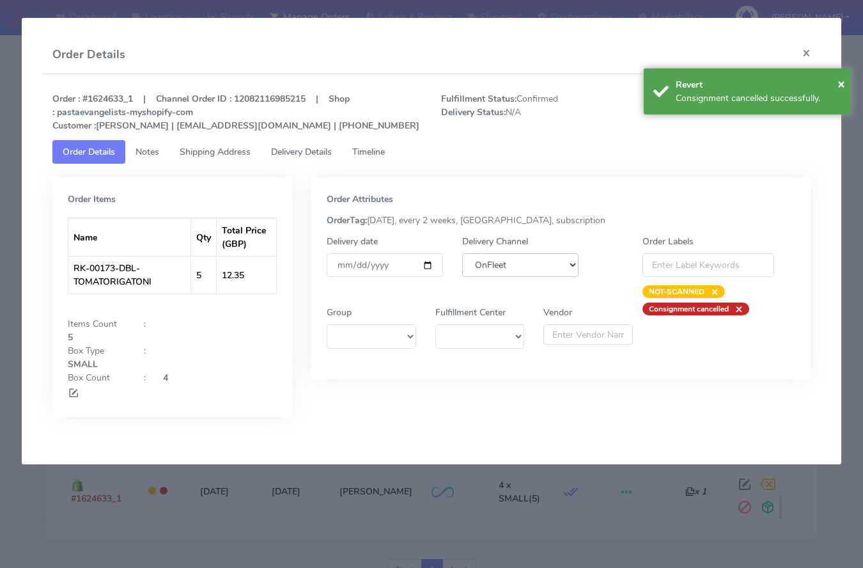
click at [570, 257] on select "DHL OnFleet Royal Mail DPD Yodel MaxOptra Amazon Collection" at bounding box center [520, 265] width 116 height 24
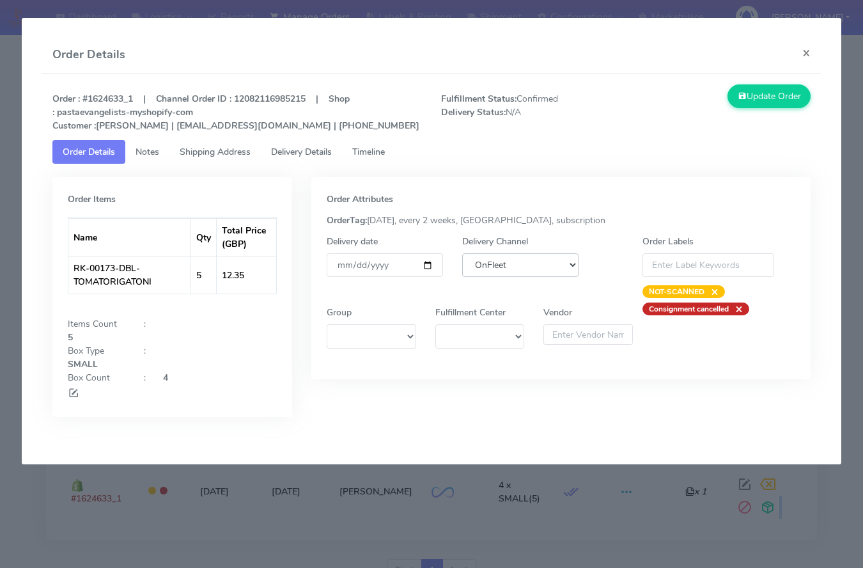
select select "5"
click at [462, 253] on select "DHL OnFleet Royal Mail DPD Yodel MaxOptra Amazon Collection" at bounding box center [520, 265] width 116 height 24
click at [776, 95] on button "Update Order" at bounding box center [769, 96] width 83 height 24
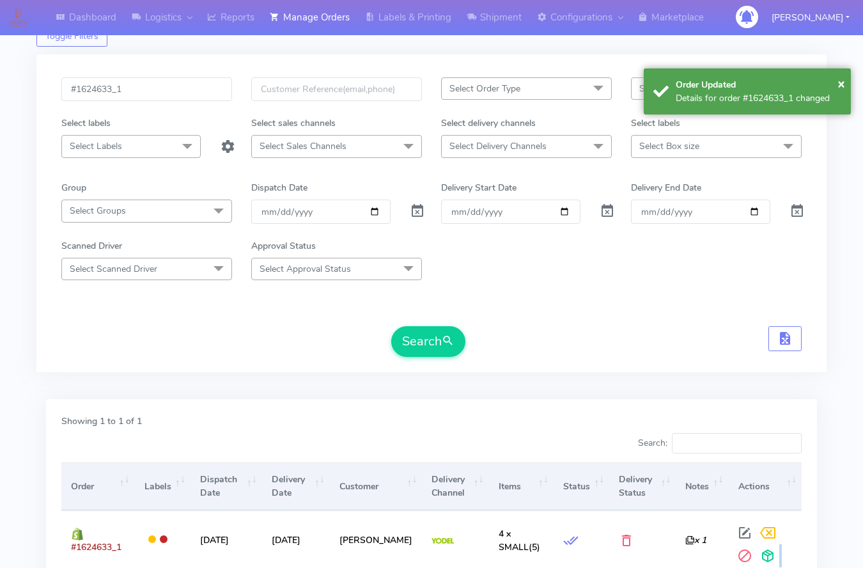
scroll to position [0, 0]
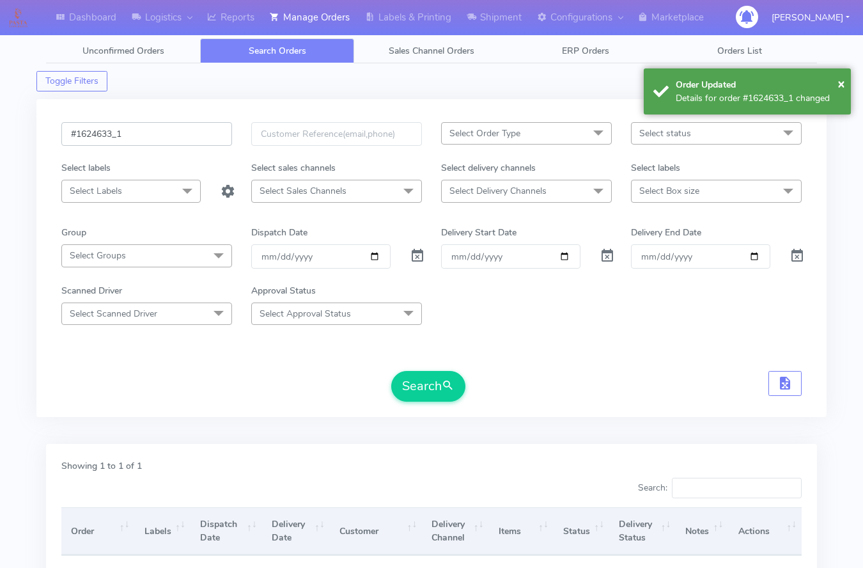
click at [212, 139] on input "#1624633_1" at bounding box center [146, 134] width 171 height 24
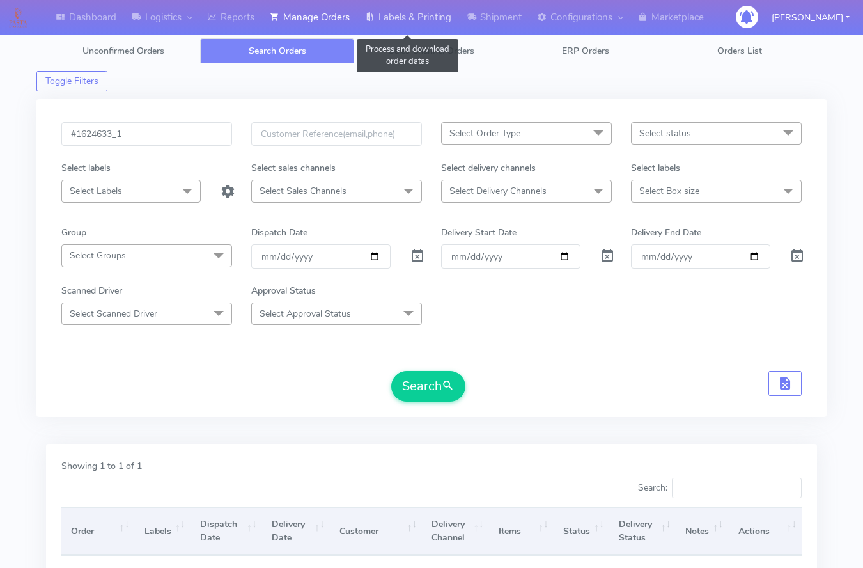
click at [385, 26] on link "Labels & Printing" at bounding box center [408, 17] width 102 height 35
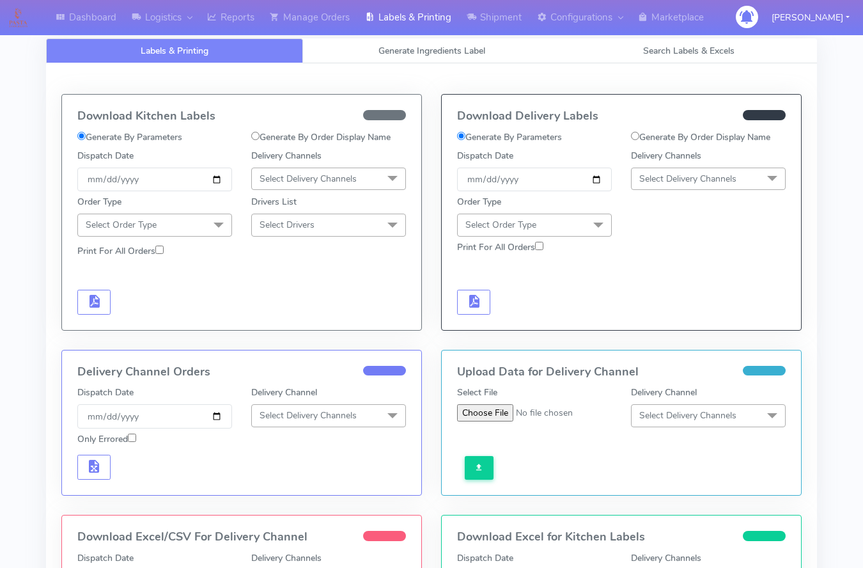
click at [181, 226] on span "Select Order Type" at bounding box center [154, 225] width 155 height 22
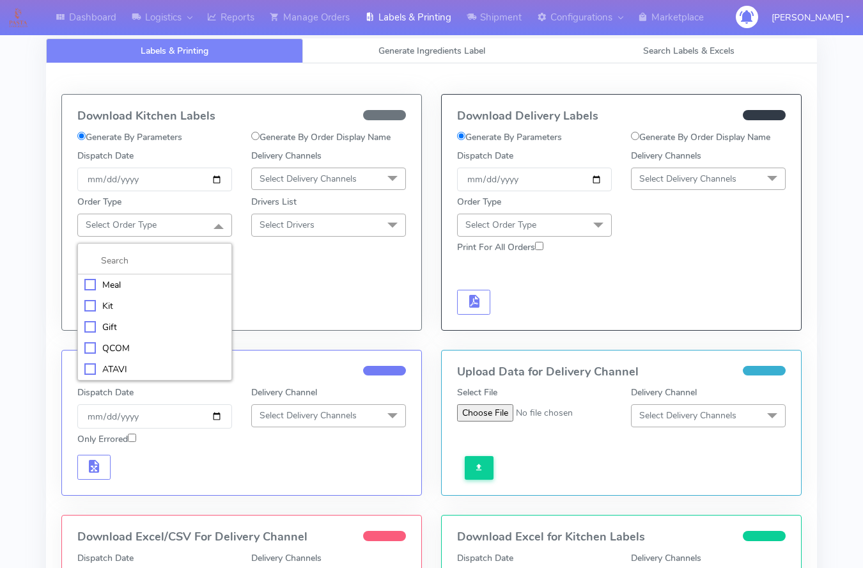
click at [114, 284] on div "Meal" at bounding box center [154, 284] width 141 height 13
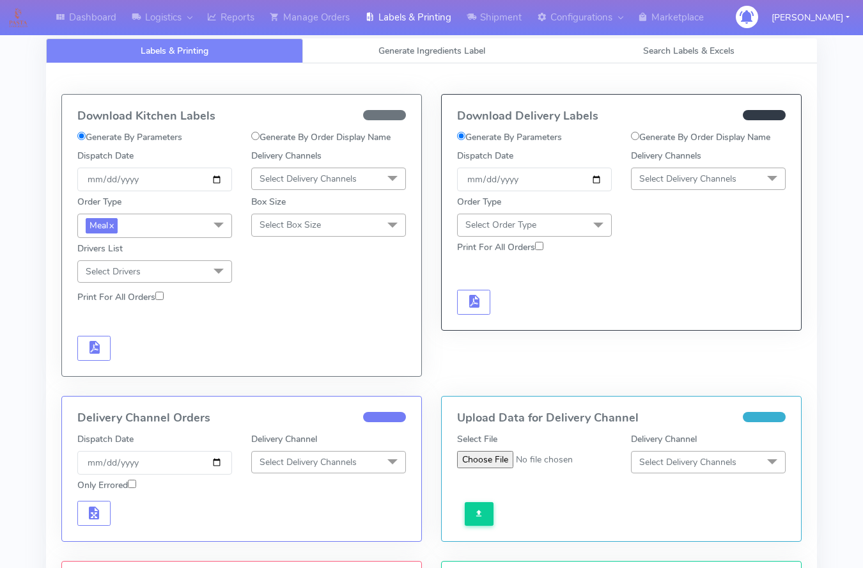
click at [310, 182] on span "Select Delivery Channels" at bounding box center [308, 179] width 97 height 12
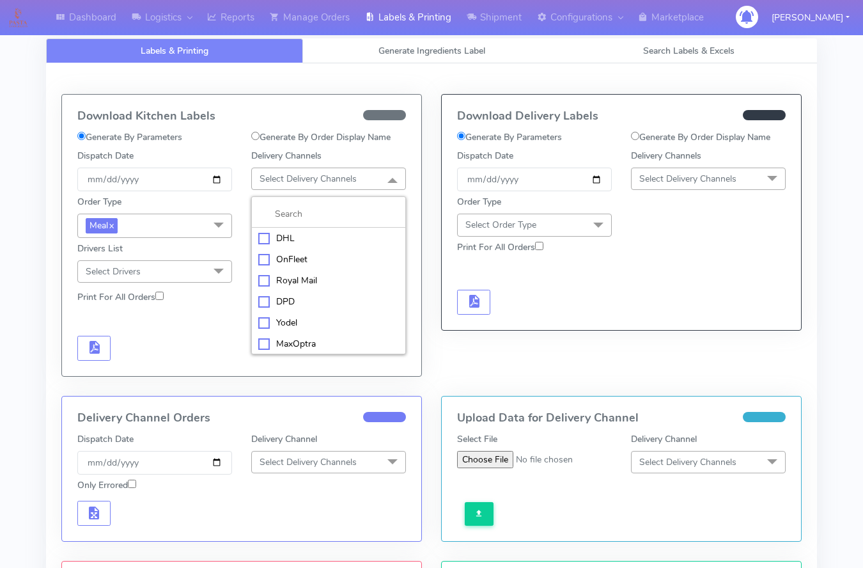
click at [286, 257] on div "OnFleet" at bounding box center [328, 259] width 141 height 13
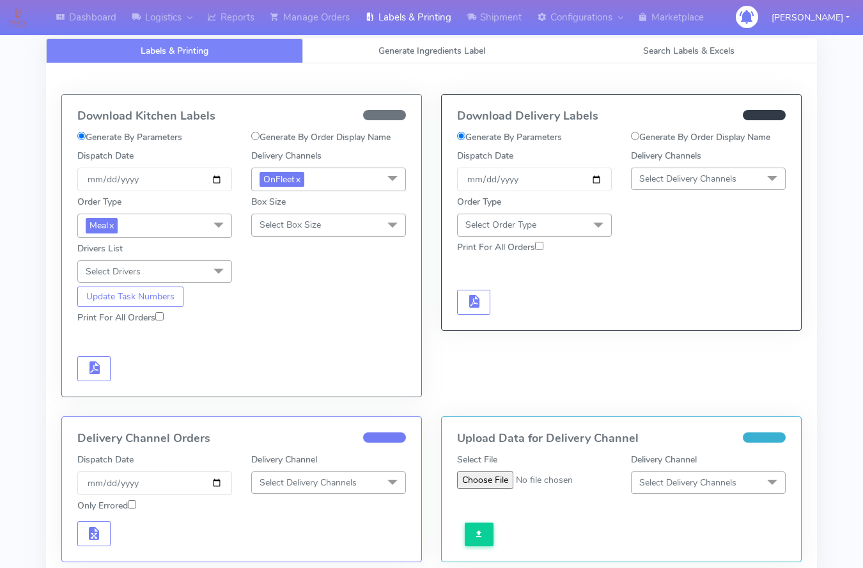
click at [292, 229] on span "Select Box Size" at bounding box center [290, 225] width 61 height 12
click at [278, 282] on div "Small" at bounding box center [328, 284] width 141 height 13
click at [220, 180] on input "[DATE]" at bounding box center [154, 180] width 155 height 24
type input "[DATE]"
click at [159, 313] on input "Print For All Orders" at bounding box center [159, 316] width 8 height 8
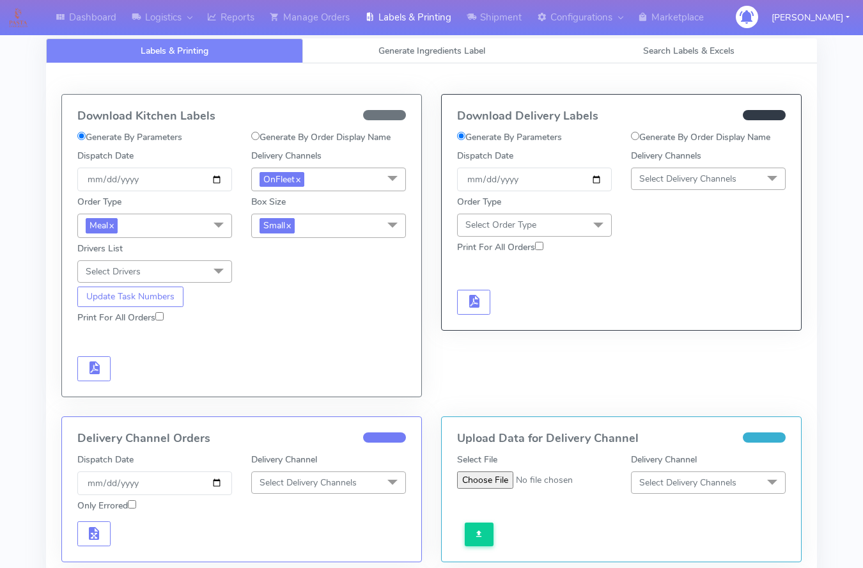
checkbox input "true"
click at [163, 295] on button "Update Task Numbers" at bounding box center [130, 296] width 106 height 20
click at [104, 372] on button "button" at bounding box center [93, 368] width 33 height 25
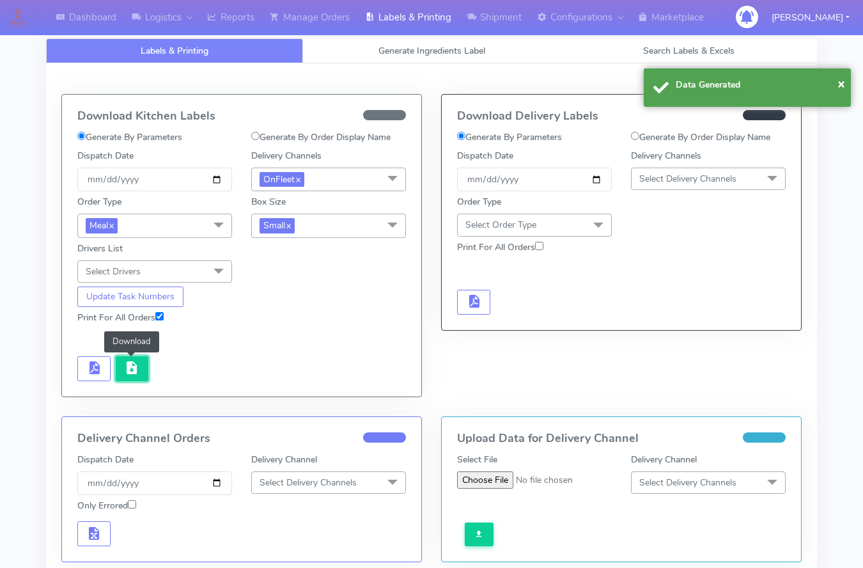
click at [129, 370] on span "button" at bounding box center [131, 370] width 15 height 12
